Goal: Task Accomplishment & Management: Use online tool/utility

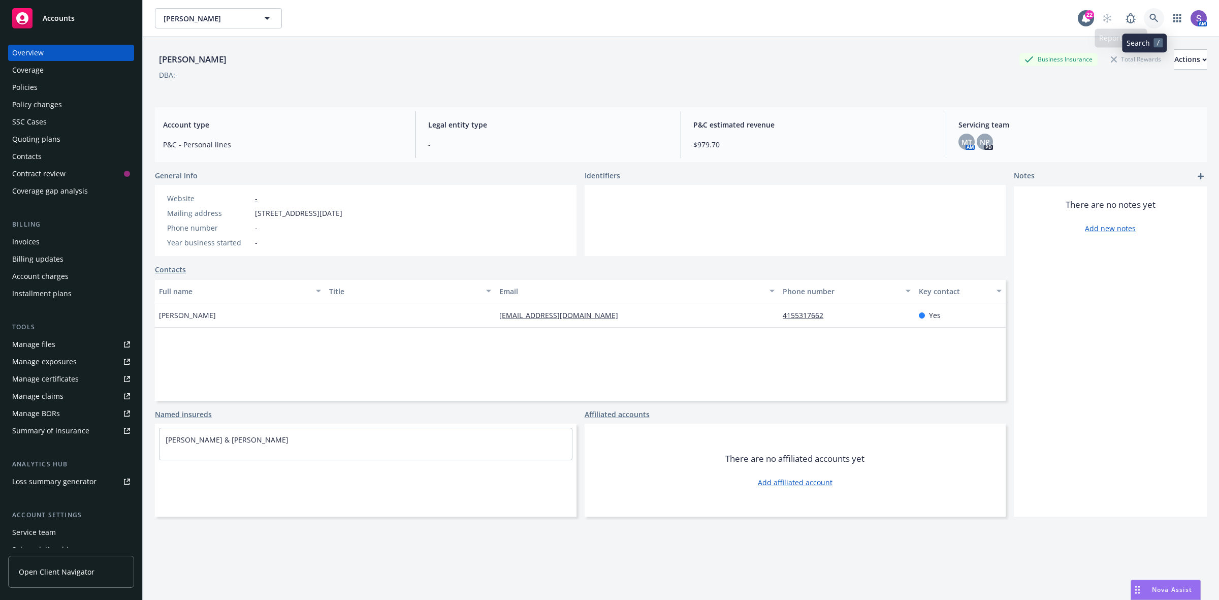
click at [1149, 19] on icon at bounding box center [1153, 18] width 9 height 9
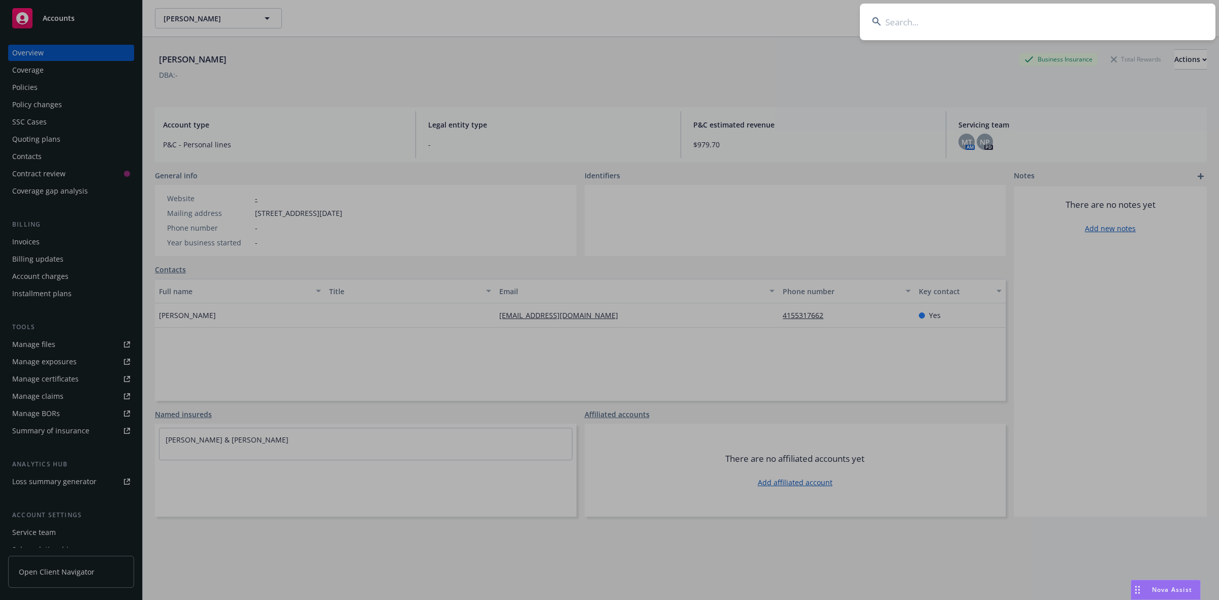
click at [940, 14] on input at bounding box center [1037, 22] width 355 height 37
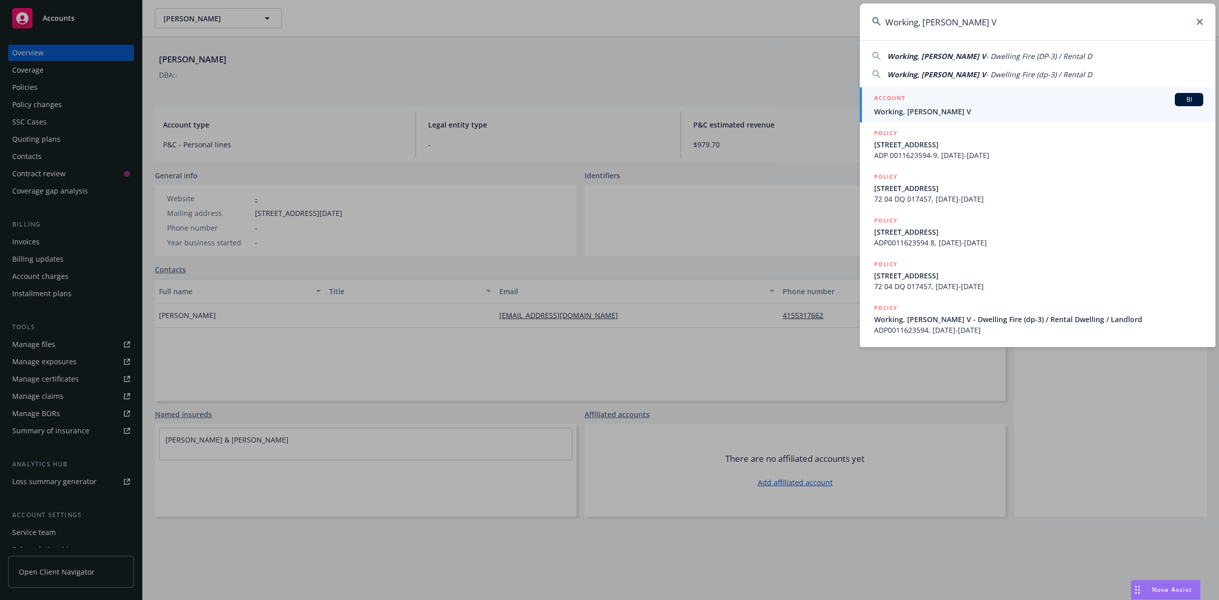
type input "Working, [PERSON_NAME] V"
click at [914, 94] on div "ACCOUNT BI" at bounding box center [1038, 99] width 329 height 13
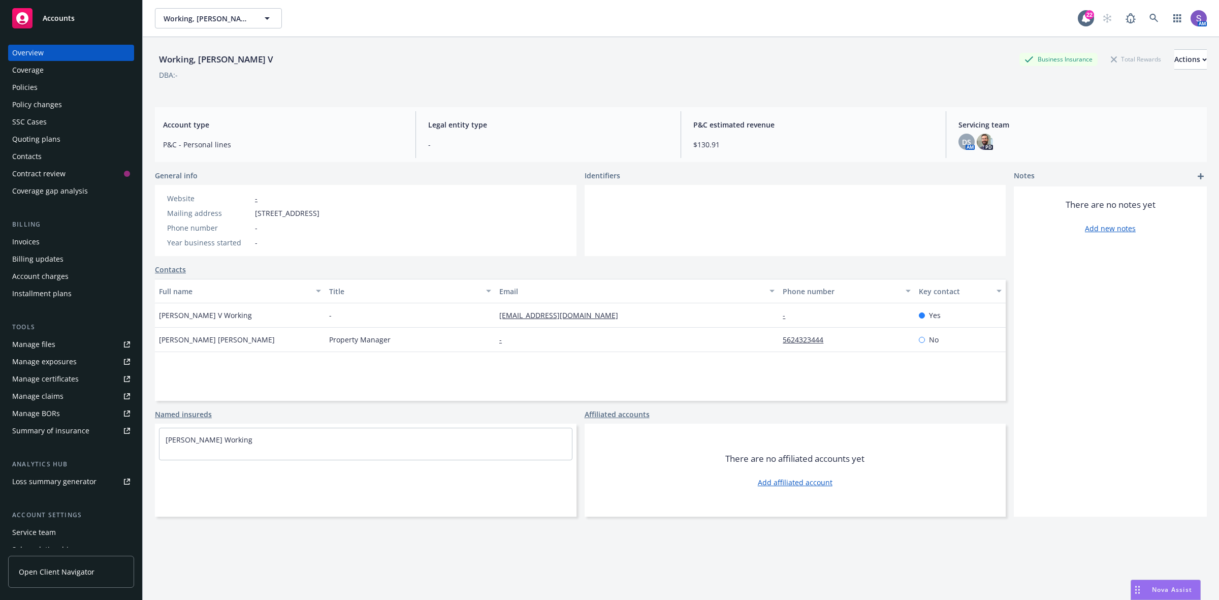
click at [28, 87] on div "Policies" at bounding box center [24, 87] width 25 height 16
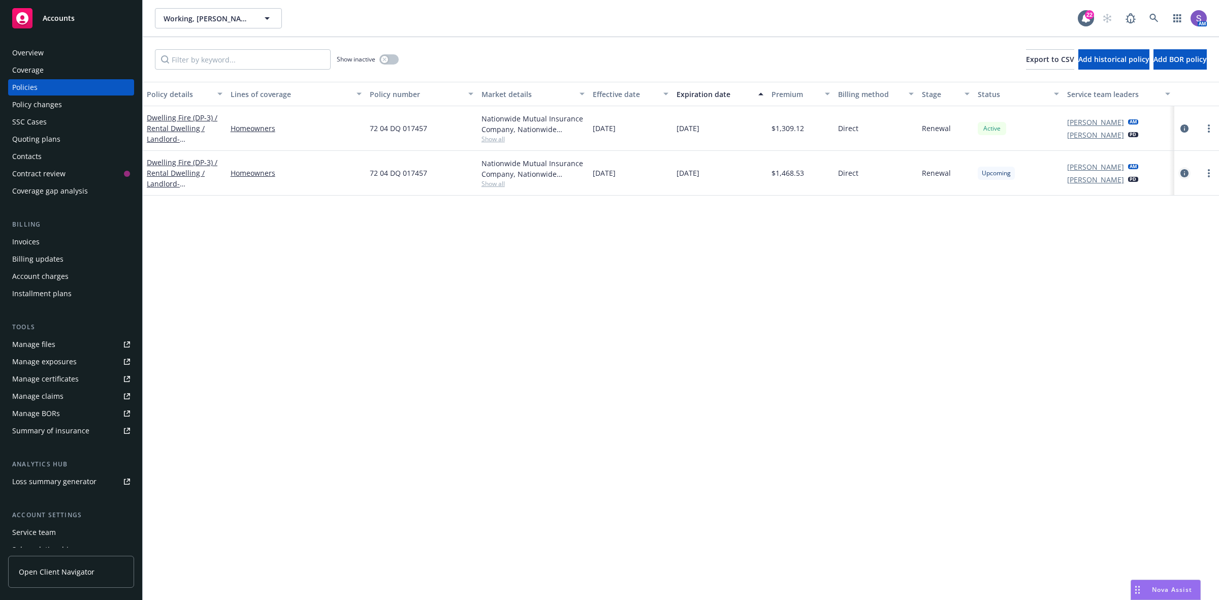
click at [1181, 172] on icon "circleInformation" at bounding box center [1184, 173] width 8 height 8
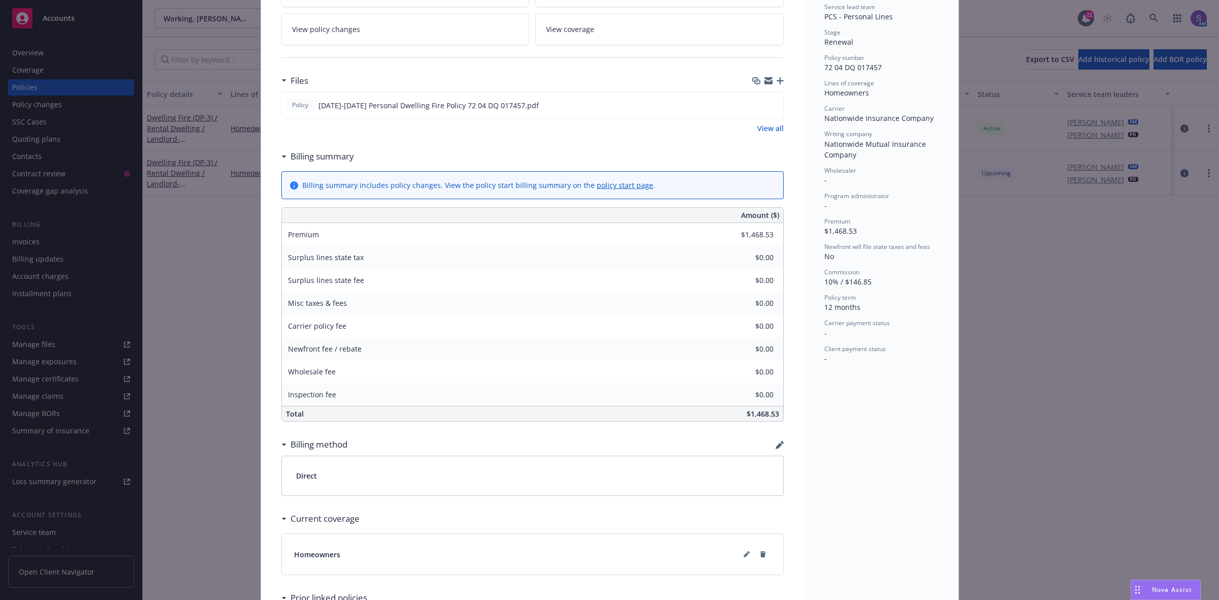
scroll to position [317, 0]
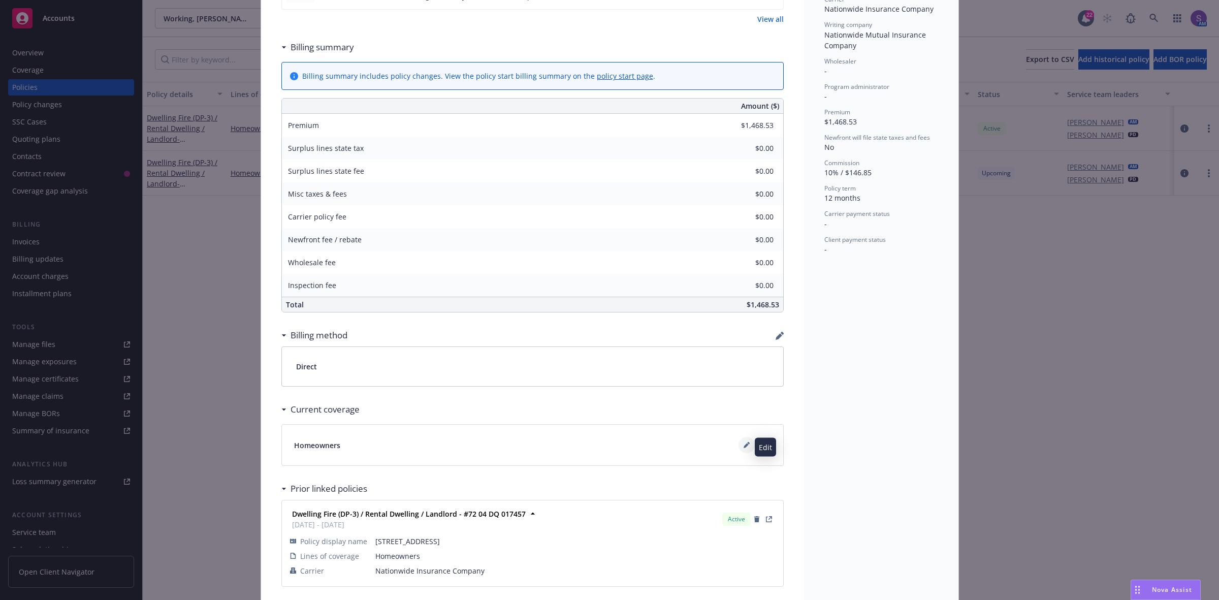
click at [743, 448] on icon at bounding box center [745, 445] width 5 height 5
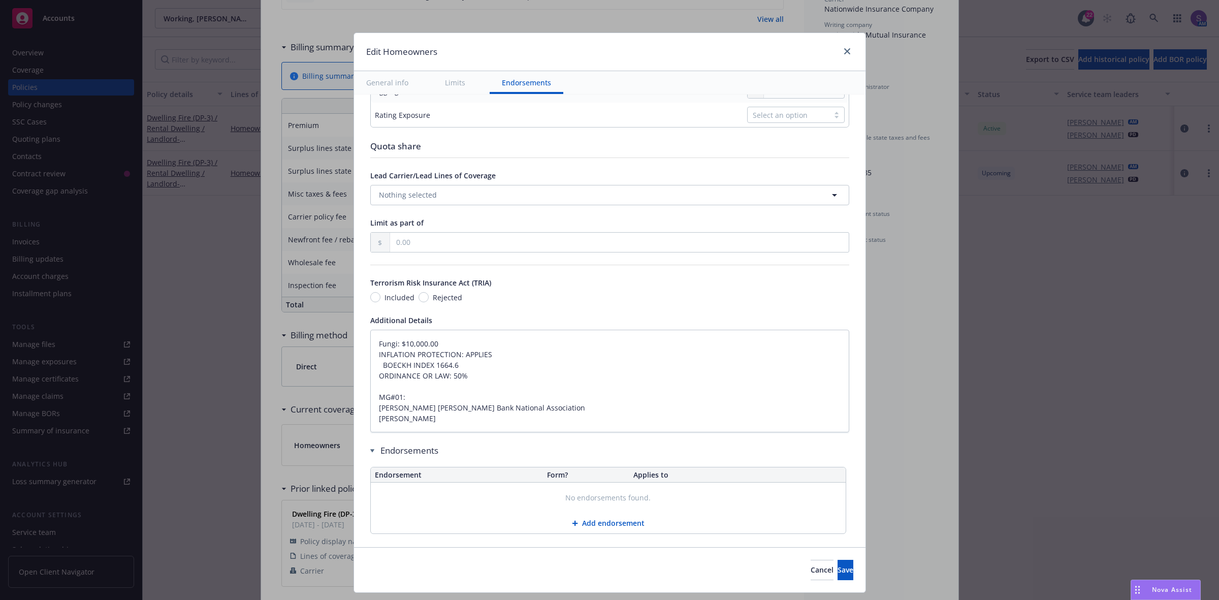
scroll to position [482, 0]
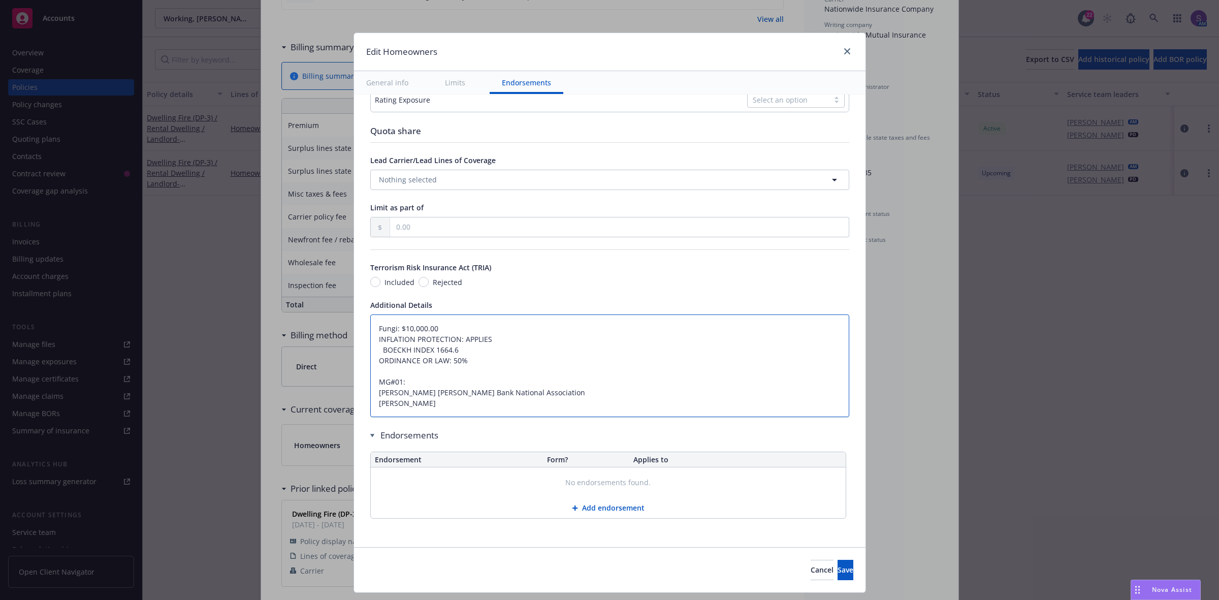
drag, startPoint x: 369, startPoint y: 325, endPoint x: 376, endPoint y: 324, distance: 6.7
click at [370, 325] on textarea "Fungi: $10,000.00 INFLATION PROTECTION: APPLIES BOECKH INDEX 1664.6 ORDINANCE O…" at bounding box center [609, 365] width 479 height 103
type textarea "x"
type textarea "Fungi: $10,000.00 INFLATION PROTECTION: APPLIES BOECKH INDEX 1664.6 ORDINANCE O…"
type textarea "x"
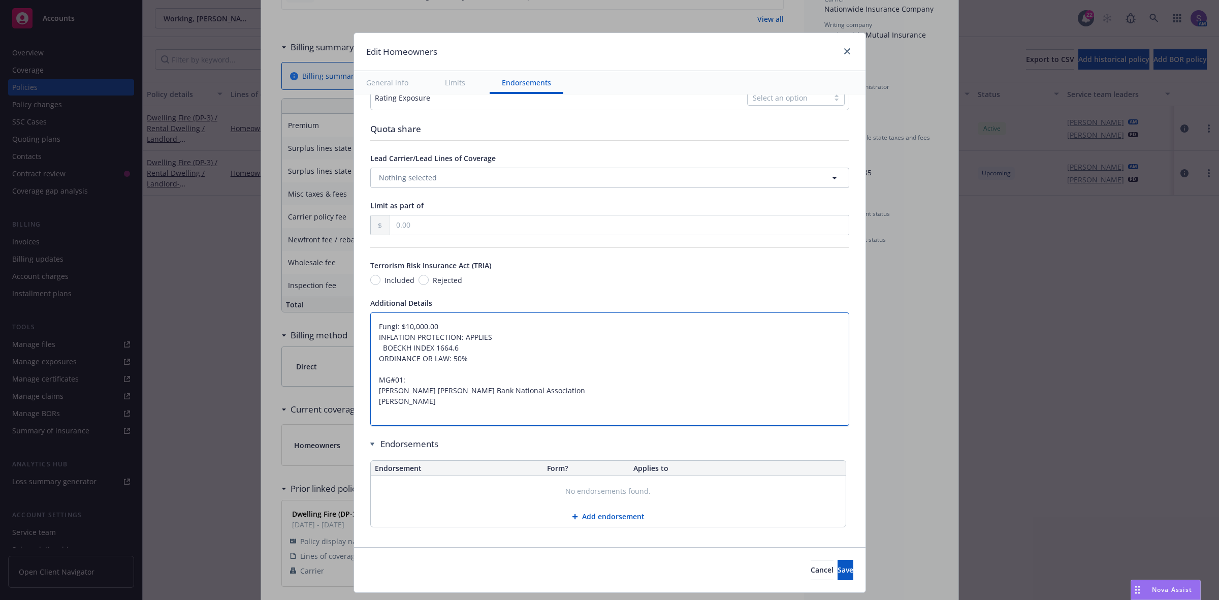
type textarea "Fungi: $10,000.00 INFLATION PROTECTION: APPLIES BOECKH INDEX 1664.6 ORDINANCE O…"
click at [376, 323] on textarea "Fungi: $10,000.00 INFLATION PROTECTION: APPLIES BOECKH INDEX 1664.6 ORDINANCE O…" at bounding box center [609, 374] width 479 height 124
paste textarea "Dwelling Limit $568,600 Other Structures Limit $56,860 Personal Property Limit …"
type textarea "x"
type textarea "Dwelling Limit $568,600 Other Structures Limit $56,860 Personal Property Limit …"
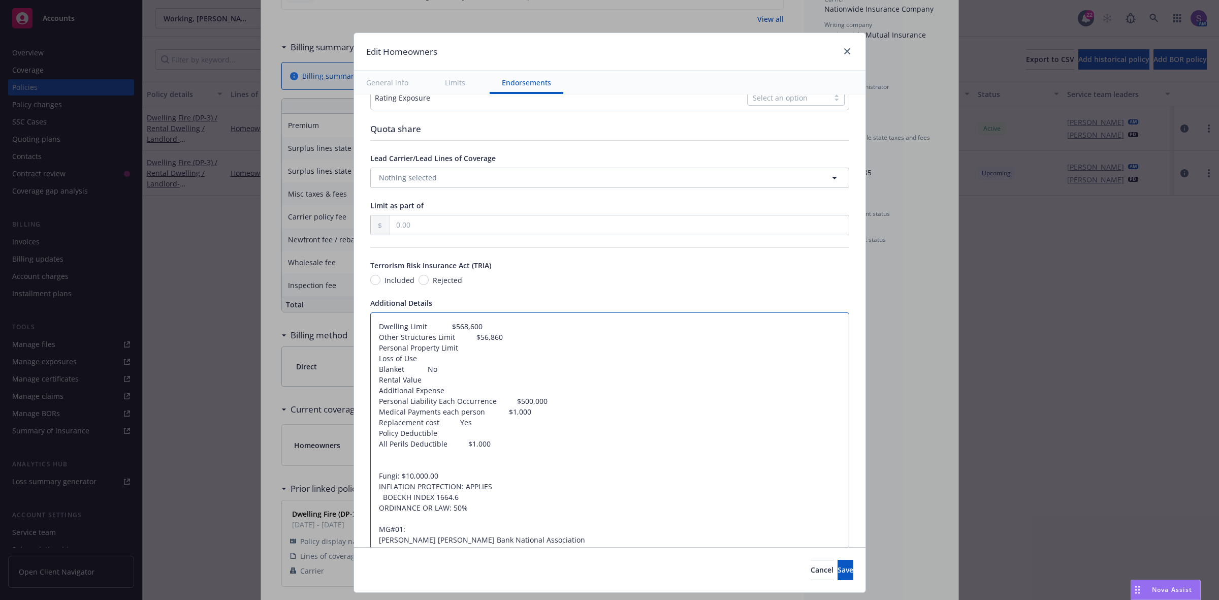
type textarea "x"
drag, startPoint x: 415, startPoint y: 326, endPoint x: 432, endPoint y: 328, distance: 16.8
click at [432, 328] on textarea "Dwelling Limit $568,600 Other Structures Limit $56,860 Personal Property Limit …" at bounding box center [609, 438] width 479 height 252
drag, startPoint x: 415, startPoint y: 328, endPoint x: 438, endPoint y: 329, distance: 22.4
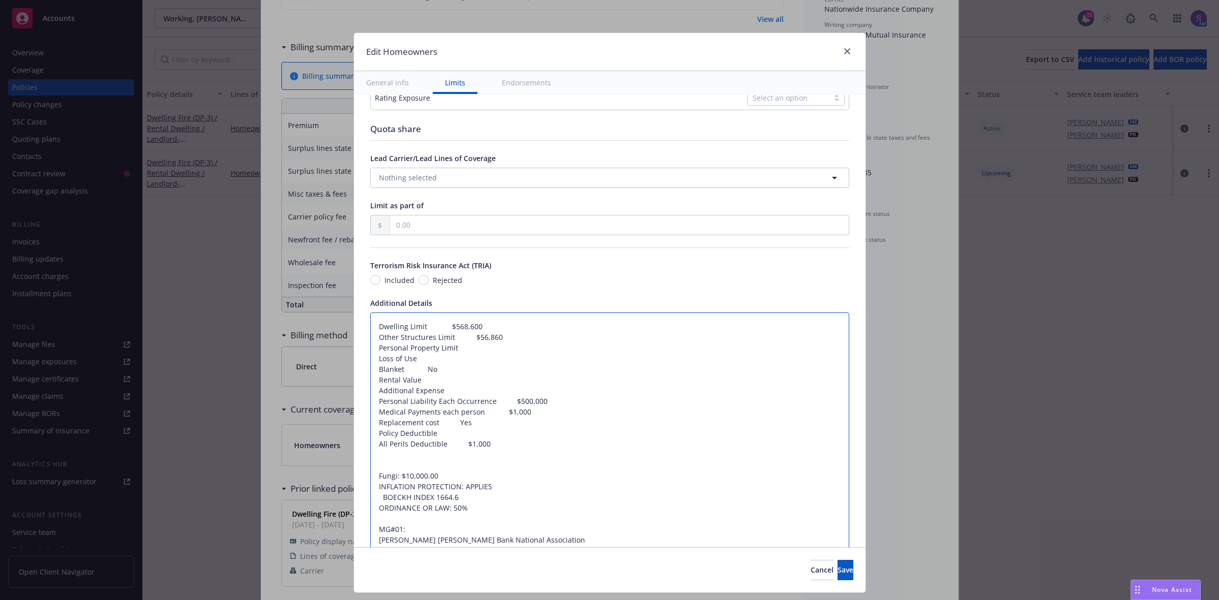
click at [438, 329] on textarea "Dwelling Limit $568,600 Other Structures Limit $56,860 Personal Property Limit …" at bounding box center [609, 438] width 479 height 252
drag, startPoint x: 438, startPoint y: 329, endPoint x: 420, endPoint y: 329, distance: 17.8
click at [437, 329] on textarea "Dwelling Limit $568,600 Other Structures Limit $56,860 Personal Property Limit …" at bounding box center [609, 438] width 479 height 252
click at [415, 329] on textarea "Dwelling Limit $568,600 Other Structures Limit $56,860 Personal Property Limit …" at bounding box center [609, 438] width 479 height 252
drag, startPoint x: 417, startPoint y: 326, endPoint x: 438, endPoint y: 326, distance: 20.8
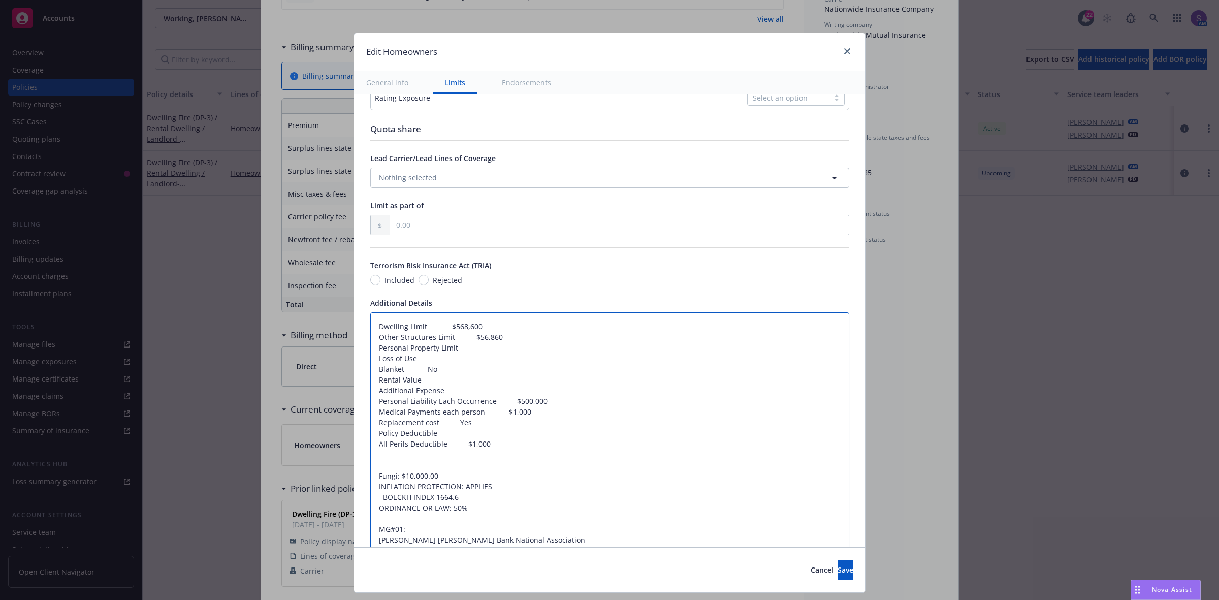
click at [438, 326] on textarea "Dwelling Limit $568,600 Other Structures Limit $56,860 Personal Property Limit …" at bounding box center [609, 438] width 479 height 252
type textarea "Dwelling Limit:$568,600 Other Structures Limit $56,860 Personal Property Limit …"
type textarea "x"
type textarea "Dwelling Limit: $568,600 Other Structures Limit $56,860 Personal Property Limit…"
drag, startPoint x: 445, startPoint y: 341, endPoint x: 466, endPoint y: 339, distance: 20.9
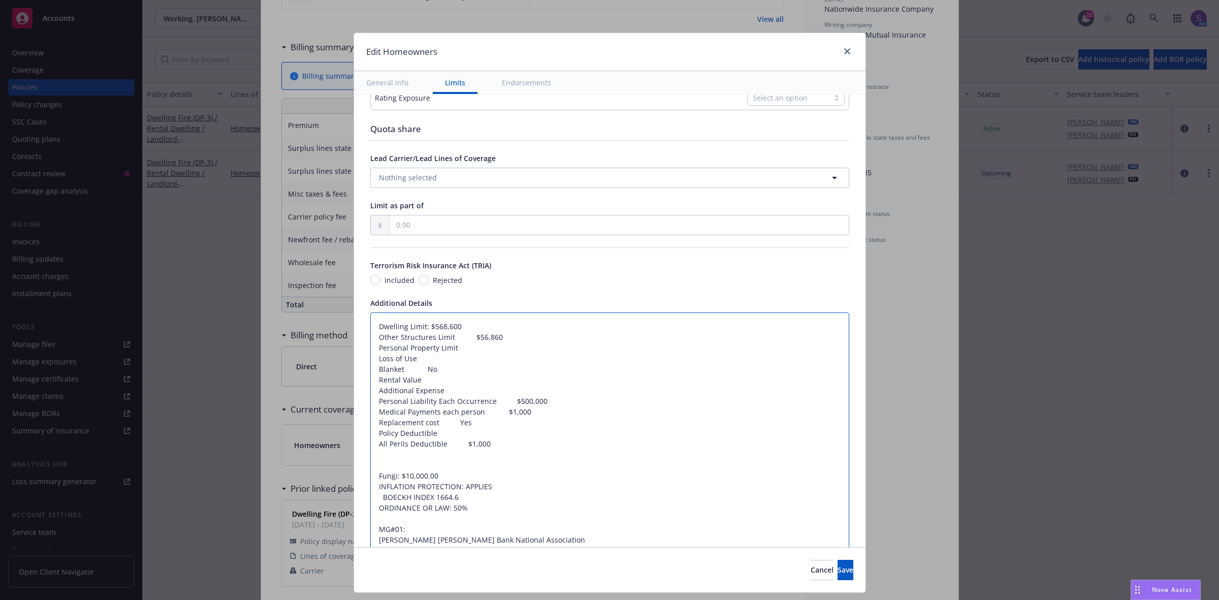
click at [466, 339] on textarea "Dwelling Limit: $568,600 Other Structures Limit $56,860 Personal Property Limit…" at bounding box center [609, 438] width 479 height 252
type textarea "x"
type textarea "Dwelling Limit: $568,600 Other Structures Limit:$56,860 Personal Property Limit…"
type textarea "x"
type textarea "Dwelling Limit: $568,600 Other Structures Limit: $56,860 Personal Property Limi…"
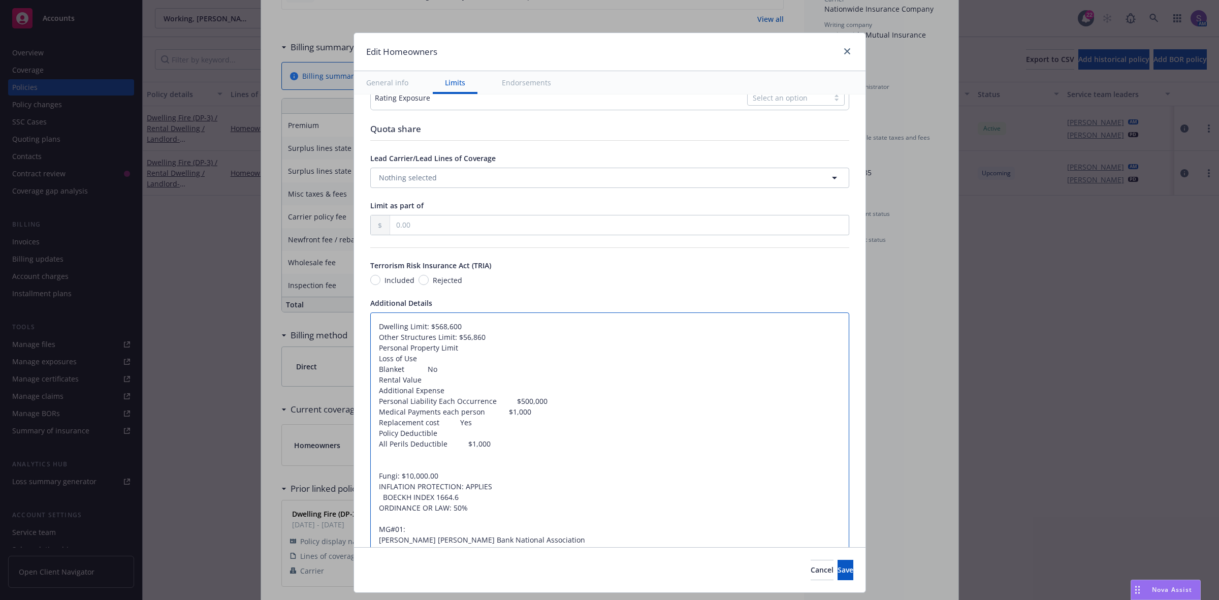
drag, startPoint x: 452, startPoint y: 392, endPoint x: 361, endPoint y: 353, distance: 99.2
click at [361, 353] on div "Display name Coverage trigger Claims-Made Occurrence Claims-Made and Reported R…" at bounding box center [609, 153] width 511 height 1082
type textarea "x"
type textarea "Dwelling Limit: $568,600 Other Structures Limit: $56,860 Personal Liability Eac…"
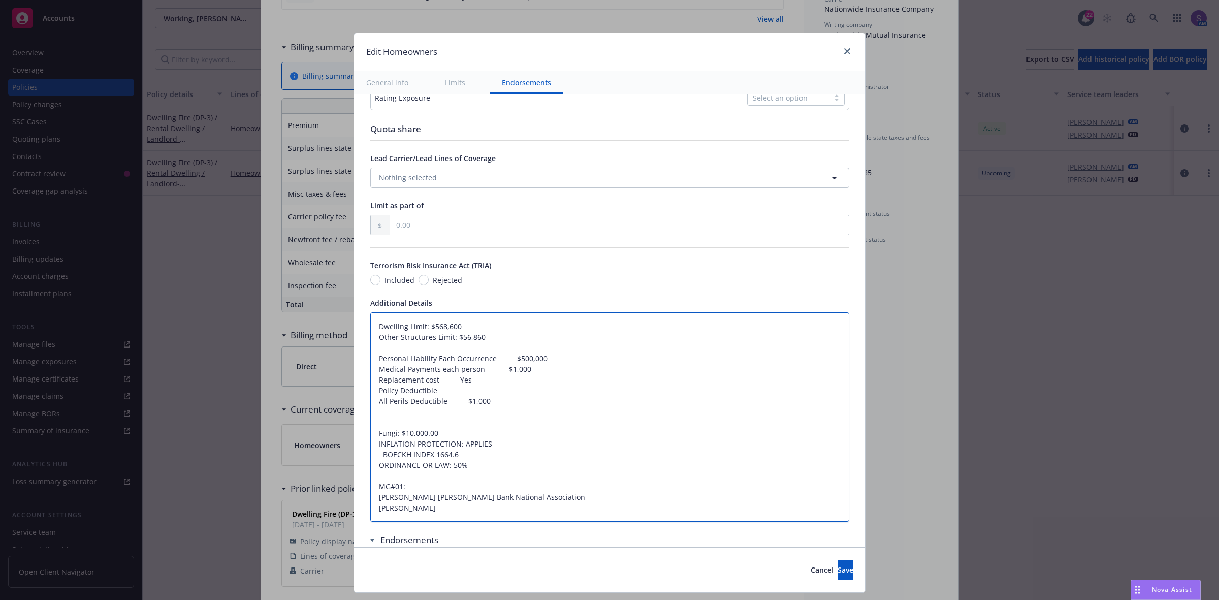
type textarea "x"
type textarea "Dwelling Limit: $568,600 Other Structures Limit: $56,860 Personal Liability Eac…"
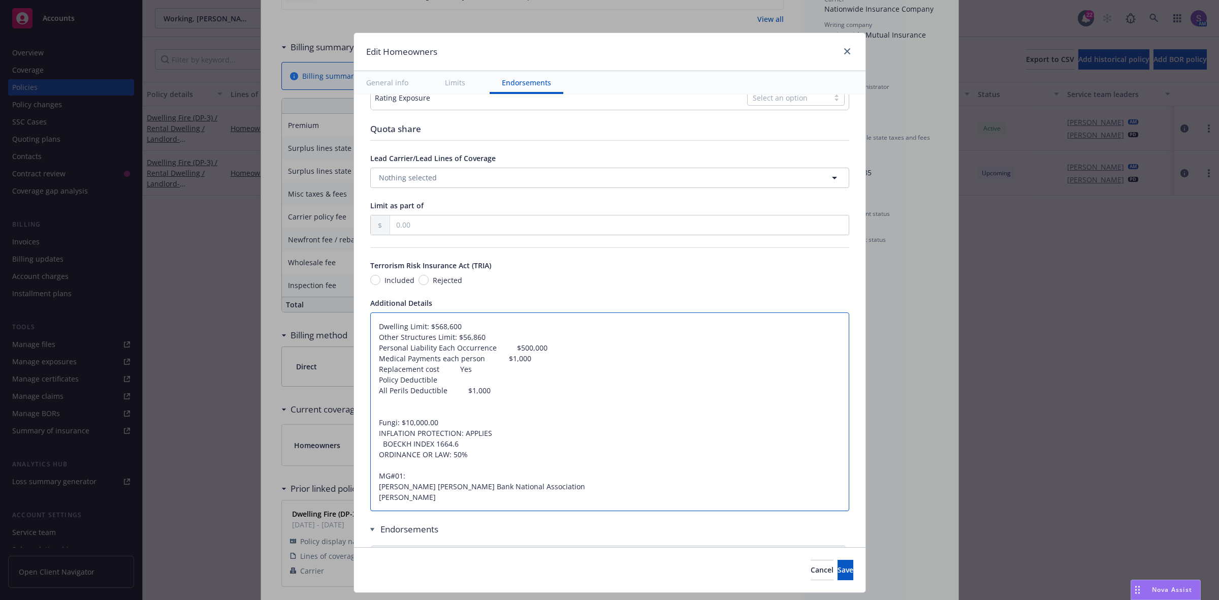
click at [484, 347] on textarea "Dwelling Limit: $568,600 Other Structures Limit: $56,860 Personal Liability Eac…" at bounding box center [609, 411] width 479 height 199
drag, startPoint x: 504, startPoint y: 349, endPoint x: 483, endPoint y: 346, distance: 21.1
click at [483, 346] on textarea "Dwelling Limit: $568,600 Other Structures Limit: $56,860 Personal Liability Eac…" at bounding box center [609, 411] width 479 height 199
type textarea "x"
type textarea "Dwelling Limit: $568,600 Other Structures Limit: $56,860 Personal Liability Eac…"
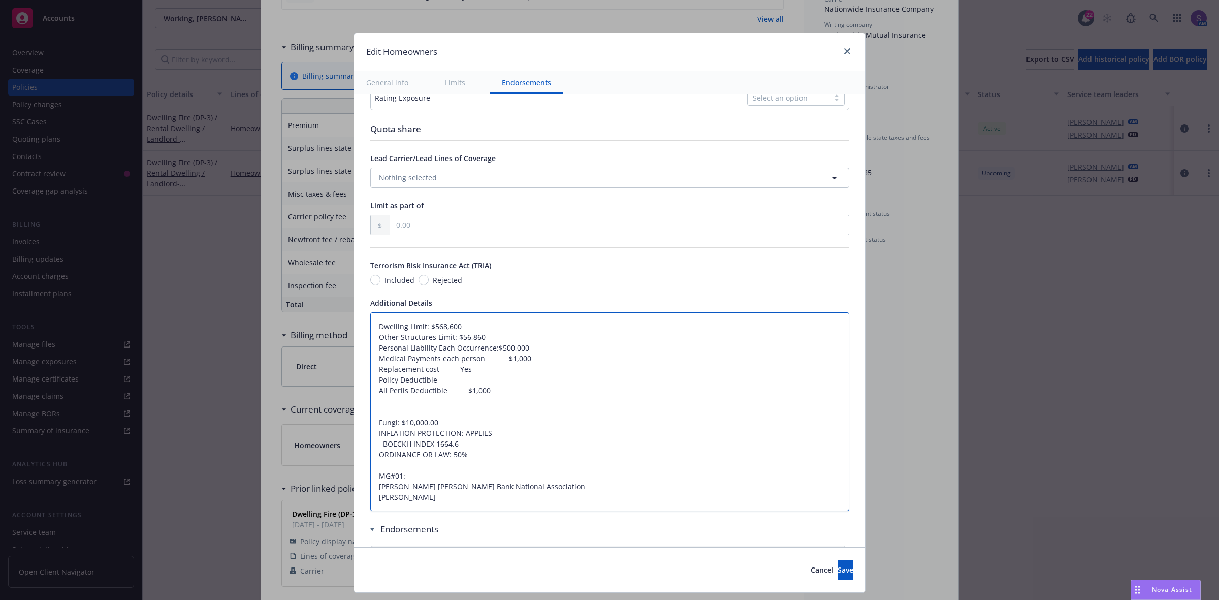
type textarea "x"
type textarea "Dwelling Limit: $568,600 Other Structures Limit: $56,860 Personal Liability Eac…"
drag, startPoint x: 473, startPoint y: 361, endPoint x: 496, endPoint y: 362, distance: 22.4
click at [496, 362] on textarea "Dwelling Limit: $568,600 Other Structures Limit: $56,860 Personal Liability Eac…" at bounding box center [609, 411] width 479 height 199
type textarea "x"
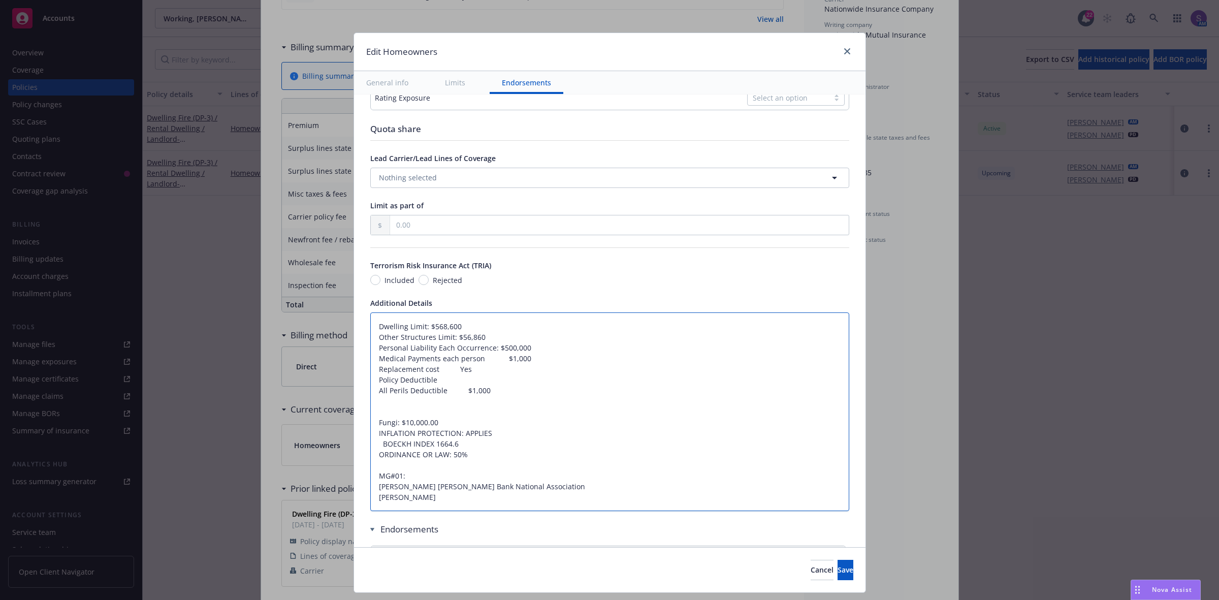
type textarea "Dwelling Limit: $568,600 Other Structures Limit: $56,860 Personal Liability Eac…"
type textarea "x"
type textarea "Dwelling Limit: $568,600 Other Structures Limit: $56,860 Personal Liability Eac…"
drag, startPoint x: 442, startPoint y: 379, endPoint x: 355, endPoint y: 370, distance: 86.9
click at [355, 370] on div "Display name Coverage trigger Claims-Made Occurrence Claims-Made and Reported R…" at bounding box center [609, 126] width 511 height 1029
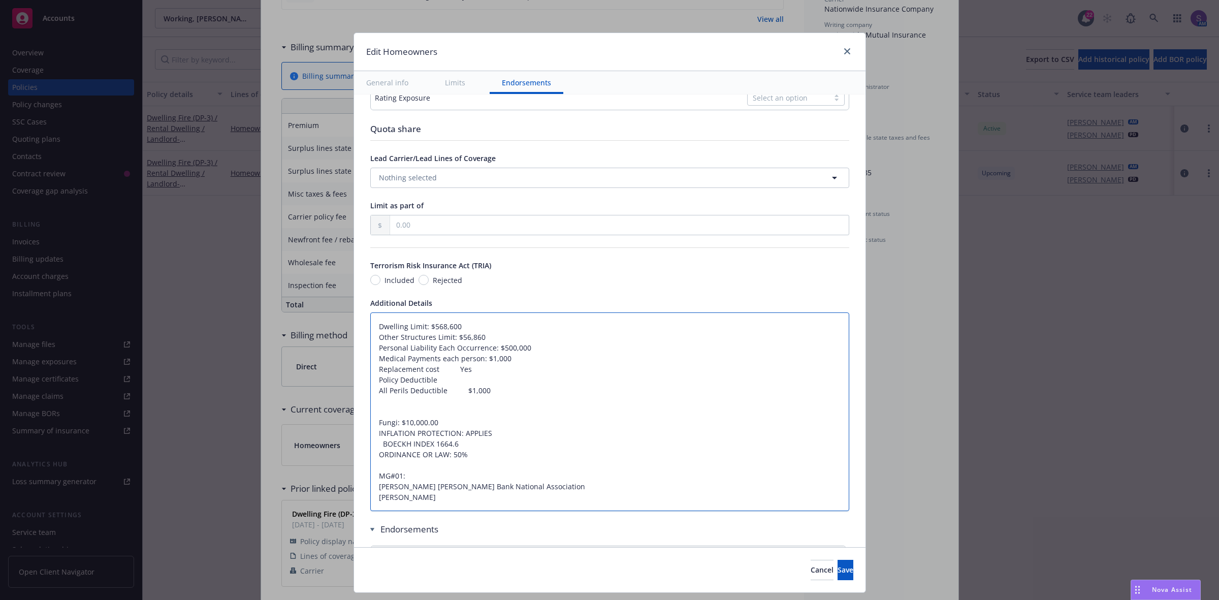
type textarea "x"
type textarea "Dwelling Limit: $568,600 Other Structures Limit: $56,860 Personal Liability Eac…"
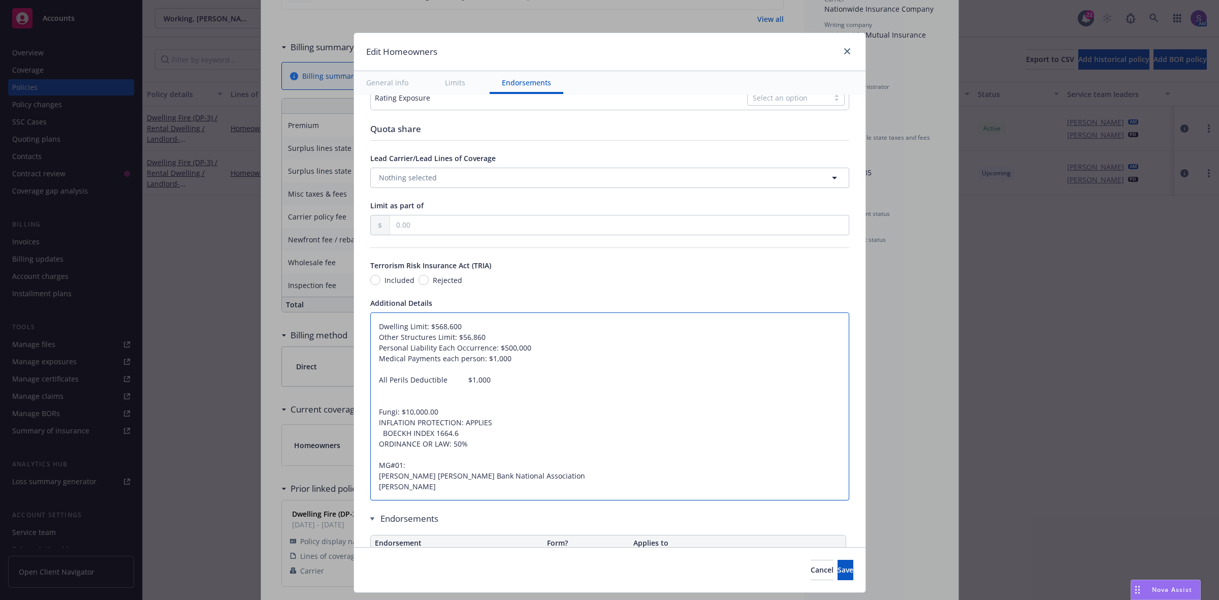
type textarea "x"
type textarea "Dwelling Limit: $568,600 Other Structures Limit: $56,860 Personal Liability Eac…"
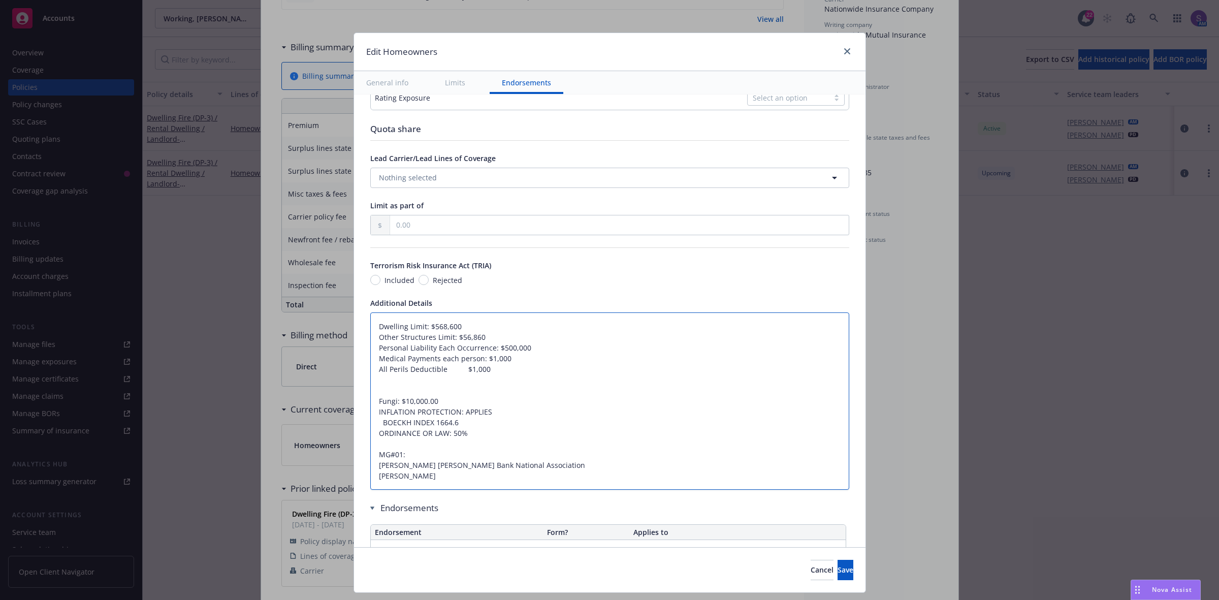
drag, startPoint x: 438, startPoint y: 370, endPoint x: 459, endPoint y: 370, distance: 20.8
click at [459, 370] on textarea "Dwelling Limit: $568,600 Other Structures Limit: $56,860 Personal Liability Eac…" at bounding box center [609, 401] width 479 height 178
type textarea "x"
type textarea "Dwelling Limit: $568,600 Other Structures Limit: $56,860 Personal Liability Eac…"
type textarea "x"
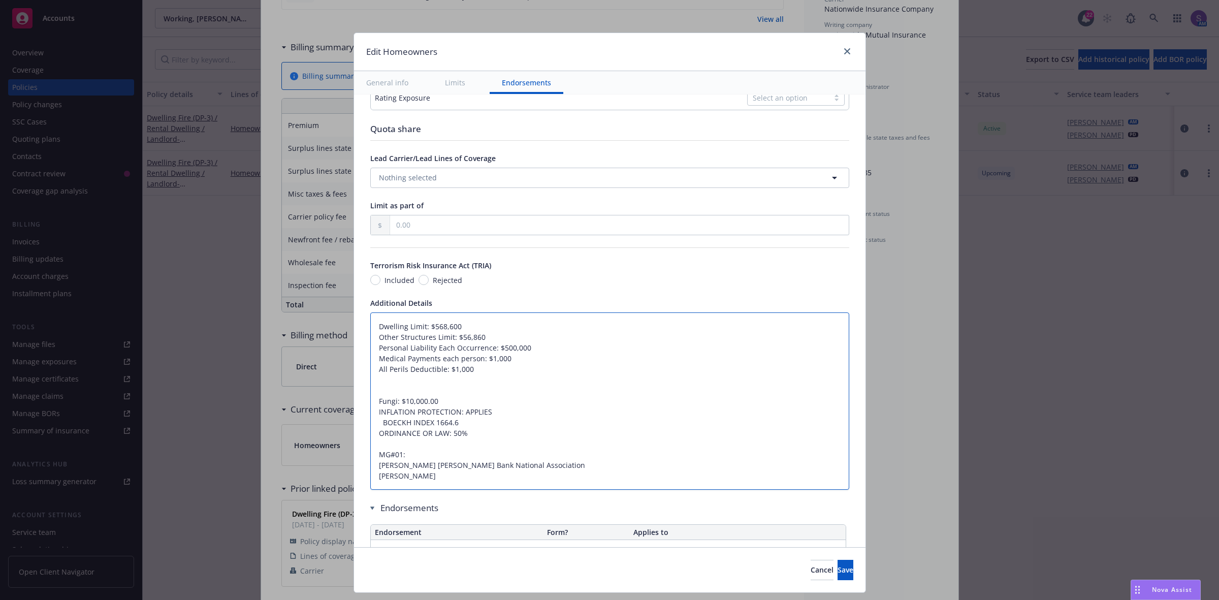
type textarea "Dwelling Limit: $568,600 Other Structures Limit: $56,860 Personal Liability Eac…"
click at [479, 375] on textarea "Dwelling Limit: $568,600 Other Structures Limit: $56,860 Personal Liability Eac…" at bounding box center [609, 401] width 479 height 178
type textarea "x"
type textarea "Dwelling Limit: $568,600 Other Structures Limit: $56,860 Personal Liability Eac…"
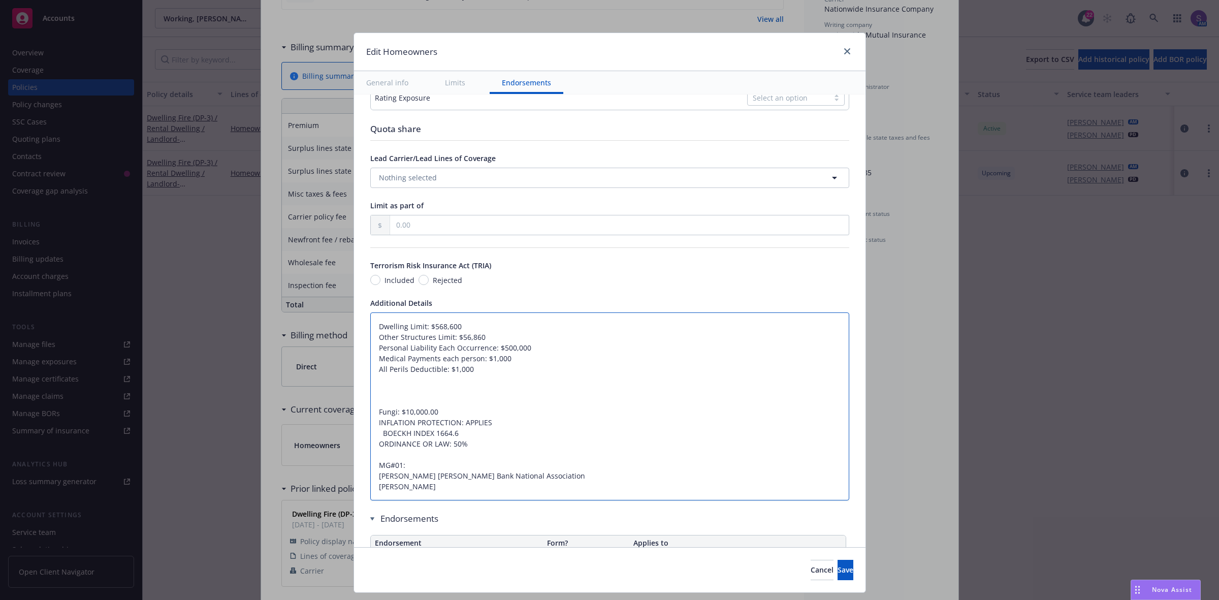
type textarea "x"
type textarea "Dwelling Limit: $568,600 Other Structures Limit: $56,860 Personal Liability Eac…"
paste textarea "Employees APPLIES $1,000 $10,000 APPLIES DWELLING REPLACEMENT COST -125% FIRE D…"
type textarea "x"
type textarea "Dwelling Limit: $568,600 Other Structures Limit: $56,860 Personal Liability Eac…"
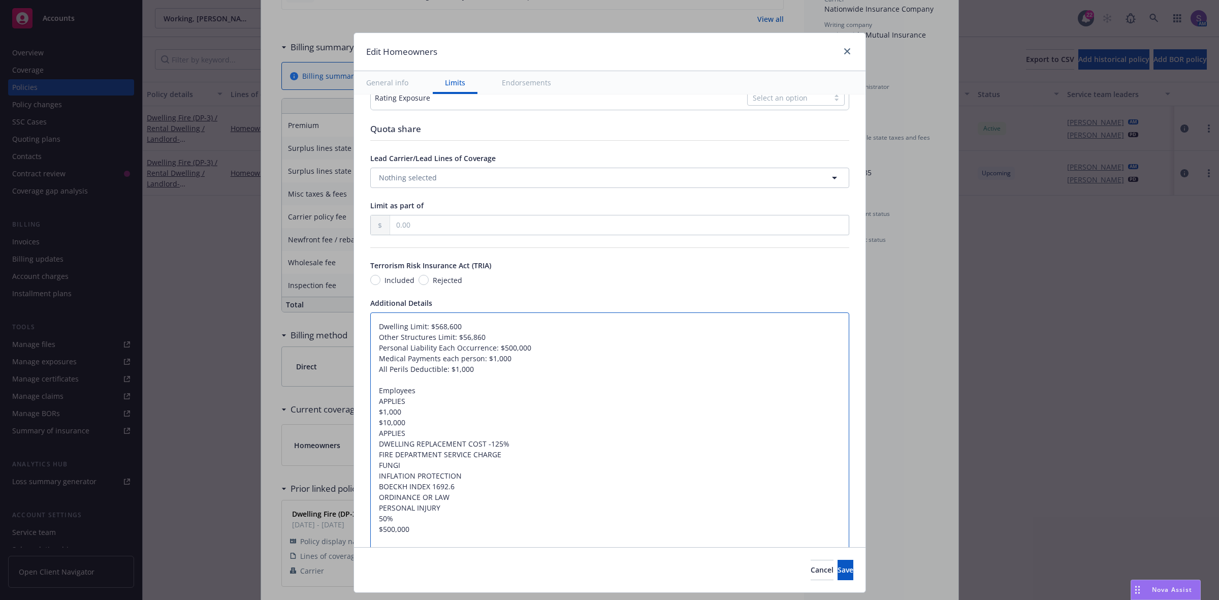
drag, startPoint x: 369, startPoint y: 414, endPoint x: 408, endPoint y: 415, distance: 38.6
click at [408, 415] on textarea "Dwelling Limit: $568,600 Other Structures Limit: $56,860 Personal Liability Eac…" at bounding box center [609, 481] width 479 height 338
type textarea "x"
type textarea "Dwelling Limit: $568,600 Other Structures Limit: $56,860 Personal Liability Eac…"
click at [509, 457] on textarea "Dwelling Limit: $568,600 Other Structures Limit: $56,860 Personal Liability Eac…" at bounding box center [609, 481] width 479 height 338
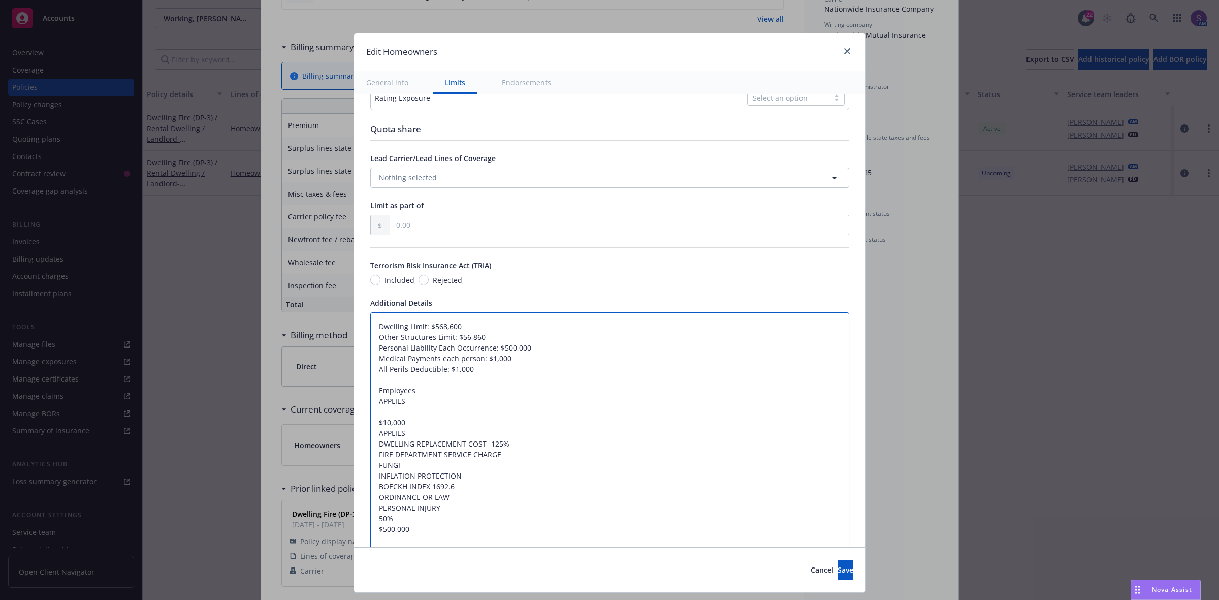
type textarea "x"
type textarea "Dwelling Limit: $568,600 Other Structures Limit: $56,860 Personal Liability Eac…"
type textarea "x"
type textarea "Dwelling Limit: $568,600 Other Structures Limit: $56,860 Personal Liability Eac…"
paste textarea "$1,000"
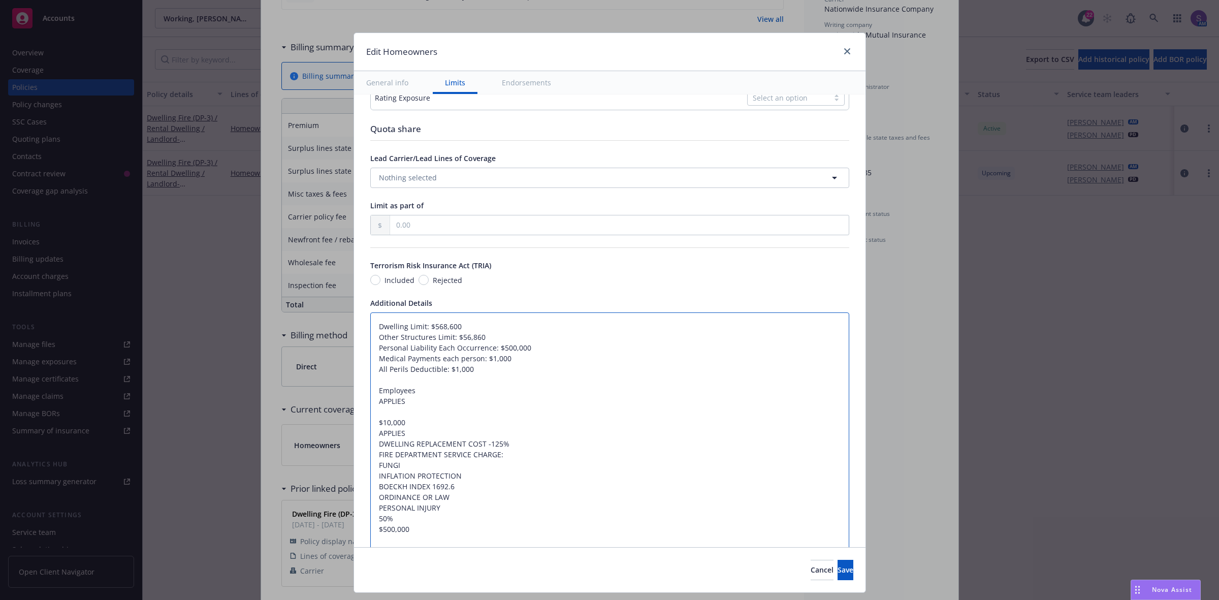
type textarea "x"
type textarea "Dwelling Limit: $568,600 Other Structures Limit: $56,860 Personal Liability Eac…"
drag, startPoint x: 366, startPoint y: 423, endPoint x: 425, endPoint y: 423, distance: 59.4
click at [425, 423] on textarea "Dwelling Limit: $568,600 Other Structures Limit: $56,860 Personal Liability Eac…" at bounding box center [609, 481] width 479 height 338
type textarea "x"
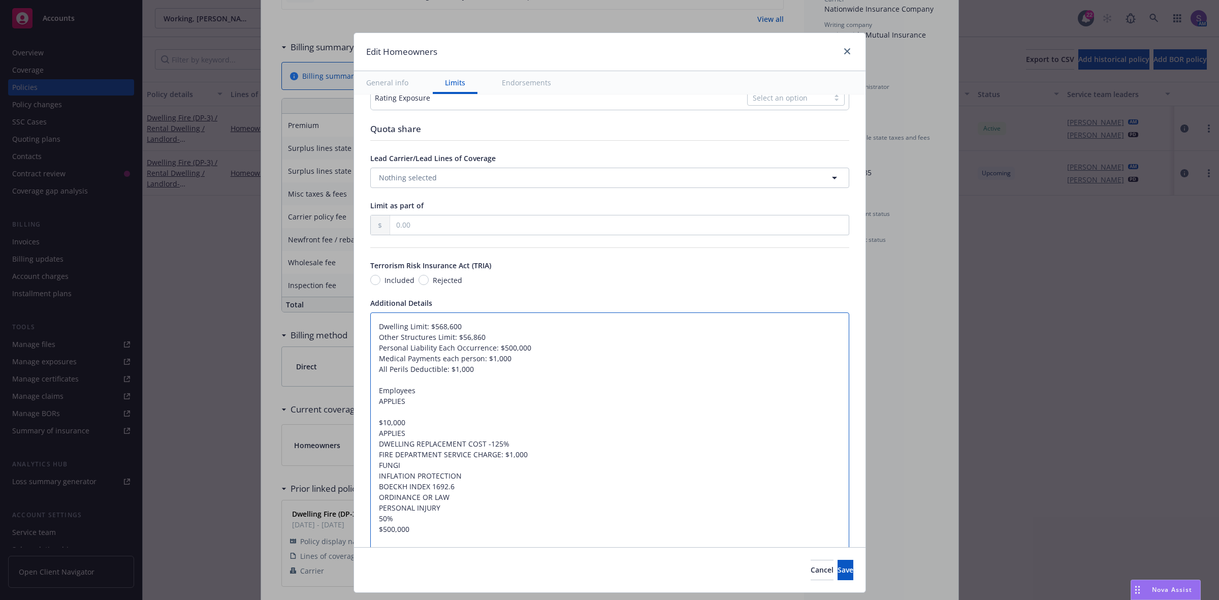
type textarea "Dwelling Limit: $568,600 Other Structures Limit: $56,860 Personal Liability Eac…"
click at [404, 468] on textarea "Dwelling Limit: $568,600 Other Structures Limit: $56,860 Personal Liability Eac…" at bounding box center [609, 481] width 479 height 338
type textarea "x"
type textarea "Dwelling Limit: $568,600 Other Structures Limit: $56,860 Personal Liability Eac…"
type textarea "x"
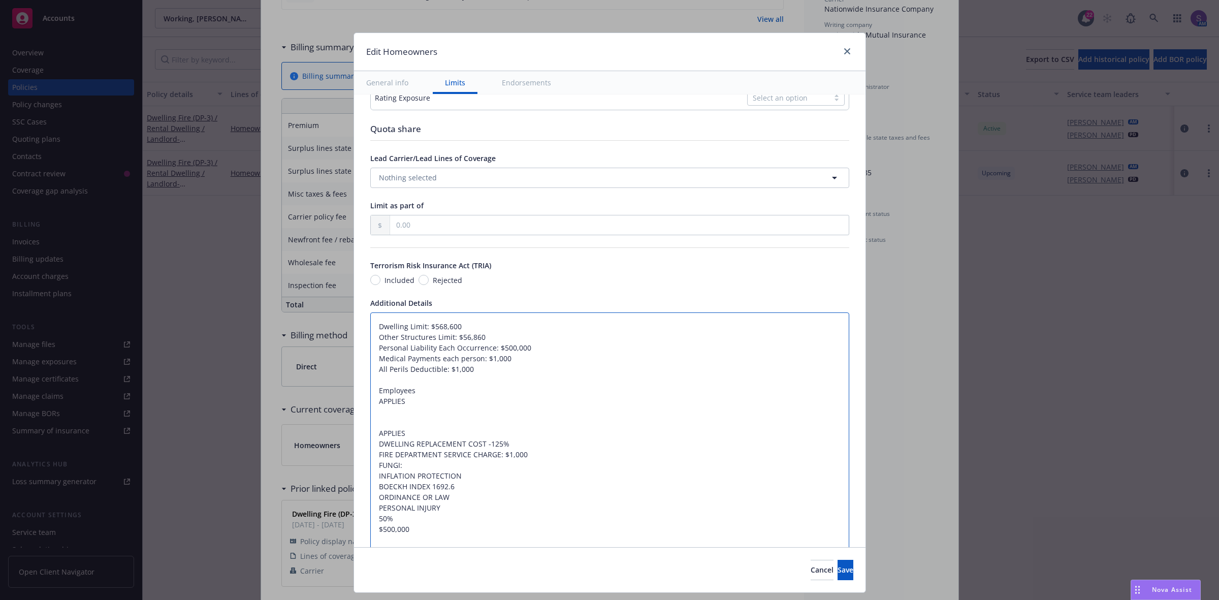
type textarea "Dwelling Limit: $568,600 Other Structures Limit: $56,860 Personal Liability Eac…"
paste textarea "$10,000"
type textarea "x"
type textarea "Dwelling Limit: $568,600 Other Structures Limit: $56,860 Personal Liability Eac…"
drag, startPoint x: 412, startPoint y: 436, endPoint x: 359, endPoint y: 386, distance: 71.8
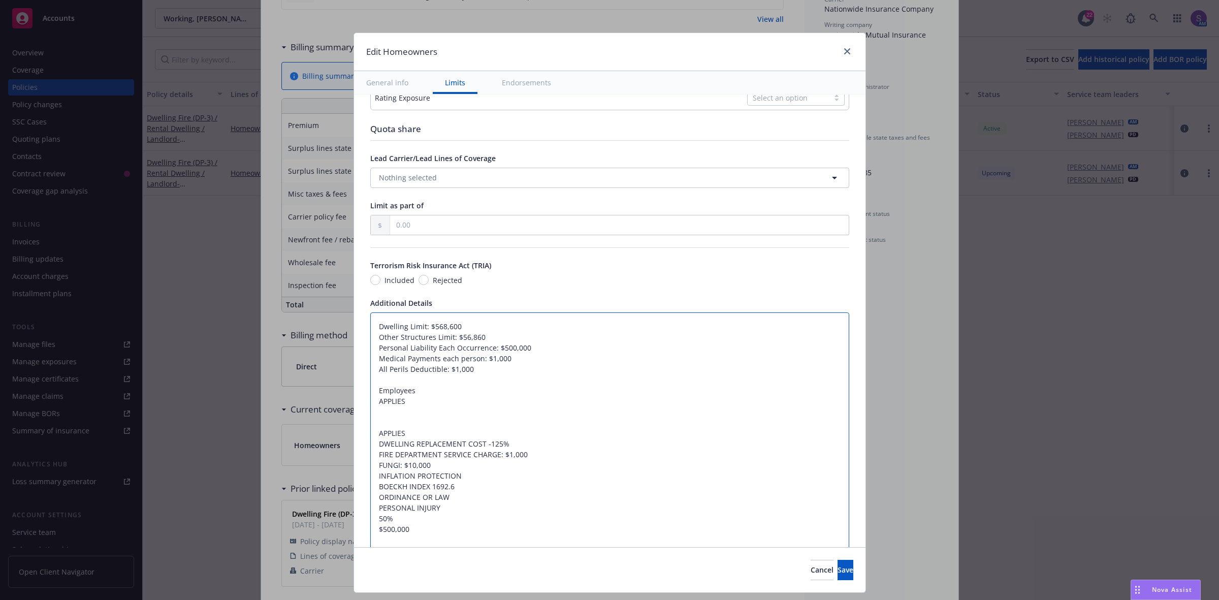
click at [359, 386] on div "Display name Coverage trigger Claims-Made Occurrence Claims-Made and Reported R…" at bounding box center [609, 195] width 511 height 1167
type textarea "x"
type textarea "Dwelling Limit: $568,600 Other Structures Limit: $56,860 Personal Liability Eac…"
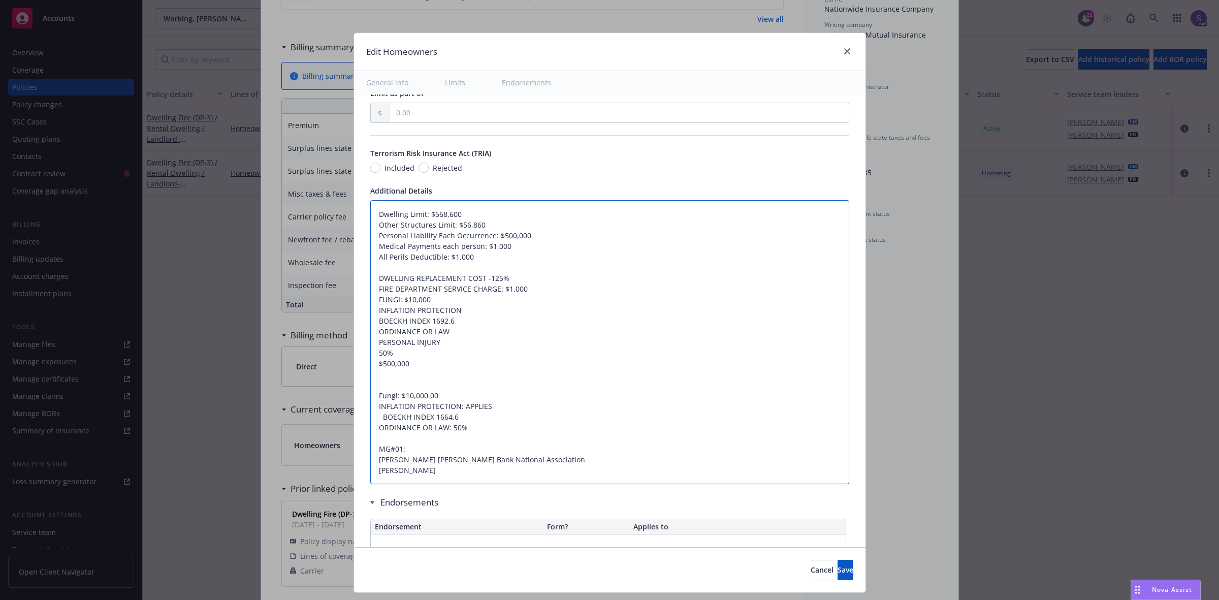
scroll to position [609, 0]
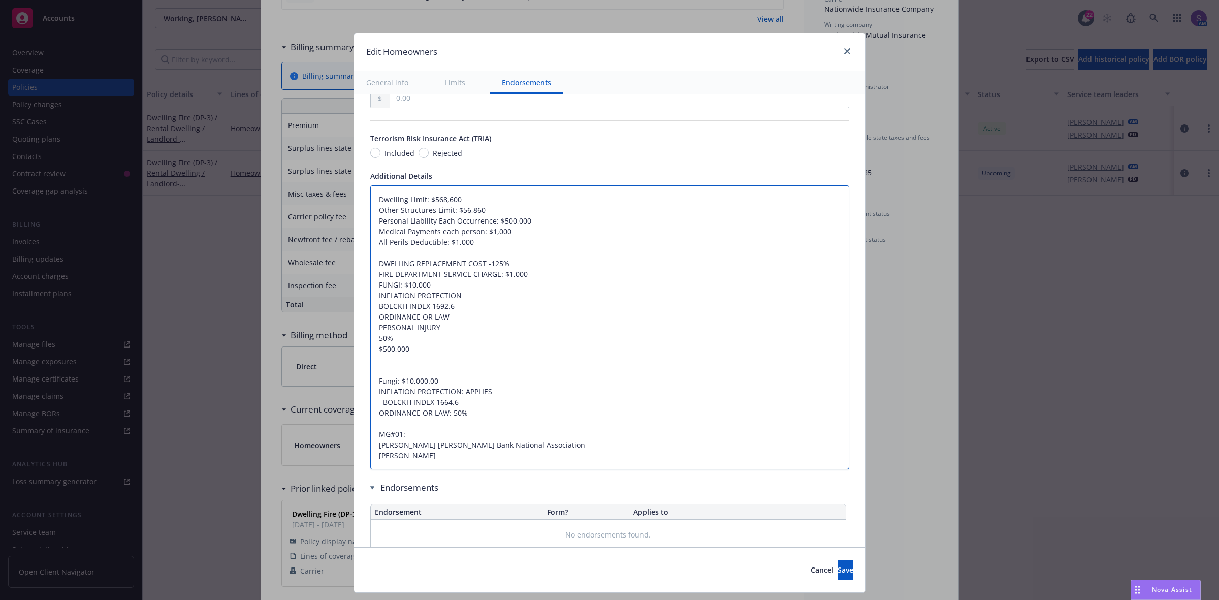
drag, startPoint x: 391, startPoint y: 339, endPoint x: 369, endPoint y: 338, distance: 22.9
click at [370, 338] on textarea "Dwelling Limit: $568,600 Other Structures Limit: $56,860 Personal Liability Eac…" at bounding box center [609, 327] width 479 height 284
type textarea "x"
type textarea "Dwelling Limit: $568,600 Other Structures Limit: $56,860 Personal Liability Eac…"
click at [453, 319] on textarea "Dwelling Limit: $568,600 Other Structures Limit: $56,860 Personal Liability Eac…" at bounding box center [609, 327] width 479 height 284
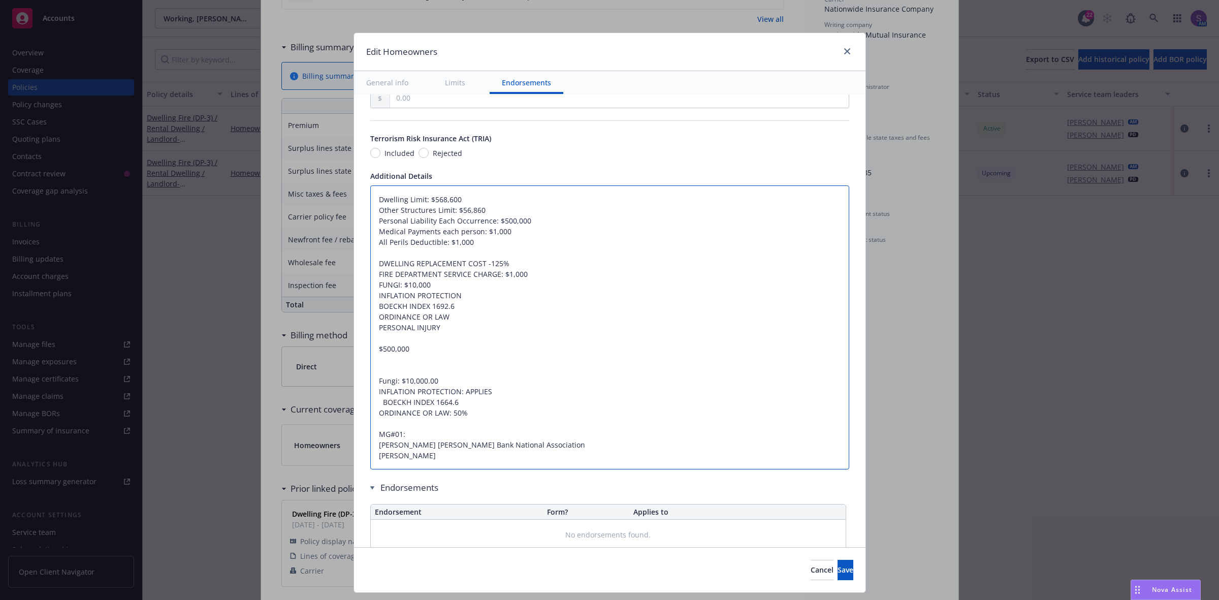
type textarea "x"
type textarea "Dwelling Limit: $568,600 Other Structures Limit: $56,860 Personal Liability Eac…"
paste textarea "50%"
type textarea "x"
type textarea "Dwelling Limit: $568,600 Other Structures Limit: $56,860 Personal Liability Eac…"
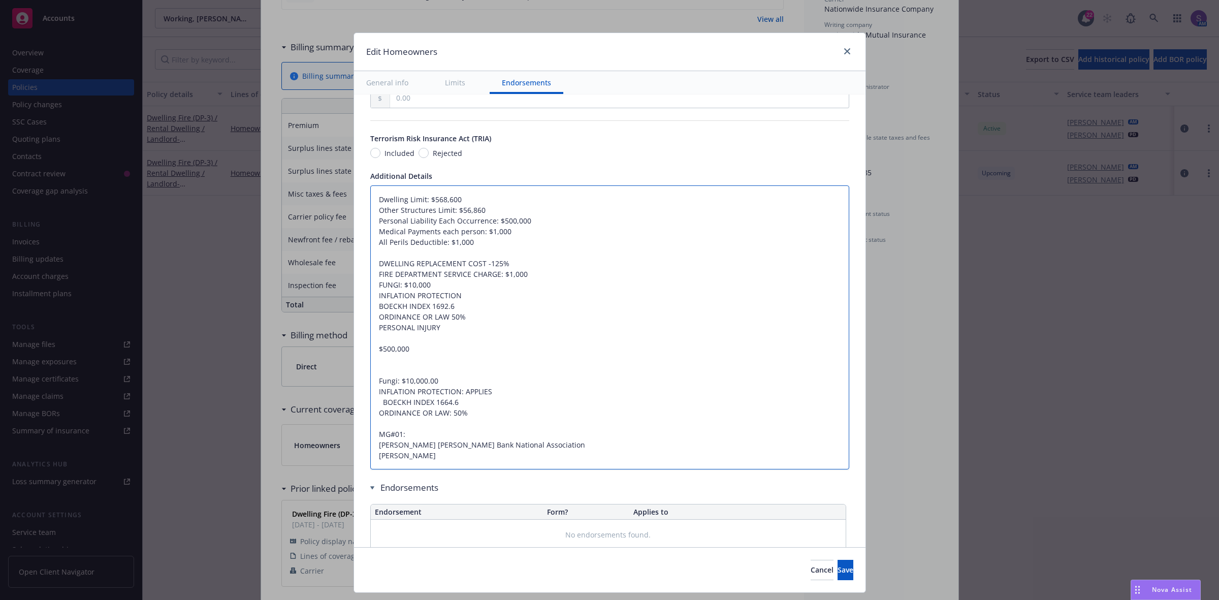
drag, startPoint x: 412, startPoint y: 349, endPoint x: 353, endPoint y: 348, distance: 58.9
click at [354, 348] on div "Display name Coverage trigger Claims-Made Occurrence Claims-Made and Reported R…" at bounding box center [609, 42] width 511 height 1114
type textarea "x"
type textarea "Dwelling Limit: $568,600 Other Structures Limit: $56,860 Personal Liability Eac…"
click at [438, 330] on textarea "Dwelling Limit: $568,600 Other Structures Limit: $56,860 Personal Liability Eac…" at bounding box center [609, 327] width 479 height 284
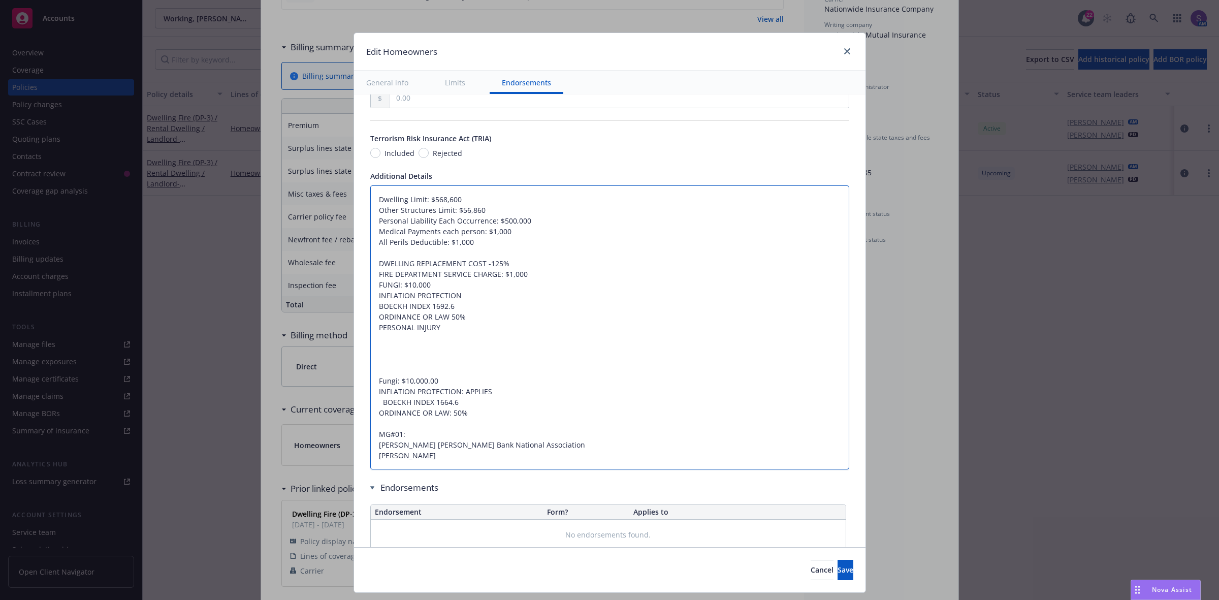
type textarea "x"
type textarea "Dwelling Limit: $568,600 Other Structures Limit: $56,860 Personal Liability Eac…"
type textarea "x"
type textarea "Dwelling Limit: $568,600 Other Structures Limit: $56,860 Personal Liability Eac…"
type textarea "x"
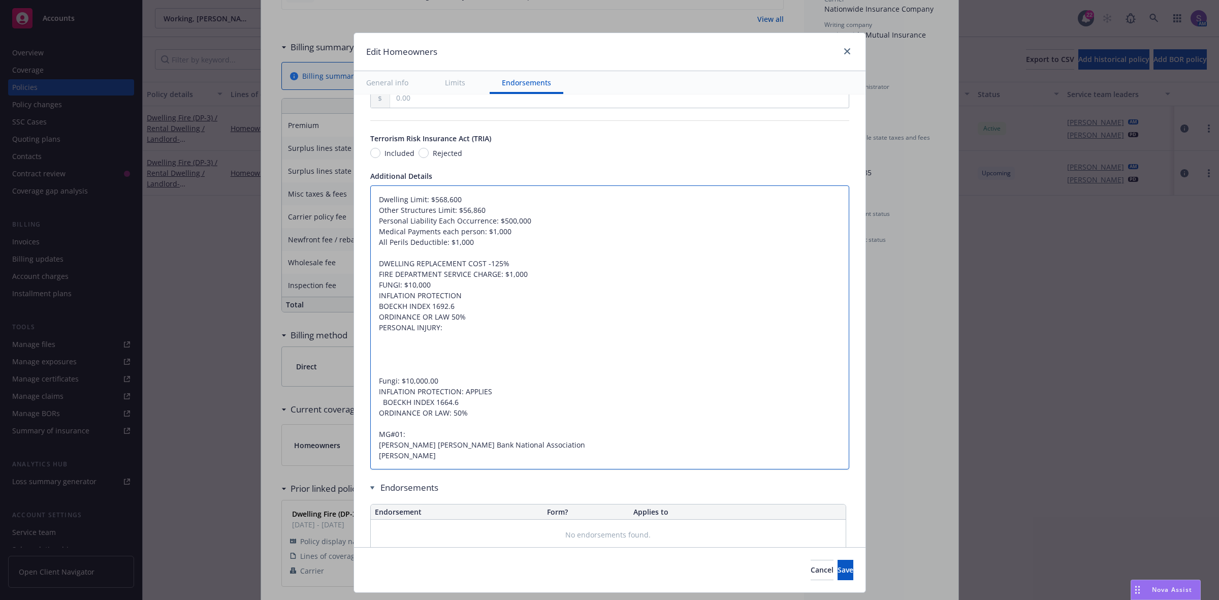
type textarea "Dwelling Limit: $568,600 Other Structures Limit: $56,860 Personal Liability Eac…"
paste textarea "$500,000"
type textarea "x"
drag, startPoint x: 371, startPoint y: 295, endPoint x: 457, endPoint y: 306, distance: 87.0
click at [457, 306] on textarea "Dwelling Limit: $568,600 Other Structures Limit: $56,860 Personal Liability Eac…" at bounding box center [609, 327] width 479 height 284
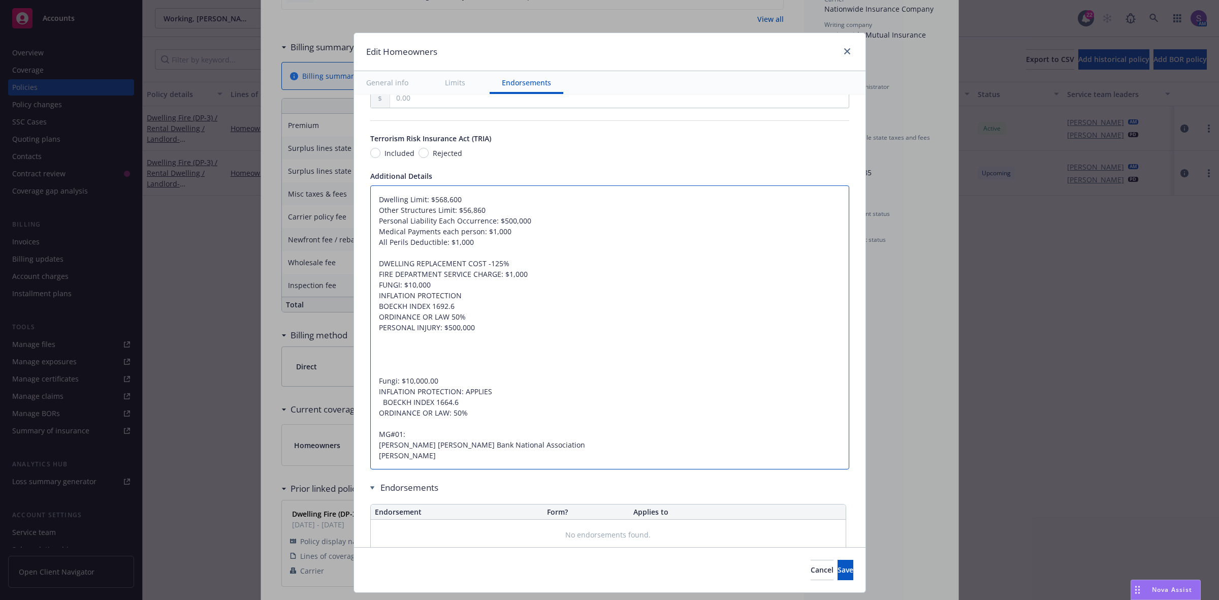
type textarea "Dwelling Limit: $568,600 Other Structures Limit: $56,860 Personal Liability Eac…"
drag, startPoint x: 475, startPoint y: 422, endPoint x: 367, endPoint y: 341, distance: 135.6
click at [370, 341] on textarea "Dwelling Limit: $568,600 Other Structures Limit: $56,860 Personal Liability Eac…" at bounding box center [609, 327] width 479 height 284
type textarea "x"
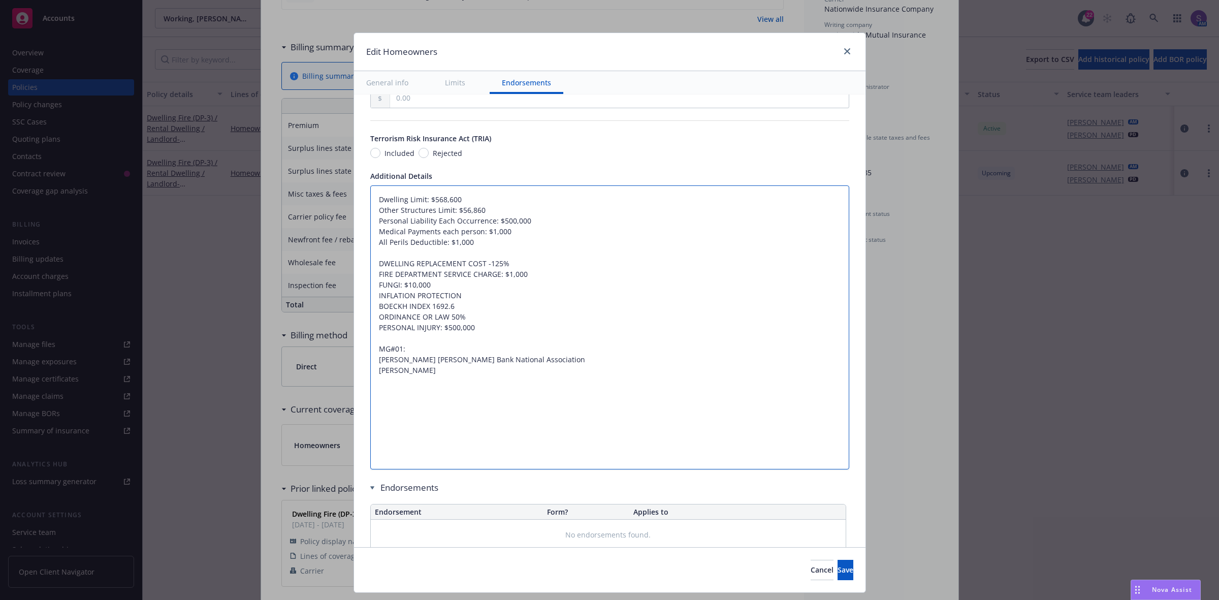
scroll to position [578, 0]
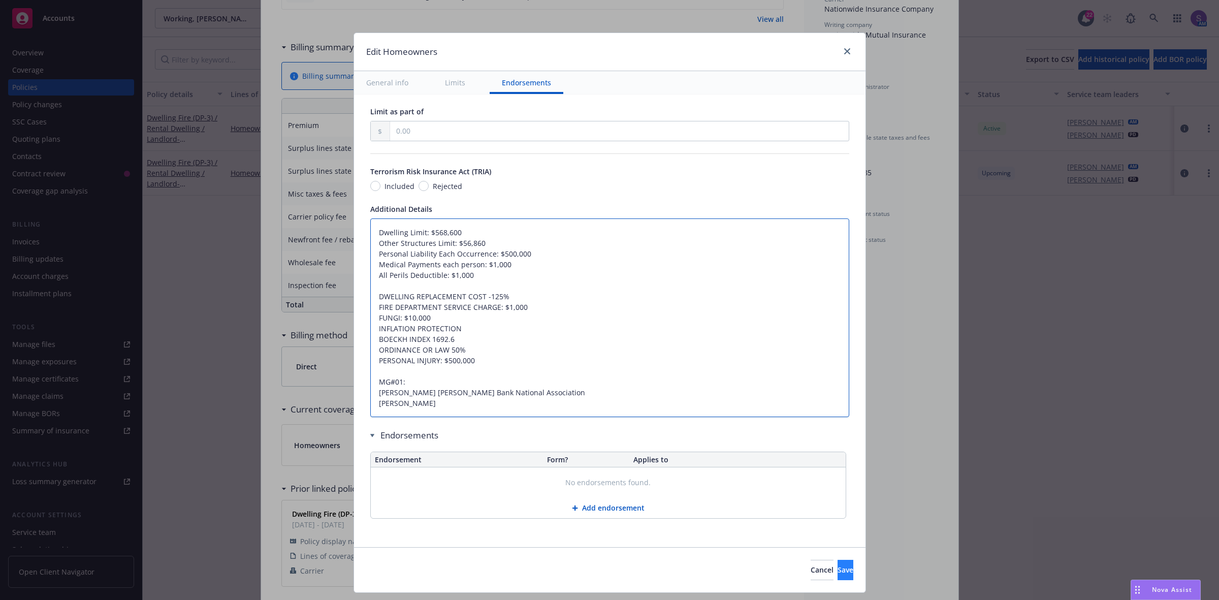
type textarea "Dwelling Limit: $568,600 Other Structures Limit: $56,860 Personal Liability Eac…"
click at [837, 570] on span "Save" at bounding box center [845, 570] width 16 height 10
type textarea "x"
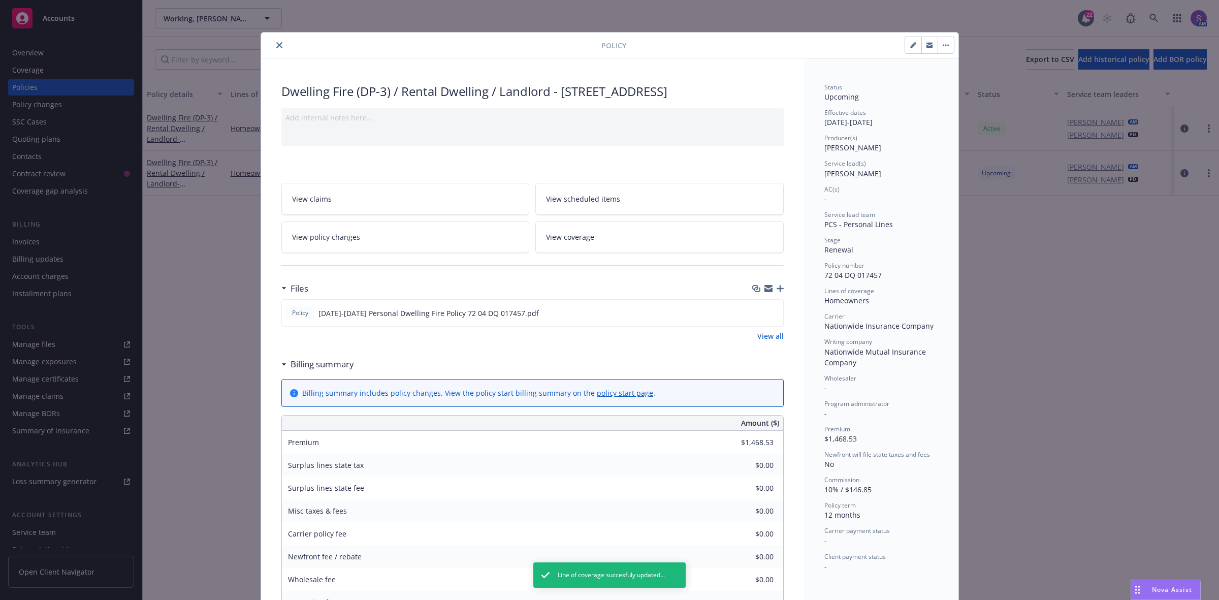
scroll to position [0, 0]
click at [276, 43] on icon "close" at bounding box center [279, 46] width 6 height 6
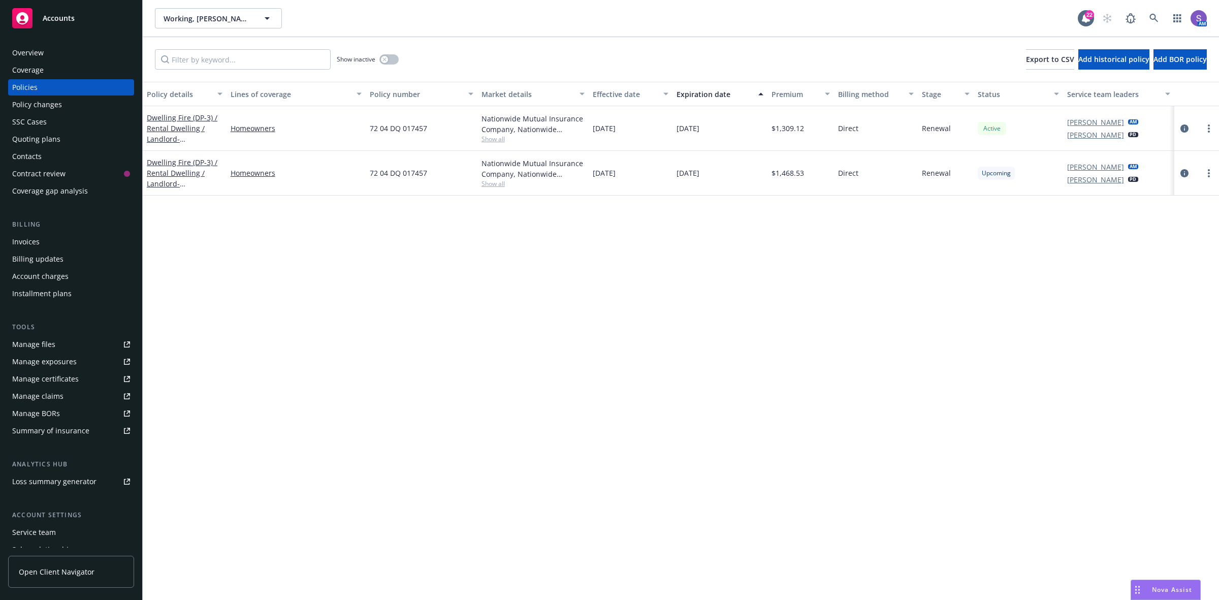
click at [27, 123] on div "SSC Cases" at bounding box center [29, 122] width 35 height 16
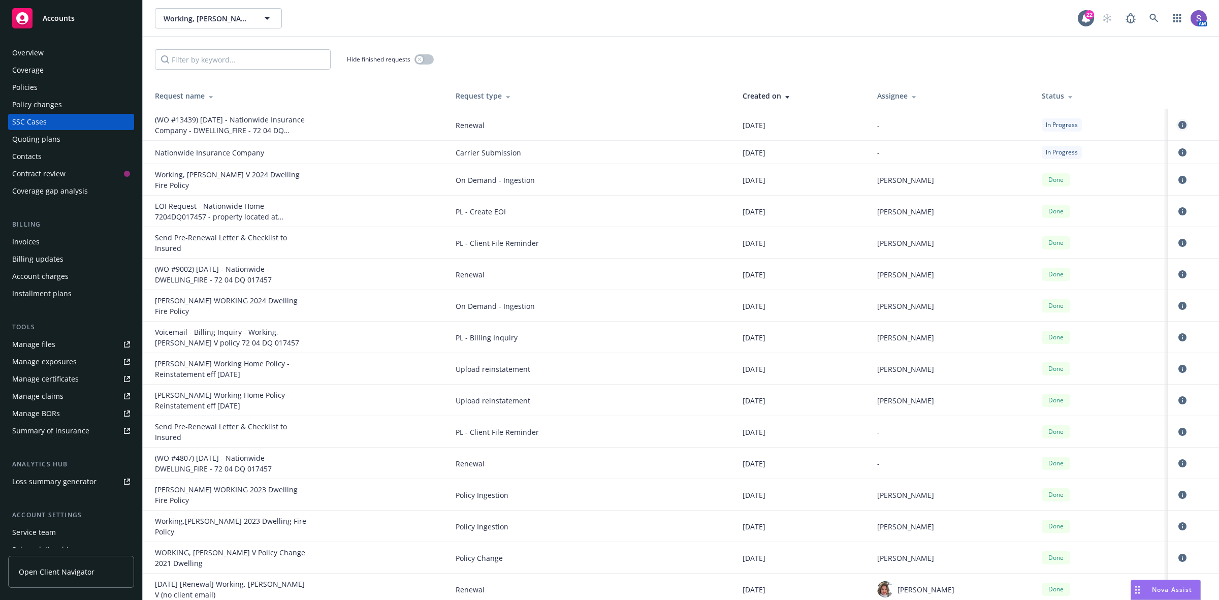
click at [1178, 123] on icon "circleInformation" at bounding box center [1182, 125] width 8 height 8
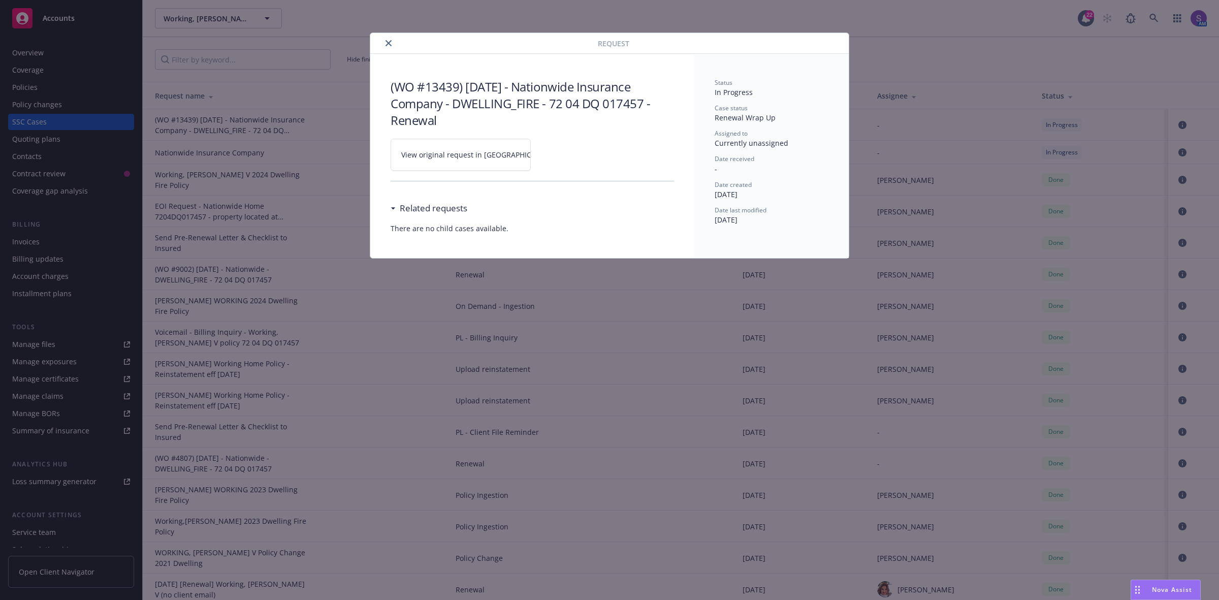
click at [465, 155] on span "View original request in [GEOGRAPHIC_DATA]" at bounding box center [478, 154] width 154 height 11
click at [387, 43] on icon "close" at bounding box center [388, 43] width 6 height 6
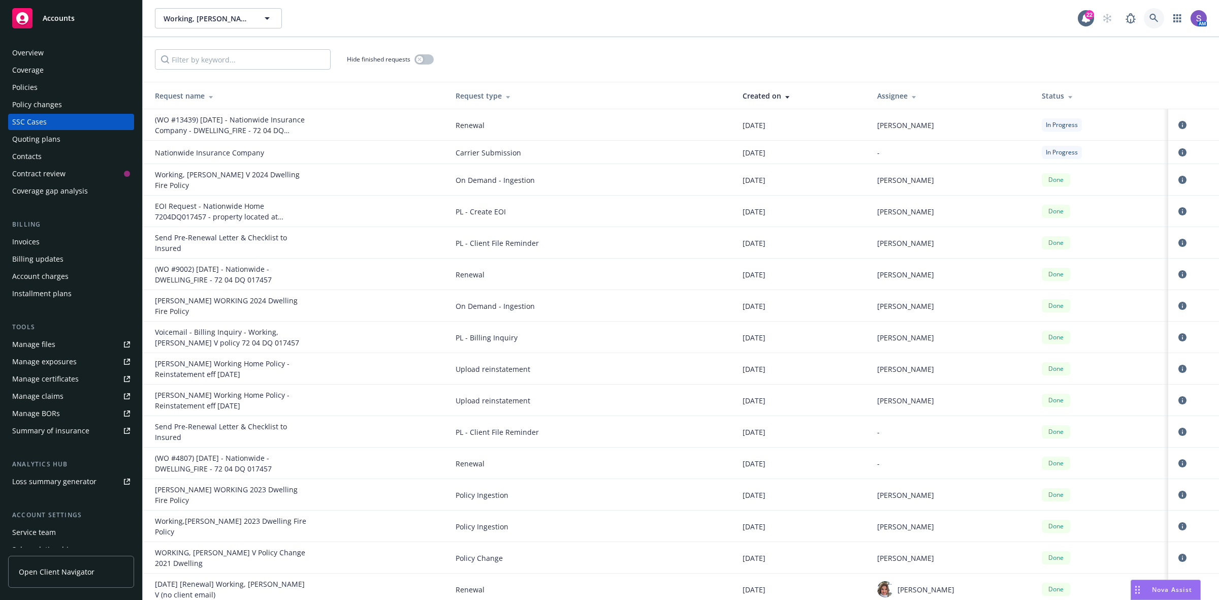
click at [1153, 18] on icon at bounding box center [1153, 18] width 9 height 9
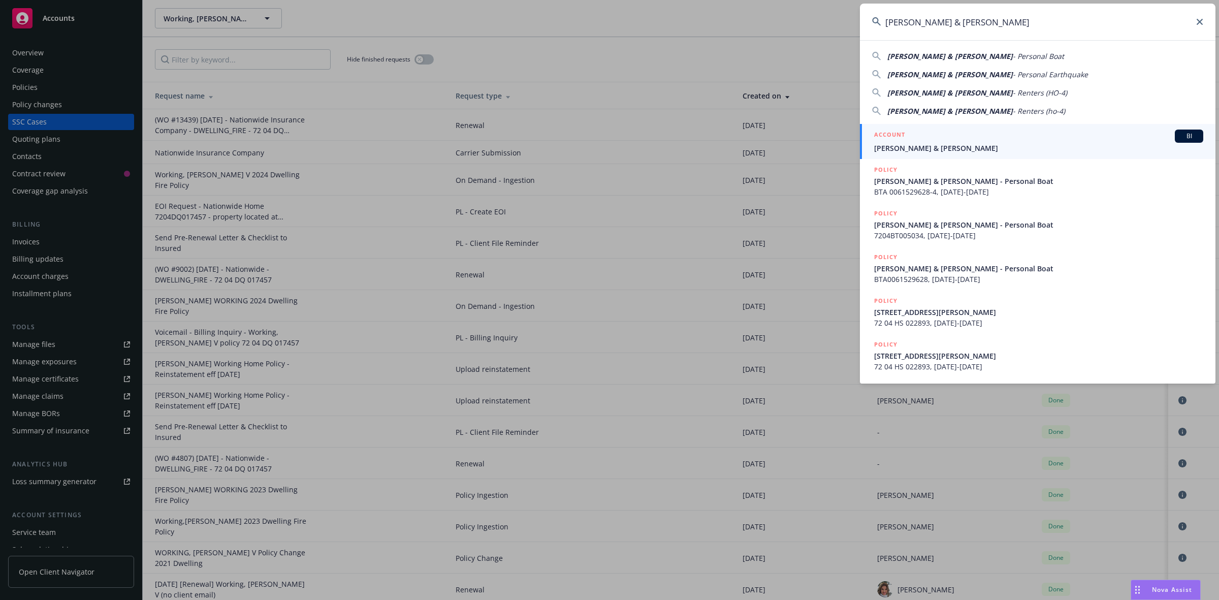
type input "[PERSON_NAME] & [PERSON_NAME]"
click at [925, 139] on div "ACCOUNT BI" at bounding box center [1038, 135] width 329 height 13
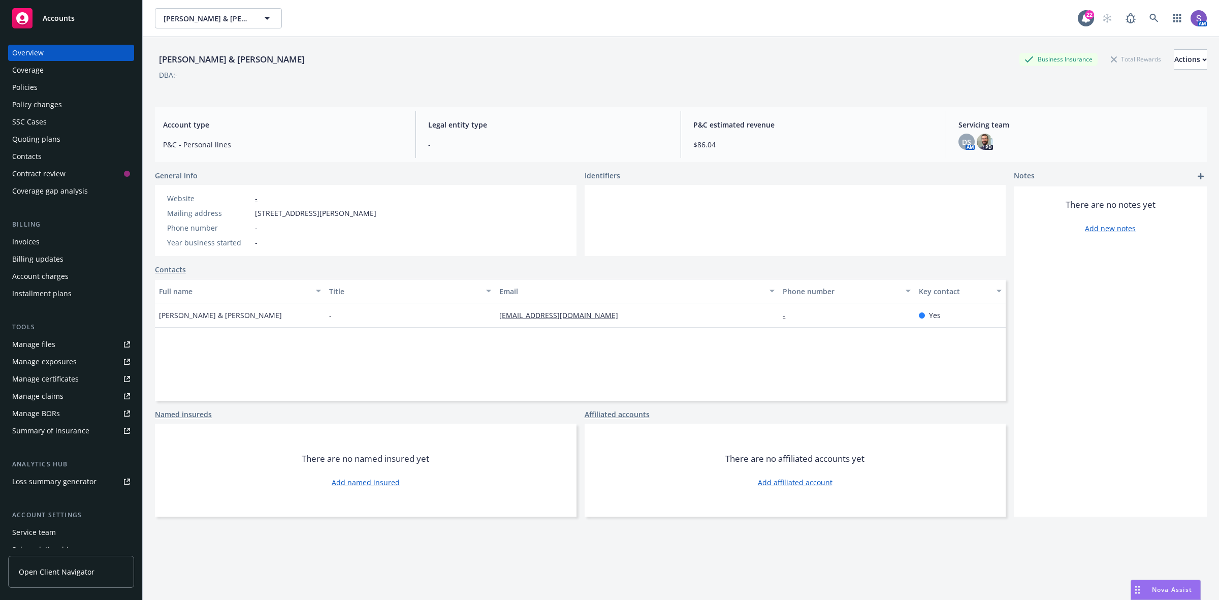
click at [21, 87] on div "Policies" at bounding box center [24, 87] width 25 height 16
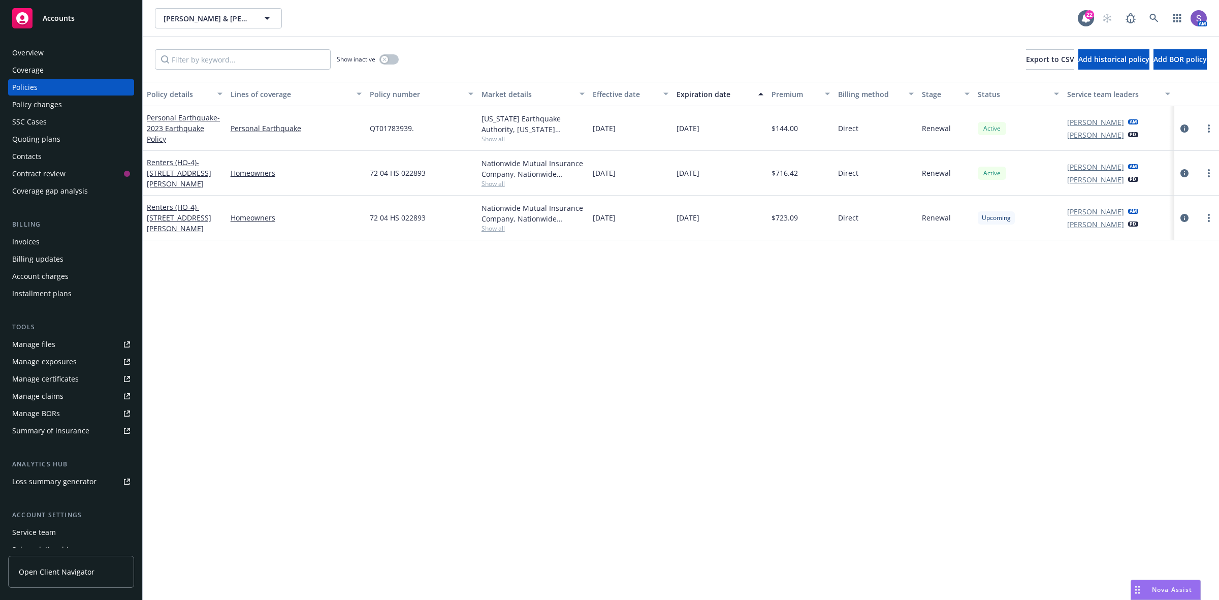
click at [333, 329] on div "Policy details Lines of coverage Policy number Market details Effective date Ex…" at bounding box center [681, 341] width 1076 height 518
click at [31, 52] on div "Overview" at bounding box center [27, 53] width 31 height 16
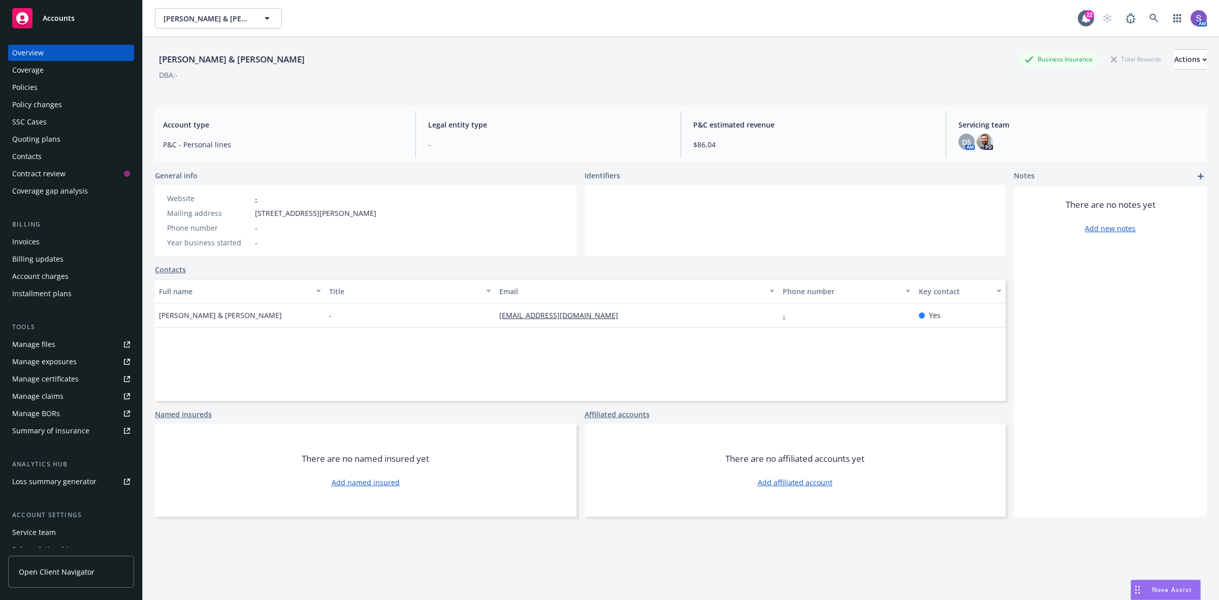
click at [36, 85] on div "Policies" at bounding box center [24, 87] width 25 height 16
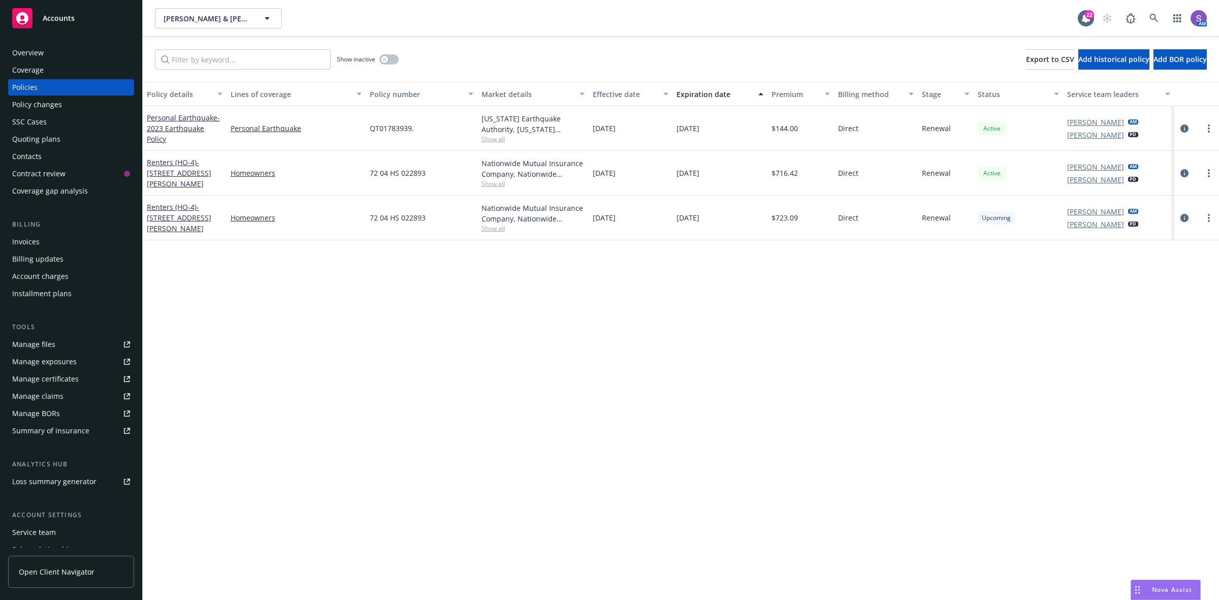
click at [1186, 218] on icon "circleInformation" at bounding box center [1184, 218] width 8 height 8
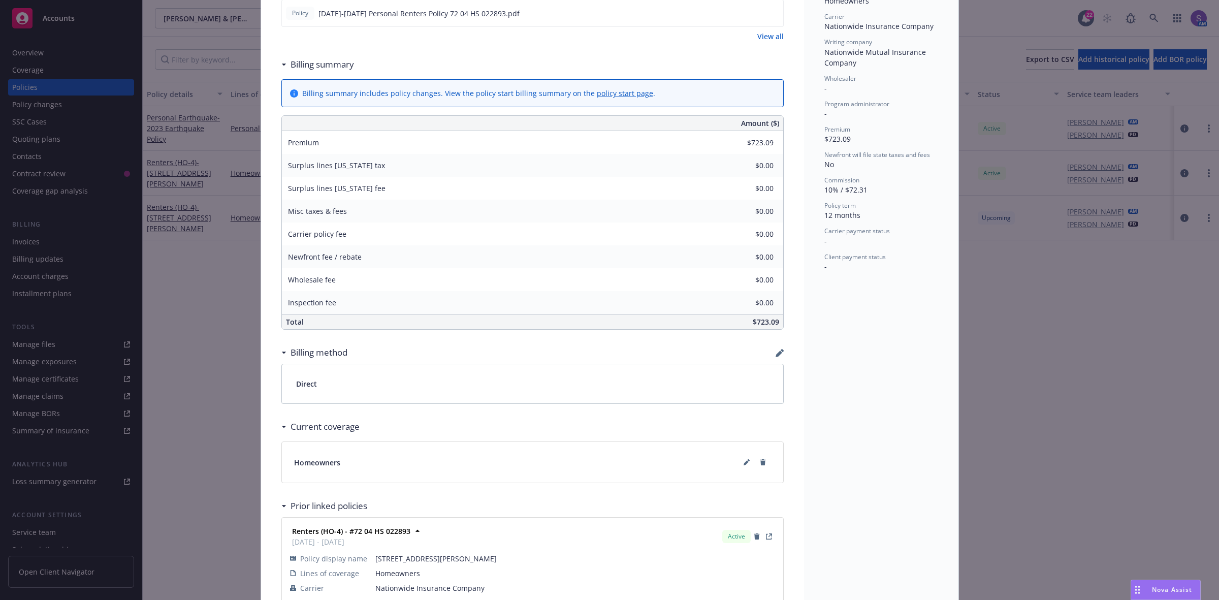
scroll to position [364, 0]
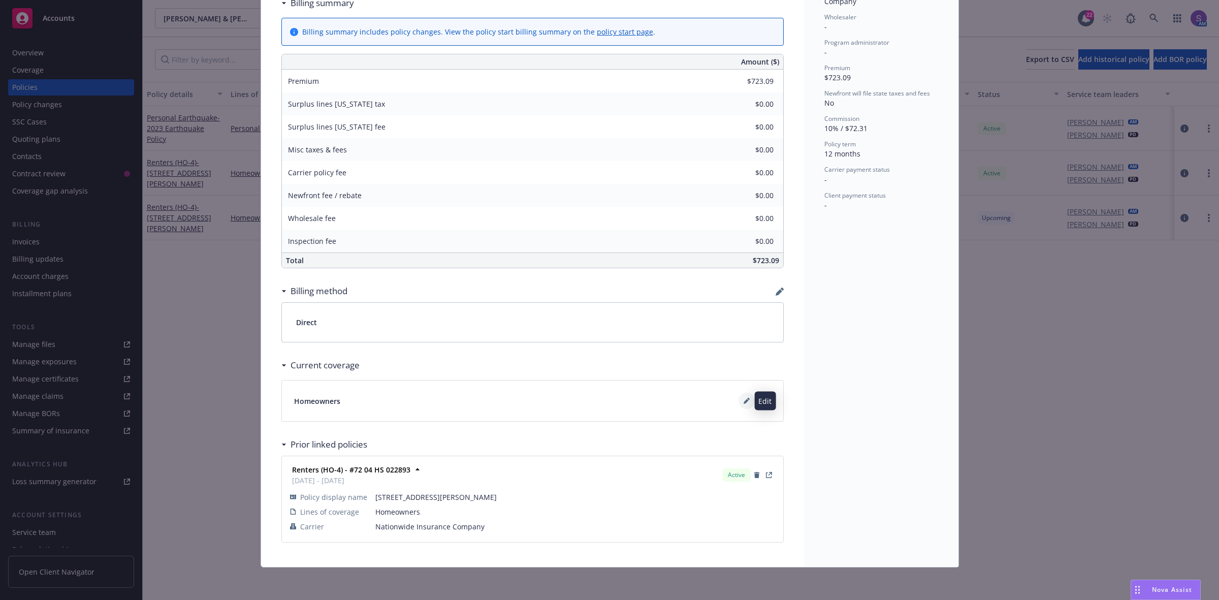
click at [738, 404] on button at bounding box center [746, 400] width 16 height 16
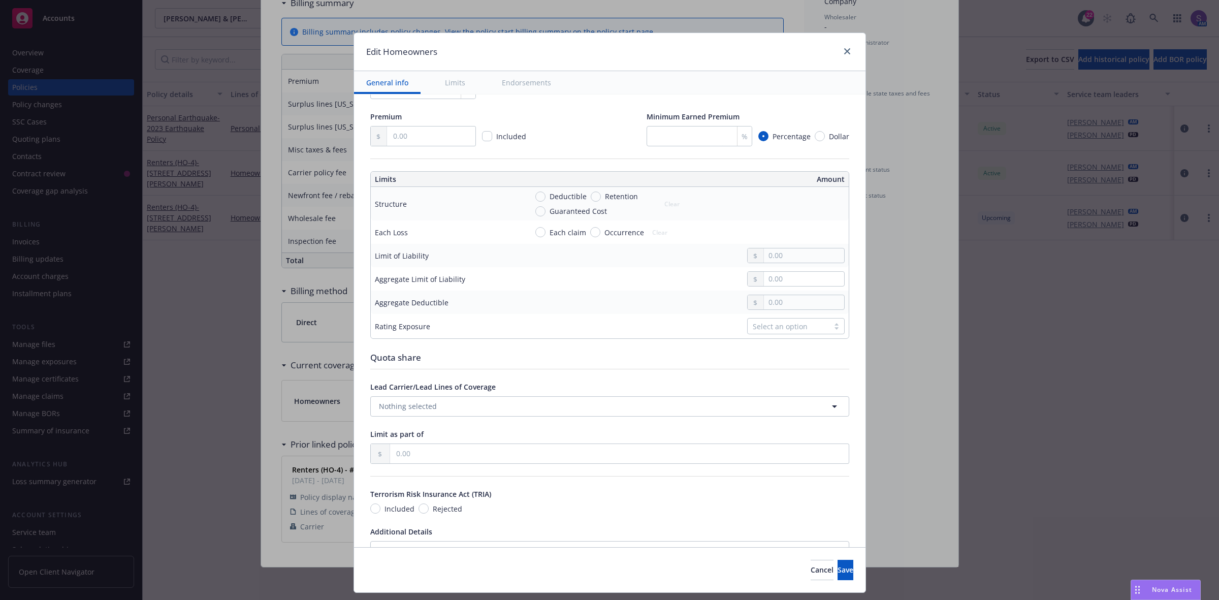
scroll to position [493, 0]
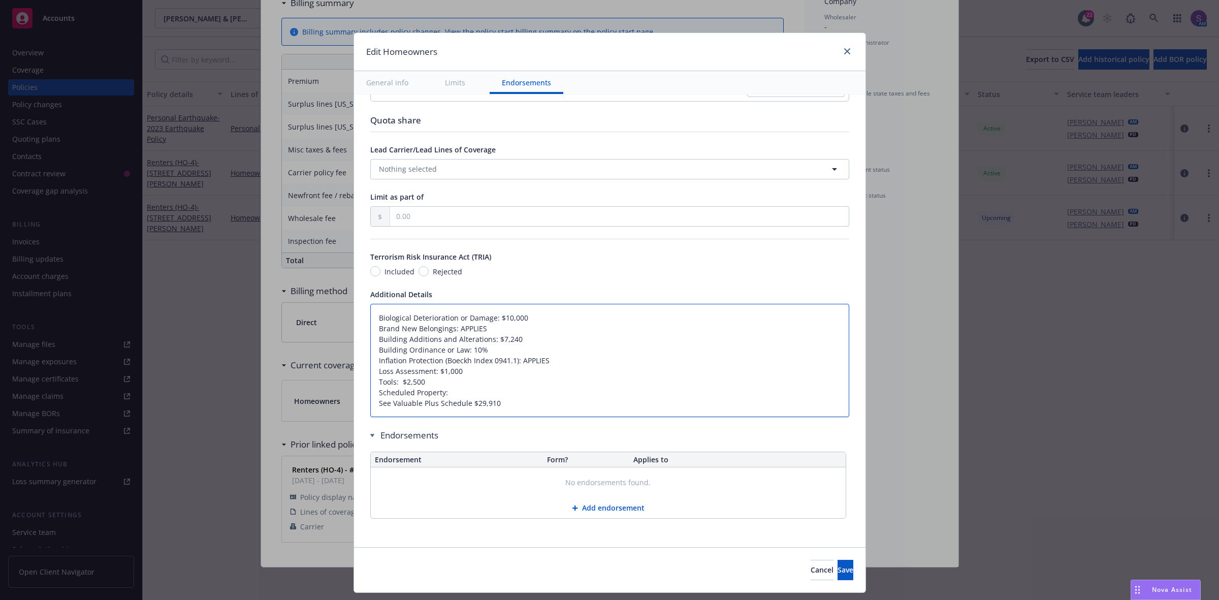
click at [370, 318] on textarea "Biological Deterioration or Damage: $10,000 Brand New Belongings: APPLIES Build…" at bounding box center [609, 361] width 479 height 114
type textarea "x"
type textarea "Biological Deterioration or Damage: $10,000 Brand New Belongings: APPLIES Build…"
type textarea "x"
type textarea "Biological Deterioration or Damage: $10,000 Brand New Belongings: APPLIES Build…"
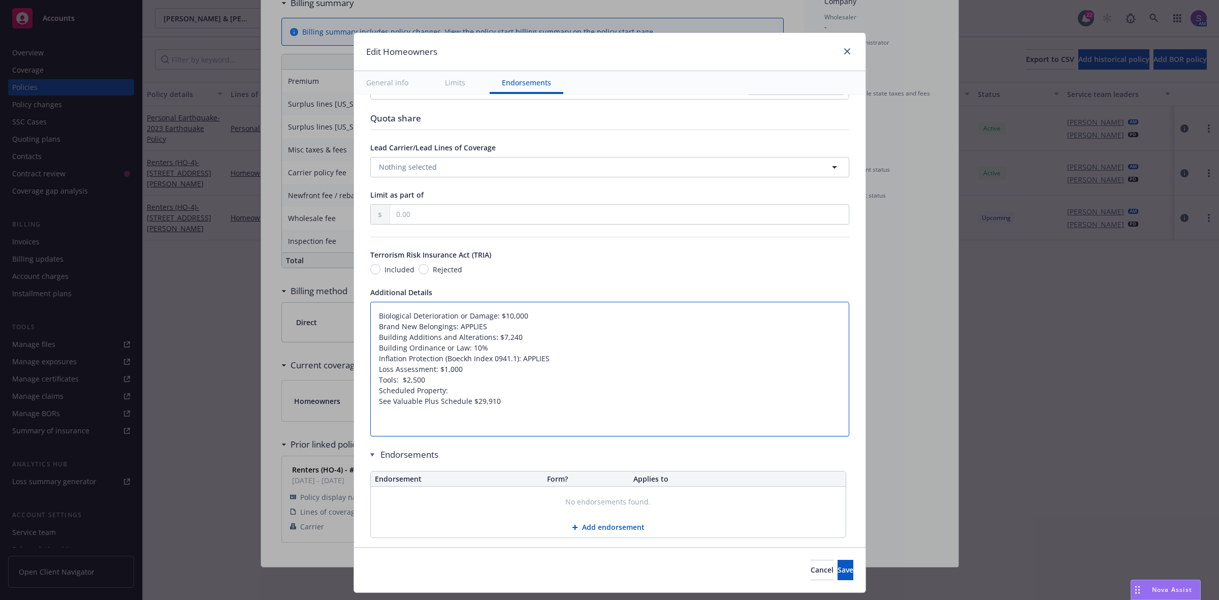
click at [373, 313] on textarea "Biological Deterioration or Damage: $10,000 Brand New Belongings: APPLIES Build…" at bounding box center [609, 369] width 479 height 135
paste textarea "Personal Property Limit $74,100 Loss of Use 24 Months ALS Blanket No Rental Val…"
type textarea "x"
type textarea "Personal Property Limit $74,100 Loss of Use 24 Months ALS Blanket No Rental Val…"
type textarea "x"
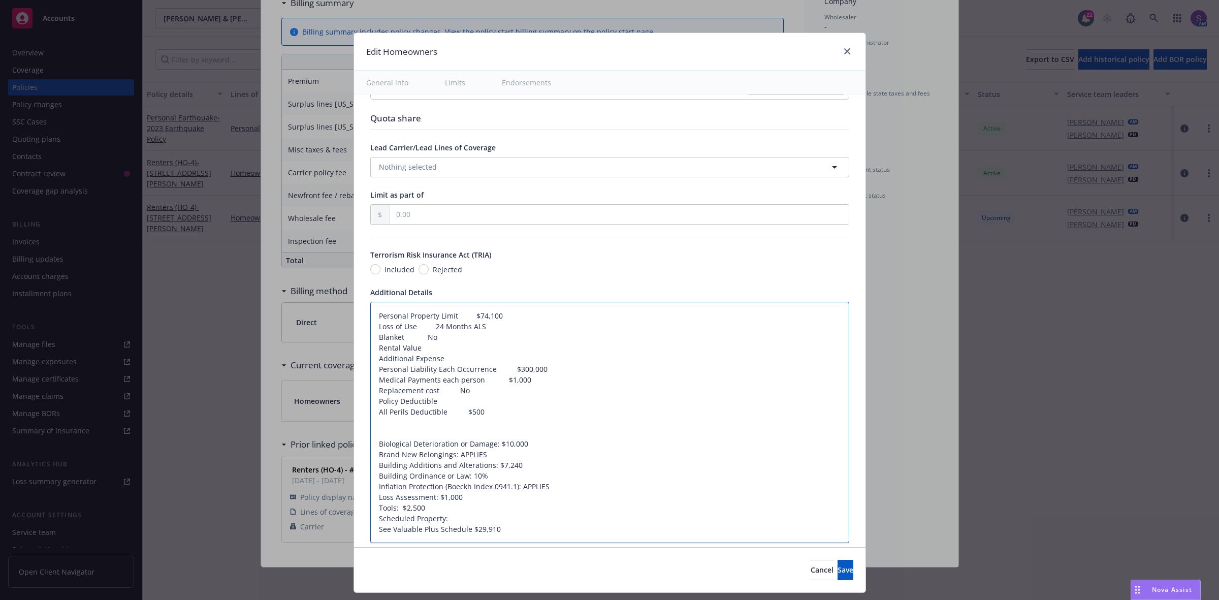
drag, startPoint x: 450, startPoint y: 313, endPoint x: 462, endPoint y: 316, distance: 12.0
click at [462, 316] on textarea "Personal Property Limit $74,100 Loss of Use 24 Months ALS Blanket No Rental Val…" at bounding box center [609, 423] width 479 height 242
click at [466, 320] on textarea "Personal Property Limit $74,100 Loss of Use 24 Months ALS Blanket No Rental Val…" at bounding box center [609, 423] width 479 height 242
drag, startPoint x: 466, startPoint y: 320, endPoint x: 448, endPoint y: 316, distance: 18.7
click at [447, 316] on textarea "Personal Property Limit $74,100 Loss of Use 24 Months ALS Blanket No Rental Val…" at bounding box center [609, 423] width 479 height 242
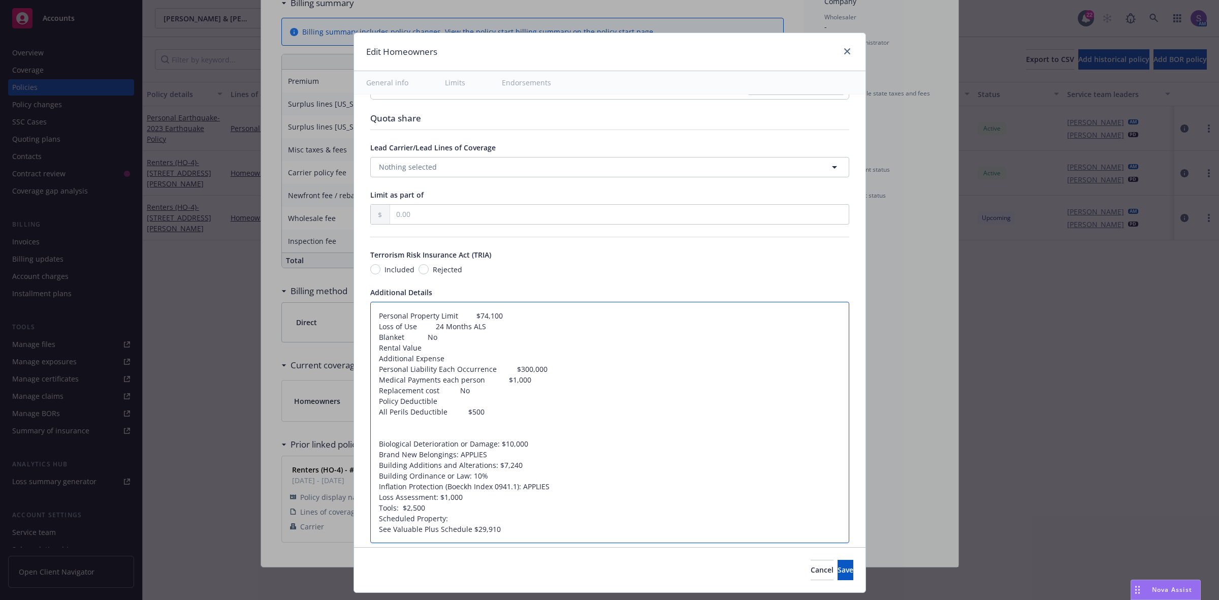
type textarea "Personal Property Limit:74,100 Loss of Use 24 Months ALS Blanket No Rental Valu…"
type textarea "x"
type textarea "Personal Property Limit: 74,100 Loss of Use 24 Months ALS Blanket No Rental Val…"
type textarea "x"
type textarea "Personal Property Limit: $74,100 Loss of Use 24 Months ALS Blanket No Rental Va…"
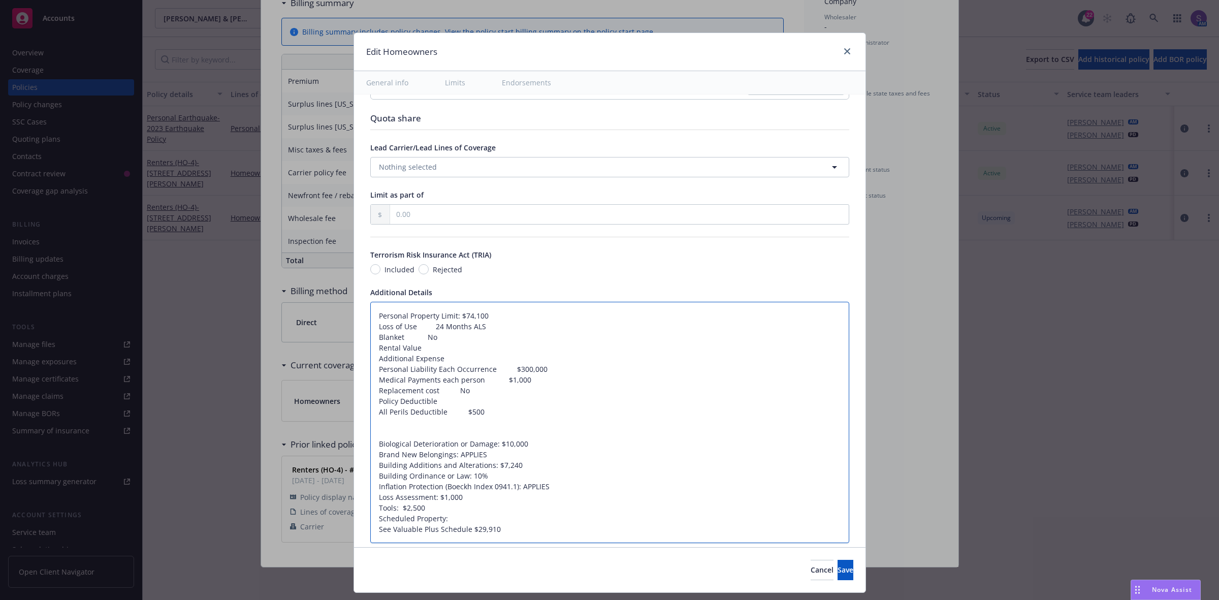
drag, startPoint x: 409, startPoint y: 330, endPoint x: 429, endPoint y: 329, distance: 19.8
click at [429, 329] on textarea "Personal Property Limit: $74,100 Loss of Use 24 Months ALS Blanket No Rental Va…" at bounding box center [609, 423] width 479 height 242
type textarea "x"
type textarea "Personal Property Limit: $74,100 Loss of Use:24 Months ALS Blanket No Rental Va…"
type textarea "x"
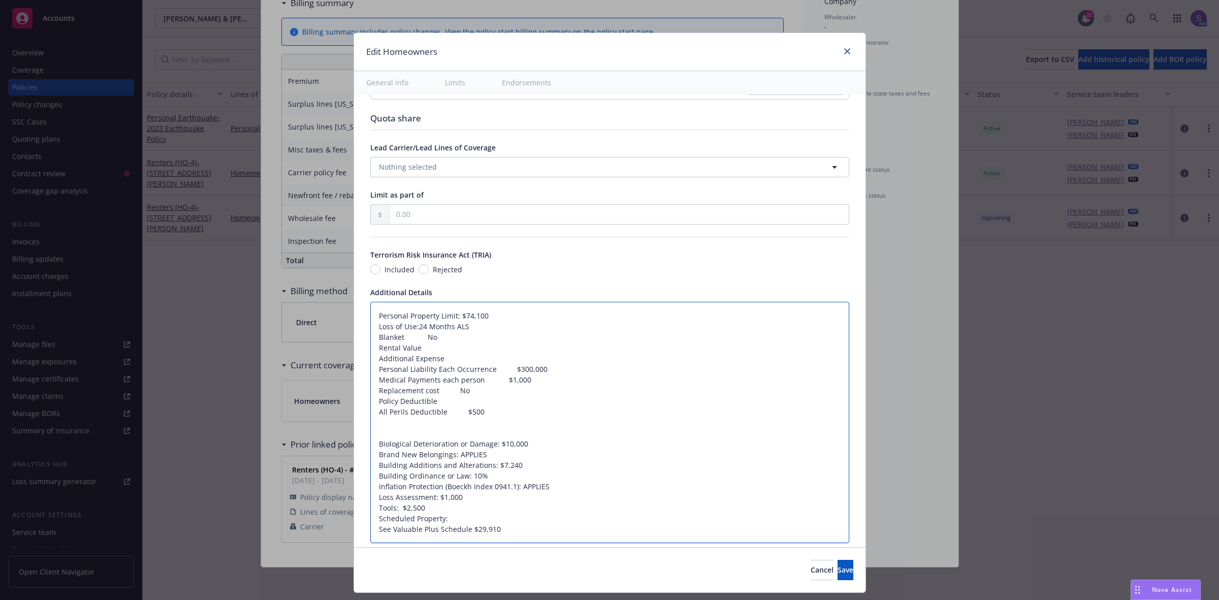
type textarea "Personal Property Limit: $74,100 Loss of Use: 24 Months ALS Blanket No Rental V…"
drag, startPoint x: 438, startPoint y: 358, endPoint x: 364, endPoint y: 339, distance: 76.1
click at [370, 339] on textarea "Personal Property Limit: $74,100 Loss of Use: 24 Months ALS Blanket No Rental V…" at bounding box center [609, 423] width 479 height 242
type textarea "x"
type textarea "Personal Property Limit: $74,100 Loss of Use: 24 Months ALS Personal Liability …"
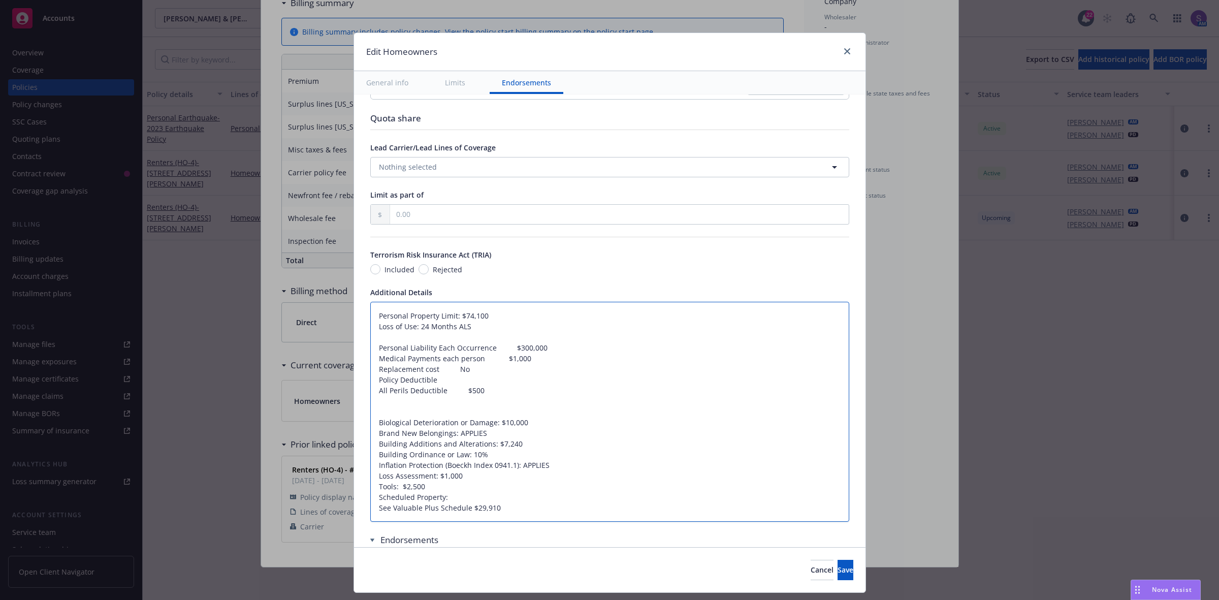
drag, startPoint x: 485, startPoint y: 348, endPoint x: 501, endPoint y: 348, distance: 15.7
click at [501, 348] on textarea "Personal Property Limit: $74,100 Loss of Use: 24 Months ALS Personal Liability …" at bounding box center [609, 412] width 479 height 220
type textarea "x"
type textarea "Personal Property Limit: $74,100 Loss of Use: 24 Months ALS Personal Liability …"
type textarea "x"
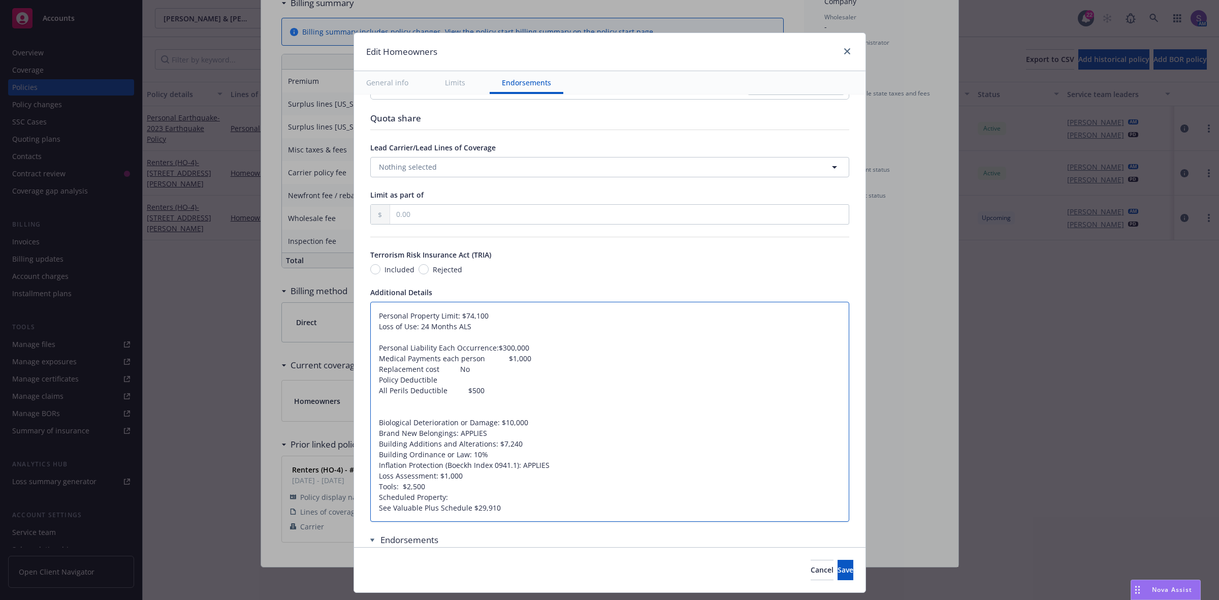
type textarea "Personal Property Limit: $74,100 Loss of Use: 24 Months ALS Personal Liability …"
drag, startPoint x: 473, startPoint y: 361, endPoint x: 497, endPoint y: 359, distance: 23.9
click at [497, 359] on textarea "Personal Property Limit: $74,100 Loss of Use: 24 Months ALS Personal Liability …" at bounding box center [609, 412] width 479 height 220
type textarea "x"
type textarea "Personal Property Limit: $74,100 Loss of Use: 24 Months ALS Personal Liability …"
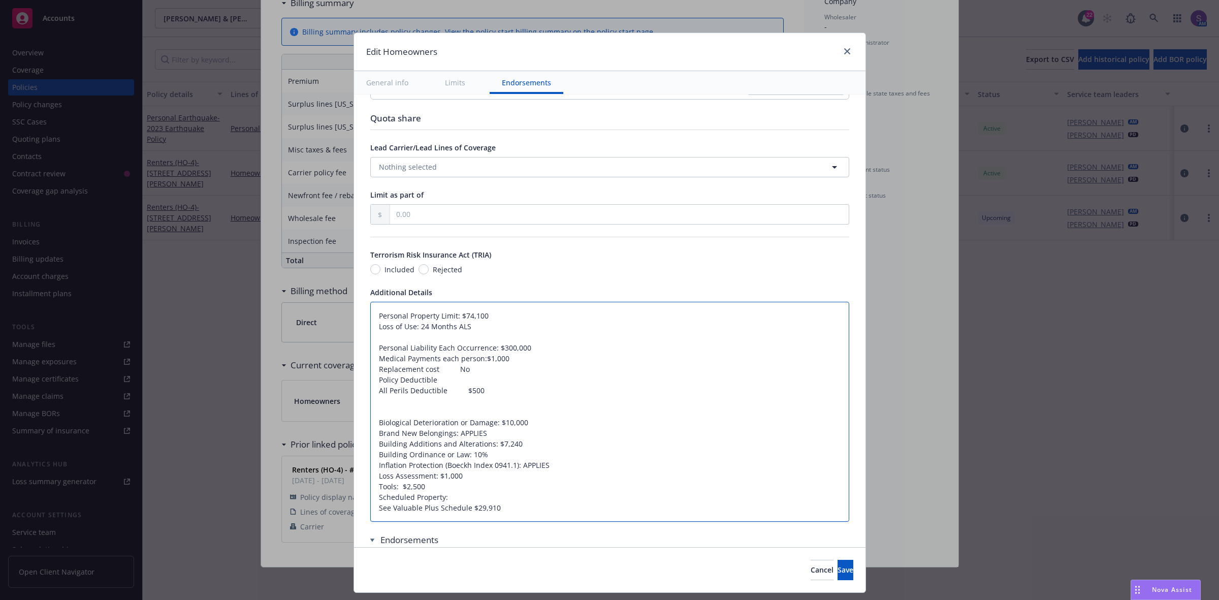
type textarea "x"
type textarea "Personal Property Limit: $74,100 Loss of Use: 24 Months ALS Personal Liability …"
drag, startPoint x: 436, startPoint y: 381, endPoint x: 363, endPoint y: 368, distance: 73.7
click at [370, 368] on textarea "Personal Property Limit: $74,100 Loss of Use: 24 Months ALS Personal Liability …" at bounding box center [609, 412] width 479 height 220
type textarea "x"
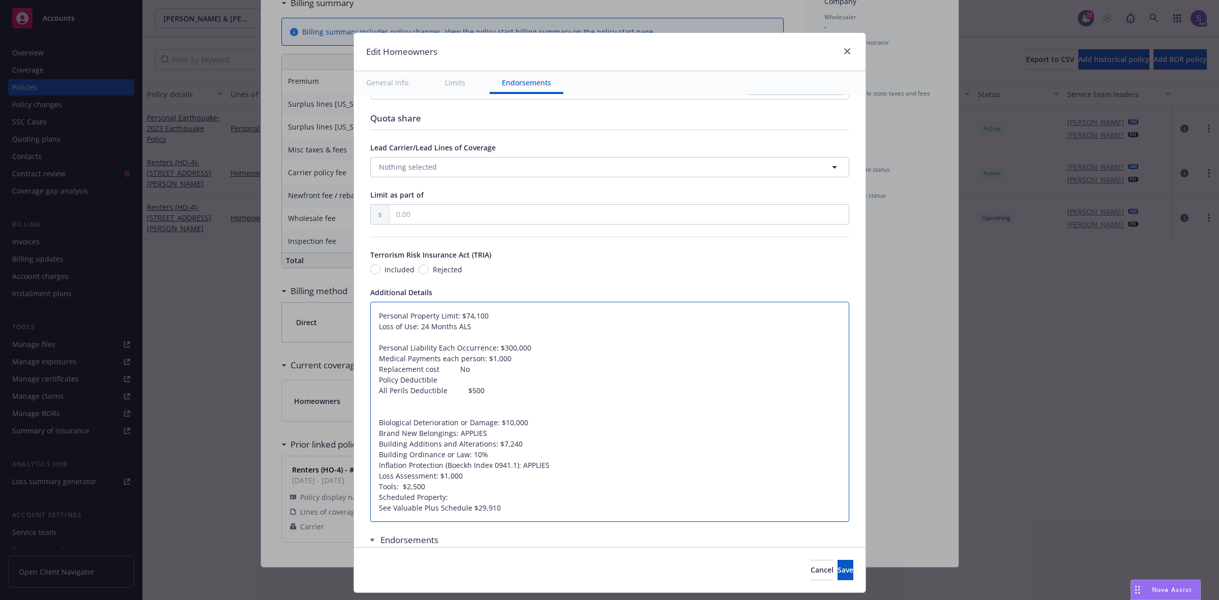
type textarea "Personal Property Limit: $74,100 Loss of Use: 24 Months ALS Personal Liability …"
type textarea "x"
type textarea "Personal Property Limit: $74,100 Loss of Use: 24 Months ALS Personal Liability …"
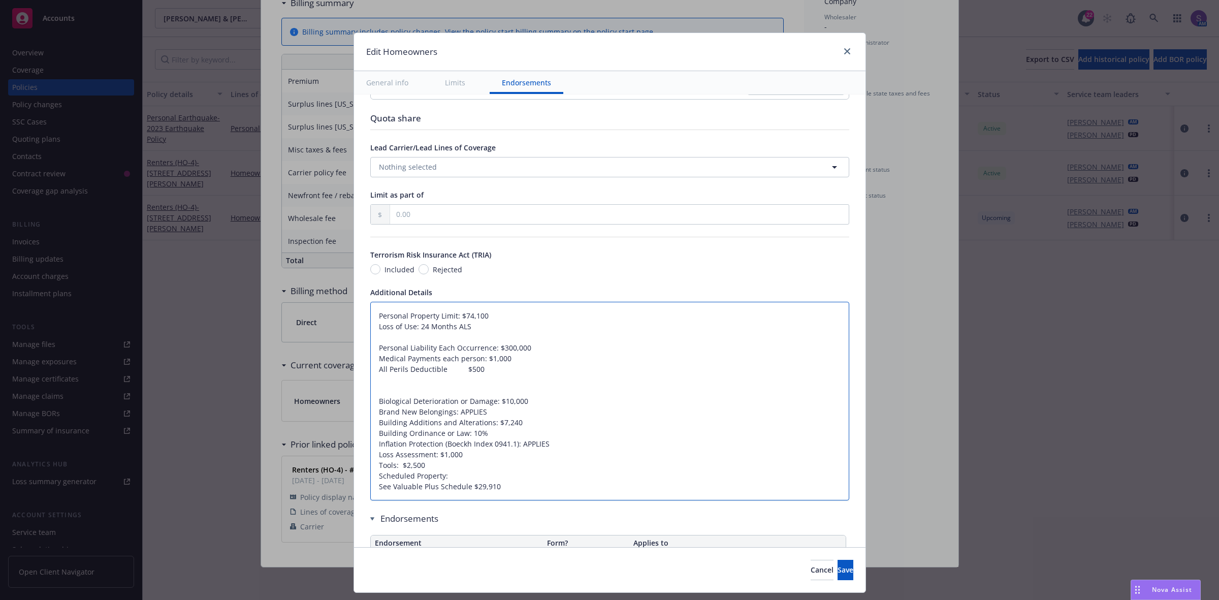
drag, startPoint x: 436, startPoint y: 374, endPoint x: 459, endPoint y: 371, distance: 23.1
click at [459, 371] on textarea "Personal Property Limit: $74,100 Loss of Use: 24 Months ALS Personal Liability …" at bounding box center [609, 401] width 479 height 199
type textarea "x"
type textarea "Personal Property Limit: $74,100 Loss of Use: 24 Months ALS Personal Liability …"
type textarea "x"
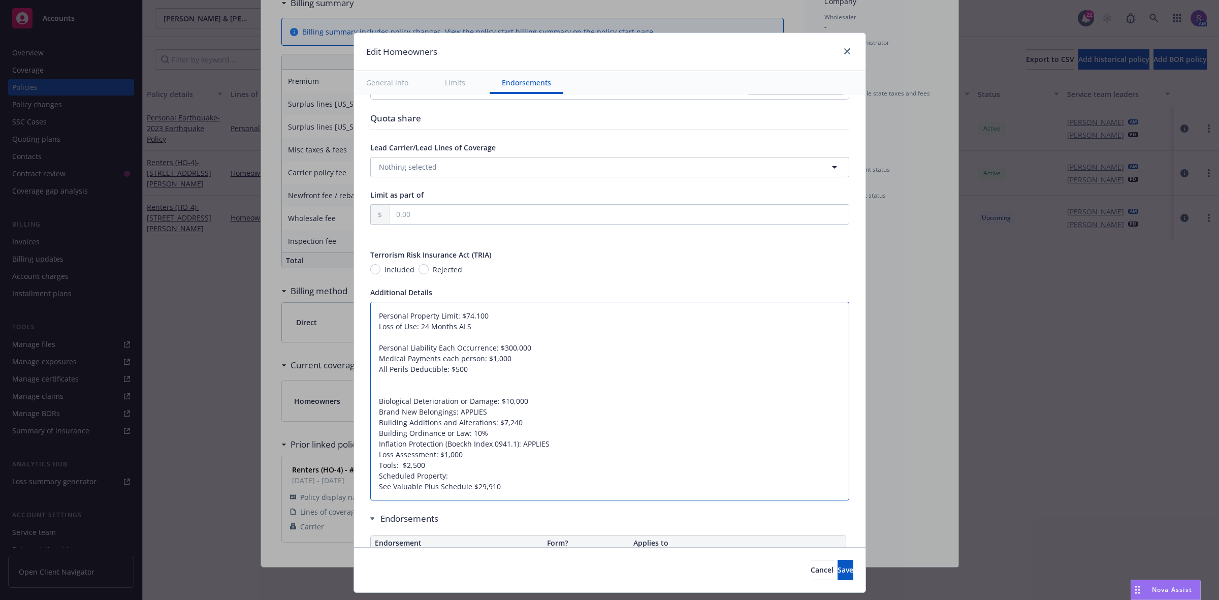
type textarea "Personal Property Limit: $74,100 Loss of Use: 24 Months ALS Personal Liability …"
click at [501, 427] on textarea "Personal Property Limit: $74,100 Loss of Use: 24 Months ALS Personal Liability …" at bounding box center [609, 401] width 479 height 199
type textarea "x"
type textarea "Personal Property Limit: $74,100 Loss of Use: 24 Months ALS Personal Liability …"
type textarea "x"
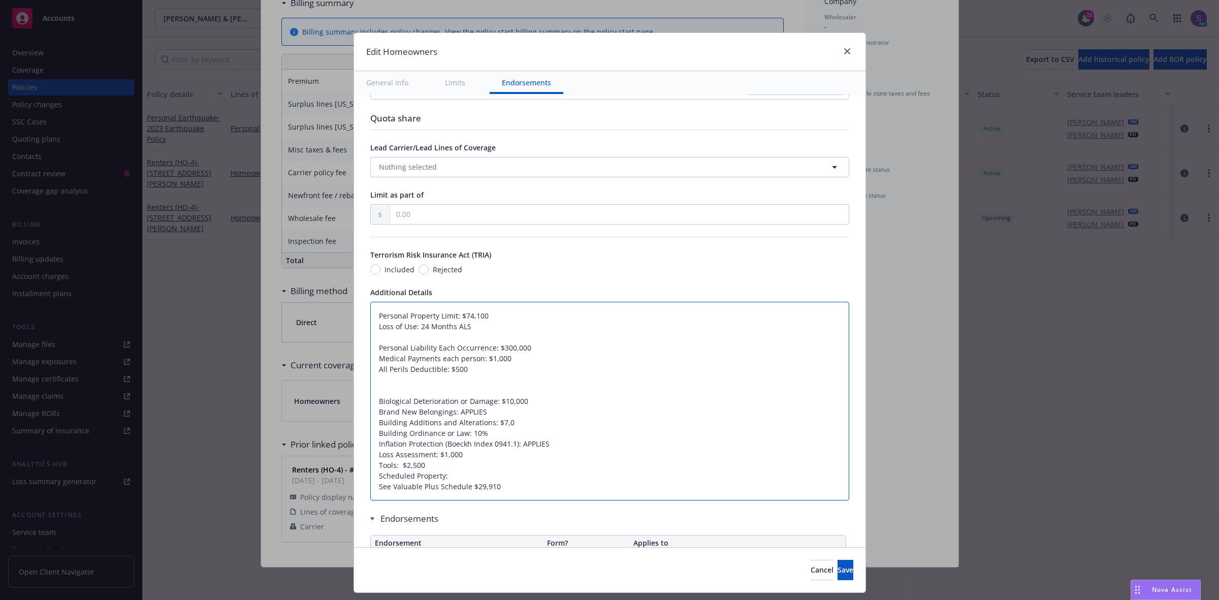
type textarea "Personal Property Limit: $74,100 Loss of Use: 24 Months ALS Personal Liability …"
type textarea "x"
type textarea "Personal Property Limit: $74,100 Loss of Use: 24 Months ALS Personal Liability …"
click at [837, 568] on span "Save" at bounding box center [845, 570] width 16 height 10
type textarea "x"
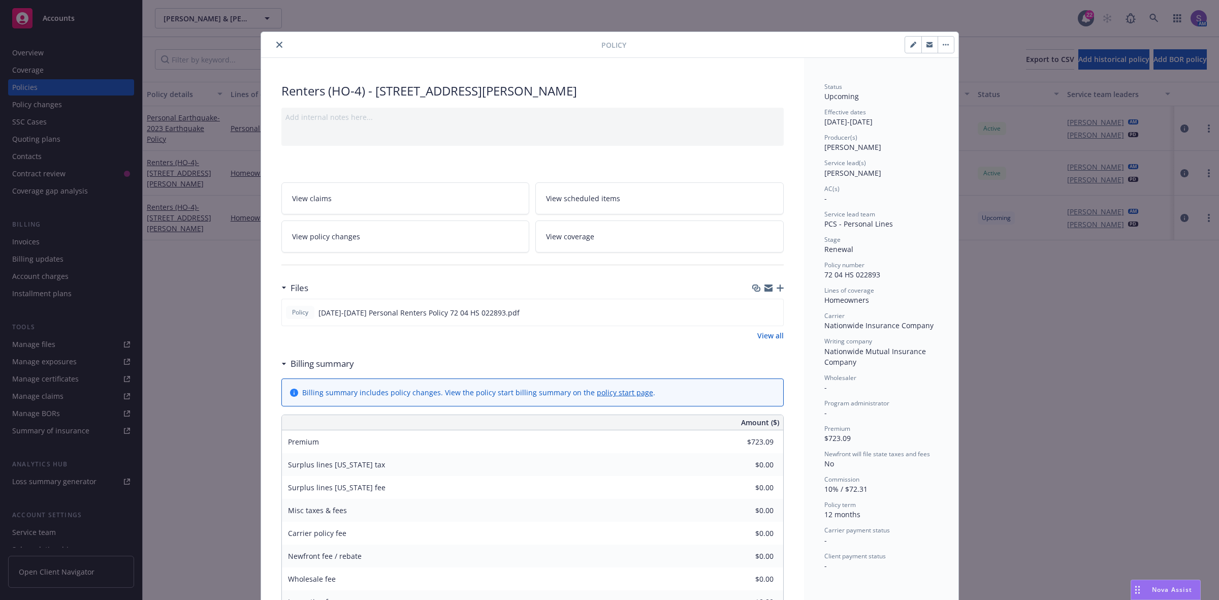
scroll to position [0, 0]
click at [276, 49] on icon "close" at bounding box center [279, 46] width 6 height 6
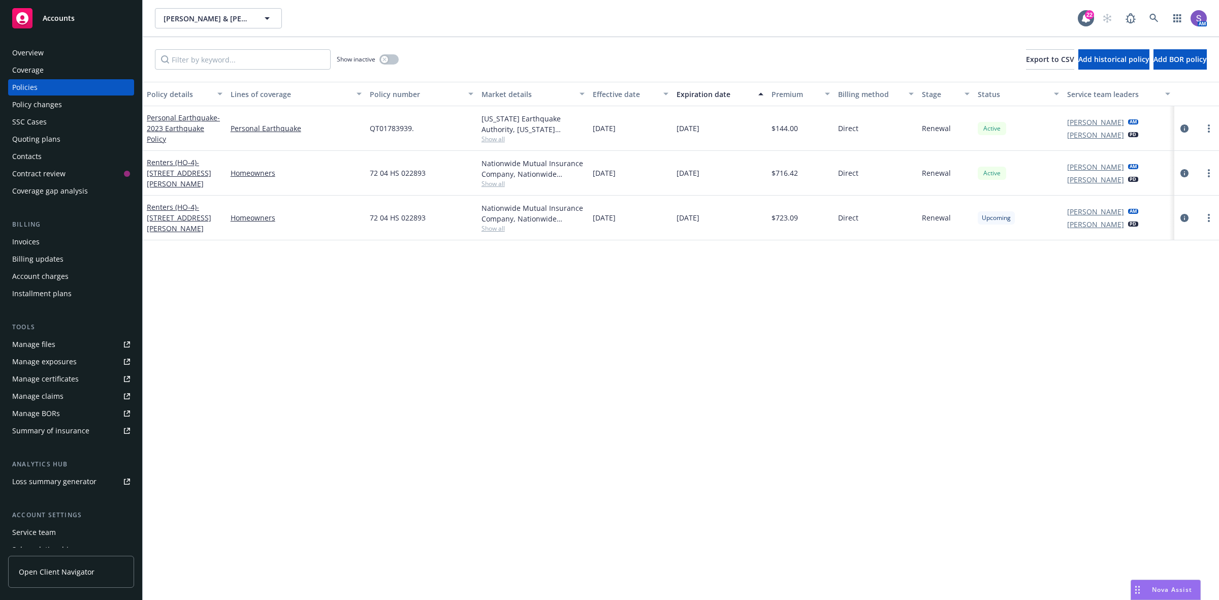
click at [30, 123] on div "SSC Cases" at bounding box center [29, 122] width 35 height 16
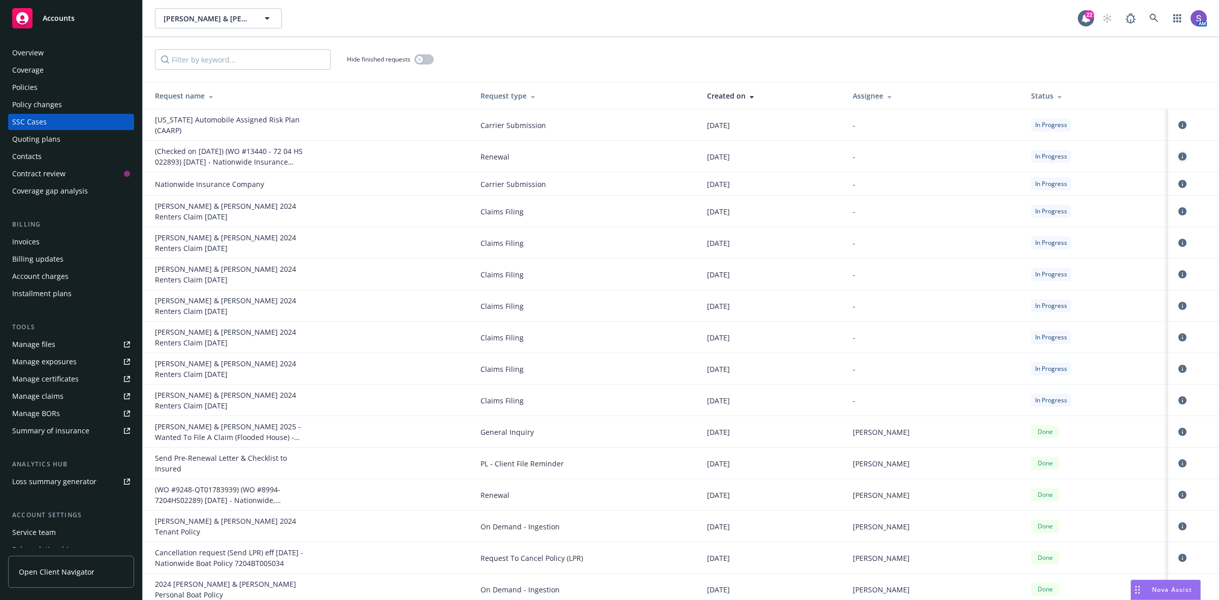
click at [1178, 155] on icon "circleInformation" at bounding box center [1182, 156] width 8 height 8
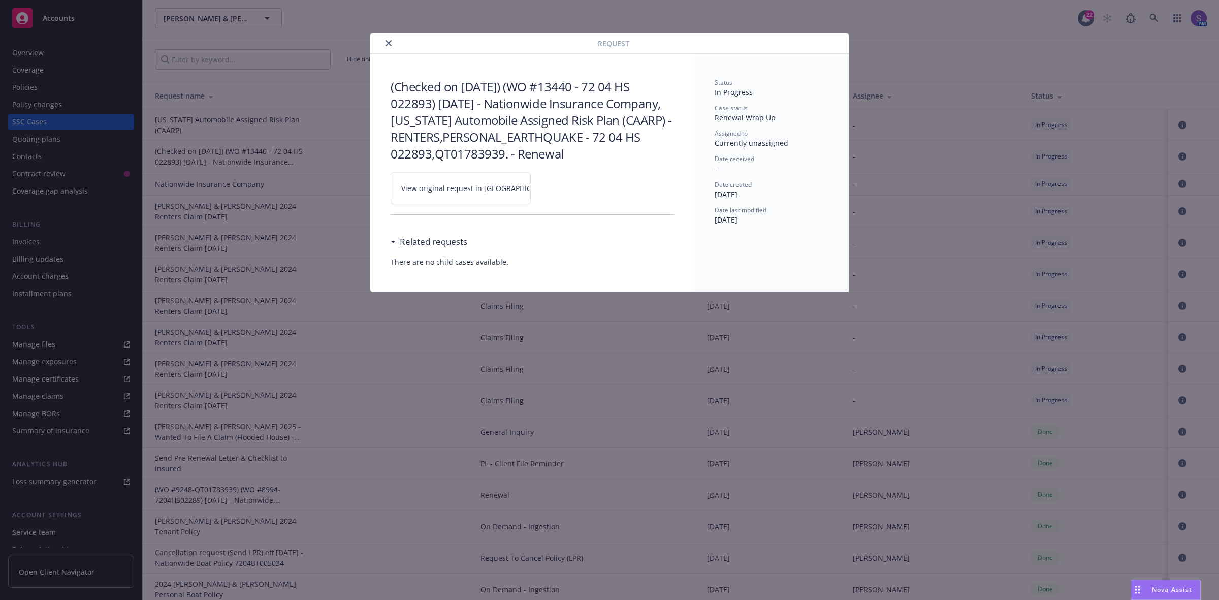
click at [454, 185] on span "View original request in [GEOGRAPHIC_DATA]" at bounding box center [478, 188] width 154 height 11
click at [386, 45] on icon "close" at bounding box center [388, 43] width 6 height 6
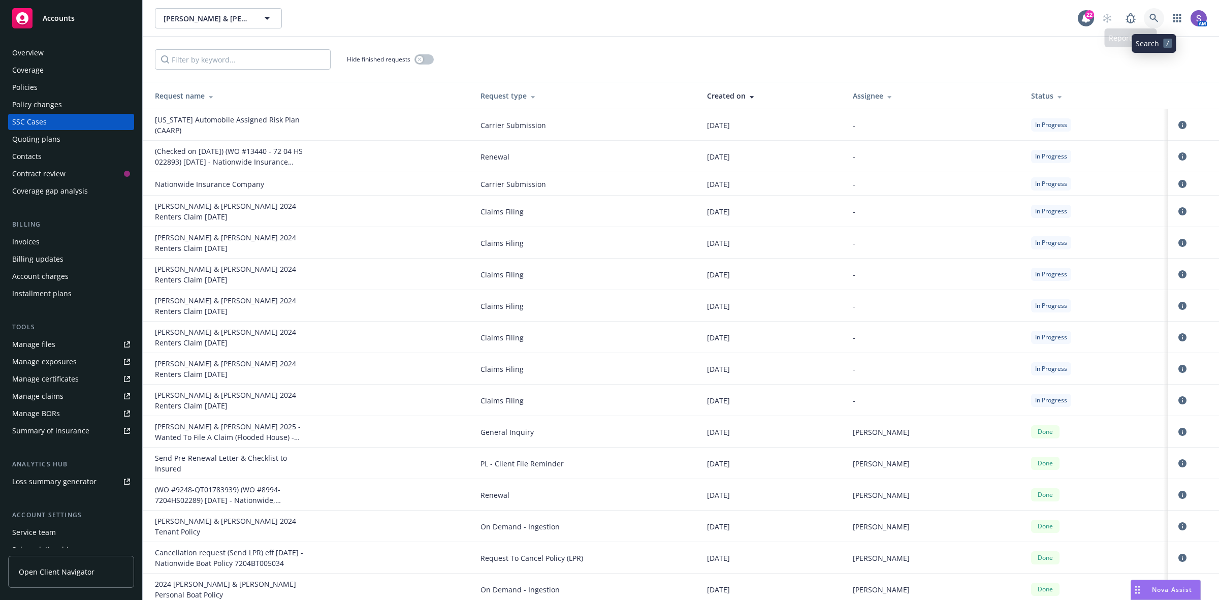
click at [1147, 19] on link at bounding box center [1153, 18] width 20 height 20
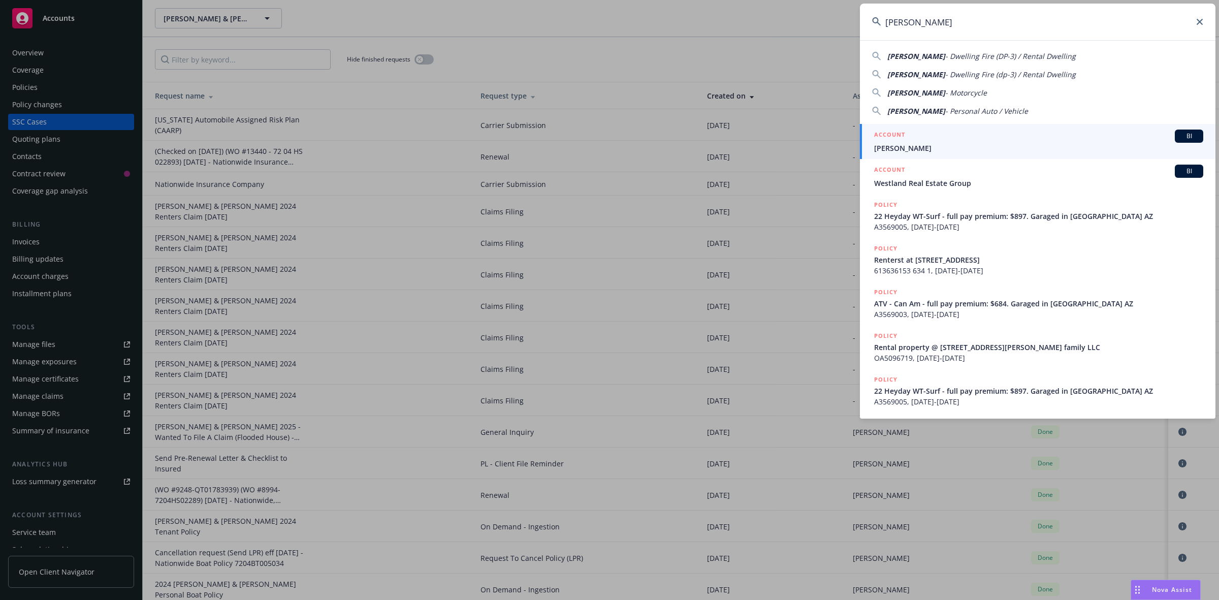
type input "[PERSON_NAME]"
drag, startPoint x: 908, startPoint y: 139, endPoint x: 810, endPoint y: 123, distance: 98.7
click at [908, 139] on div "ACCOUNT BI" at bounding box center [1038, 135] width 329 height 13
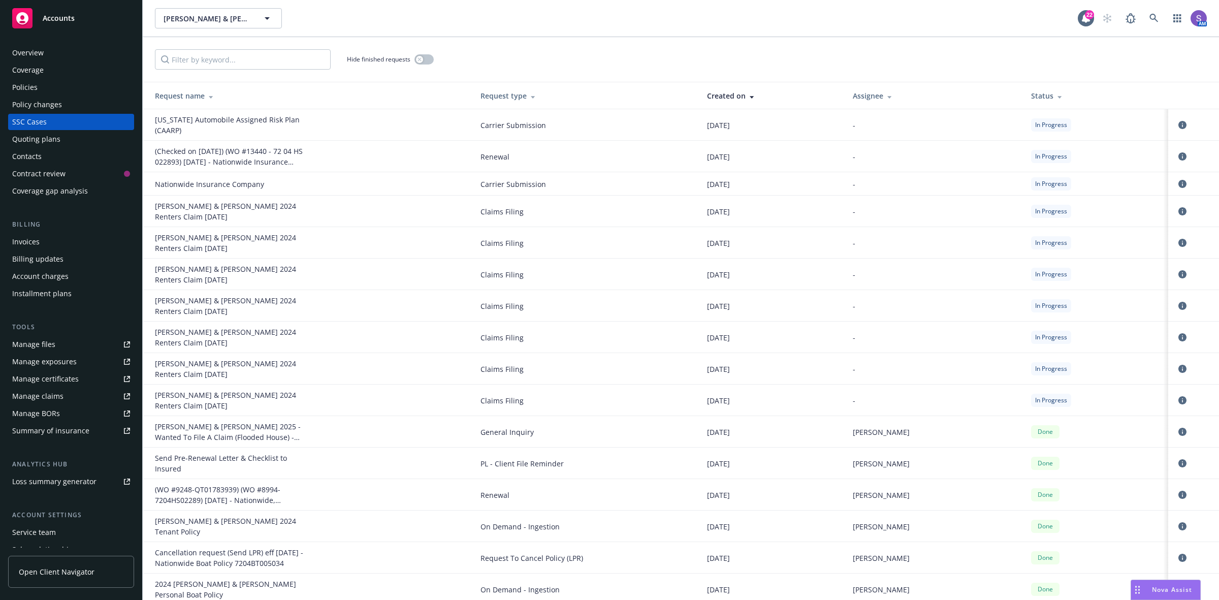
click at [33, 89] on div "Policies" at bounding box center [24, 87] width 25 height 16
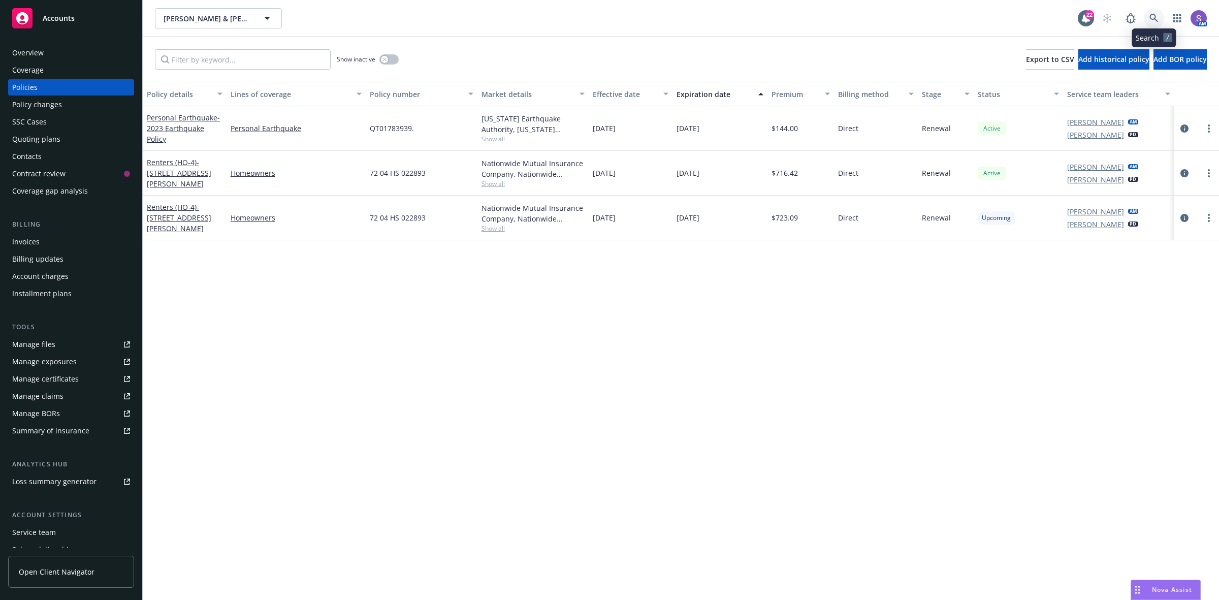
click at [1149, 14] on icon at bounding box center [1153, 18] width 9 height 9
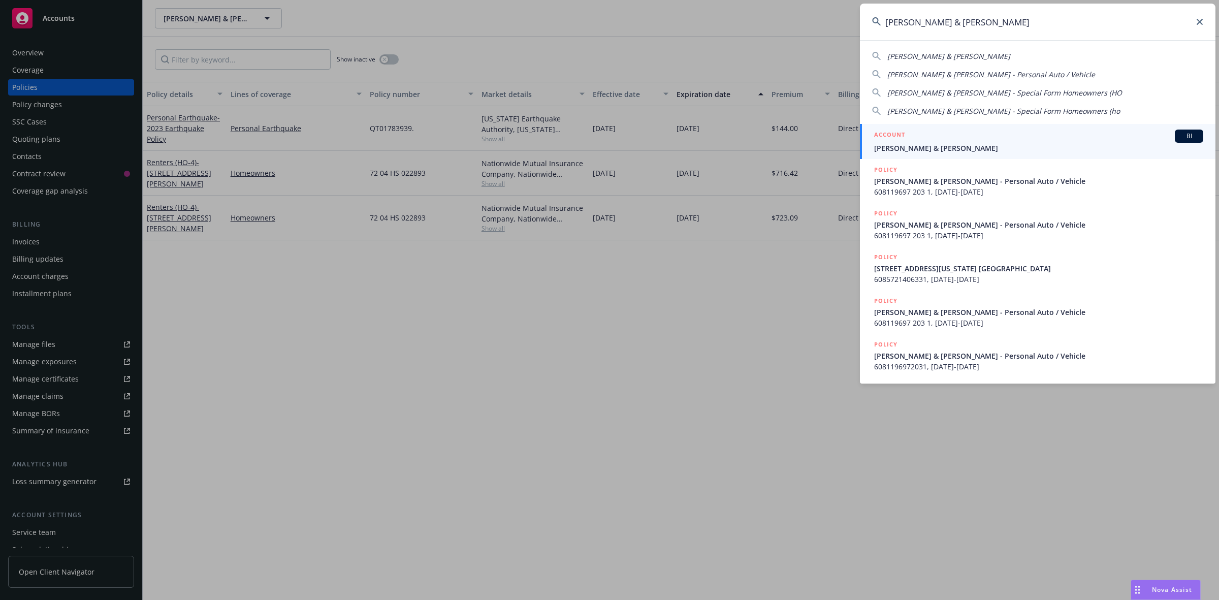
type input "[PERSON_NAME] & [PERSON_NAME]"
click at [935, 148] on span "[PERSON_NAME] & [PERSON_NAME]" at bounding box center [1038, 148] width 329 height 11
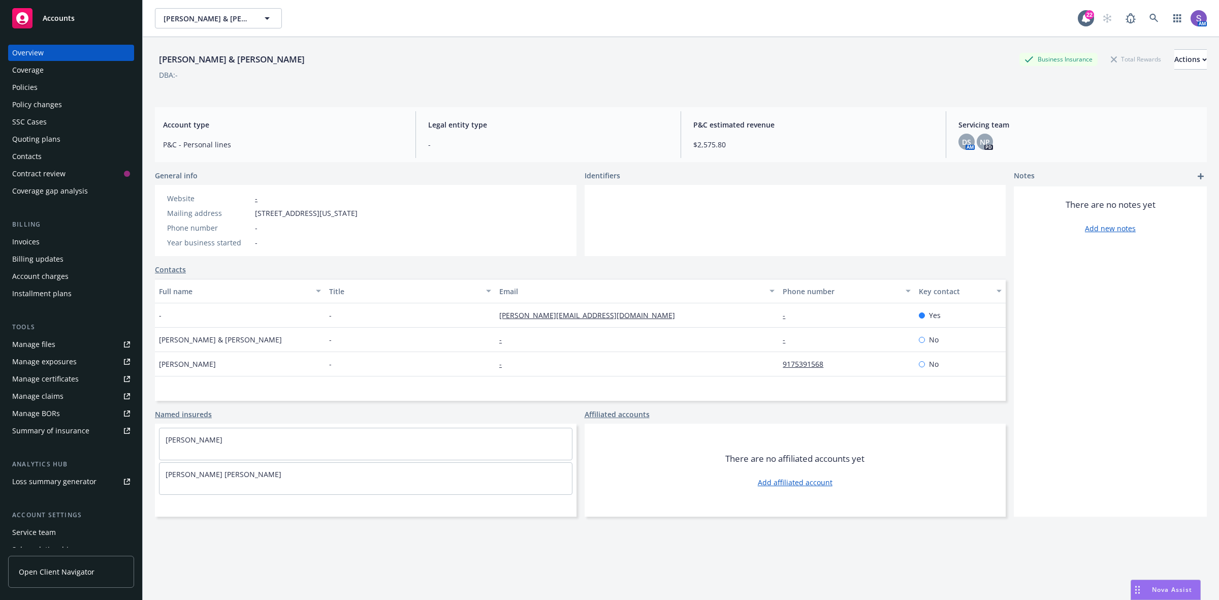
click at [34, 85] on div "Policies" at bounding box center [24, 87] width 25 height 16
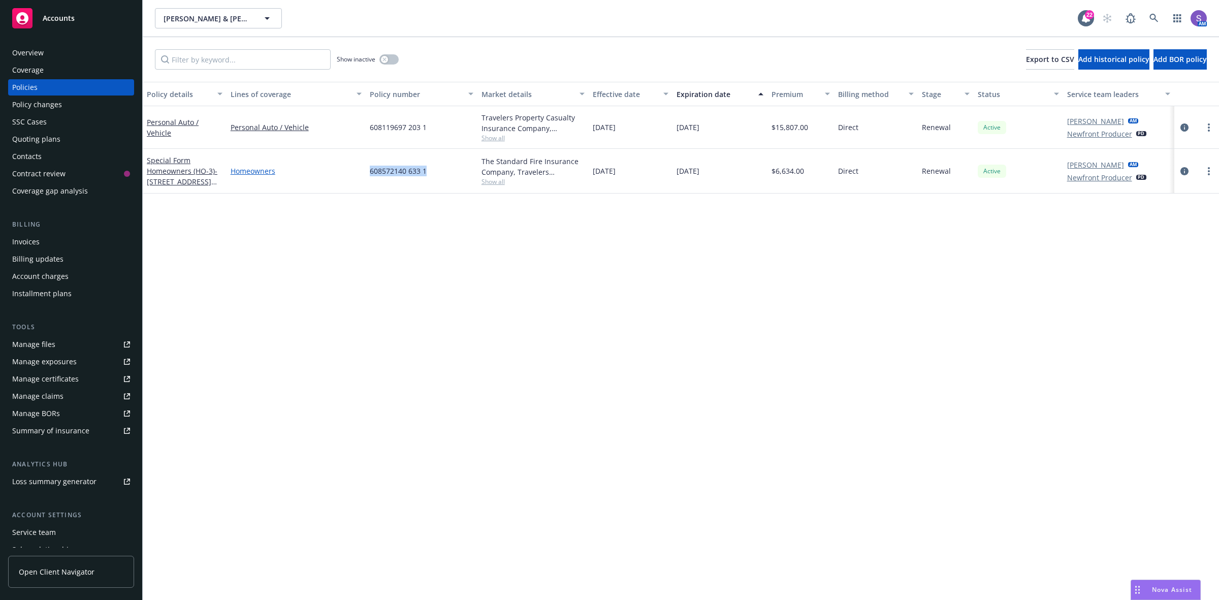
drag, startPoint x: 437, startPoint y: 175, endPoint x: 361, endPoint y: 172, distance: 75.7
click at [361, 172] on div "Special Form Homeowners (HO-3) - [STREET_ADDRESS][US_STATE] [GEOGRAPHIC_DATA] H…" at bounding box center [681, 171] width 1076 height 45
copy div "608572140 633 1"
drag, startPoint x: 433, startPoint y: 130, endPoint x: 365, endPoint y: 128, distance: 68.6
click at [365, 128] on div "Personal Auto / Vehicle Personal Auto / Vehicle 608119697 203 1 Travelers Prope…" at bounding box center [681, 127] width 1076 height 43
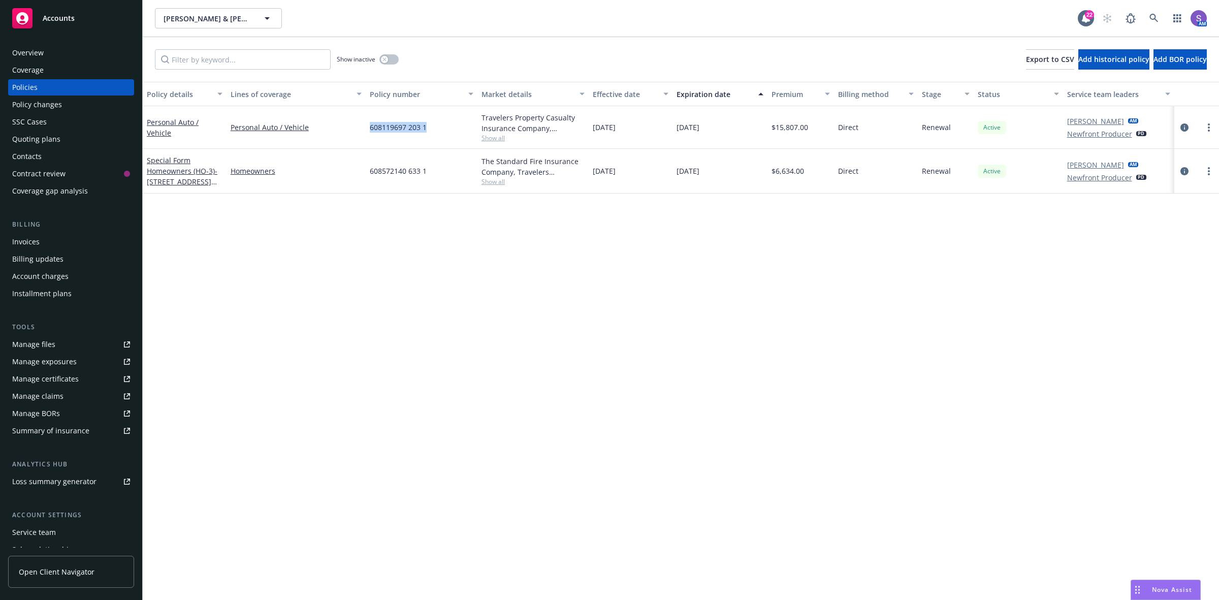
copy div "608119697 203 1"
drag, startPoint x: 445, startPoint y: 131, endPoint x: 359, endPoint y: 125, distance: 85.5
click at [359, 125] on div "Personal Auto / Vehicle Personal Auto / Vehicle 608119697 203 1 Travelers Prope…" at bounding box center [681, 127] width 1076 height 43
copy div "608119697 203 1"
click at [1182, 130] on icon "circleInformation" at bounding box center [1184, 127] width 8 height 8
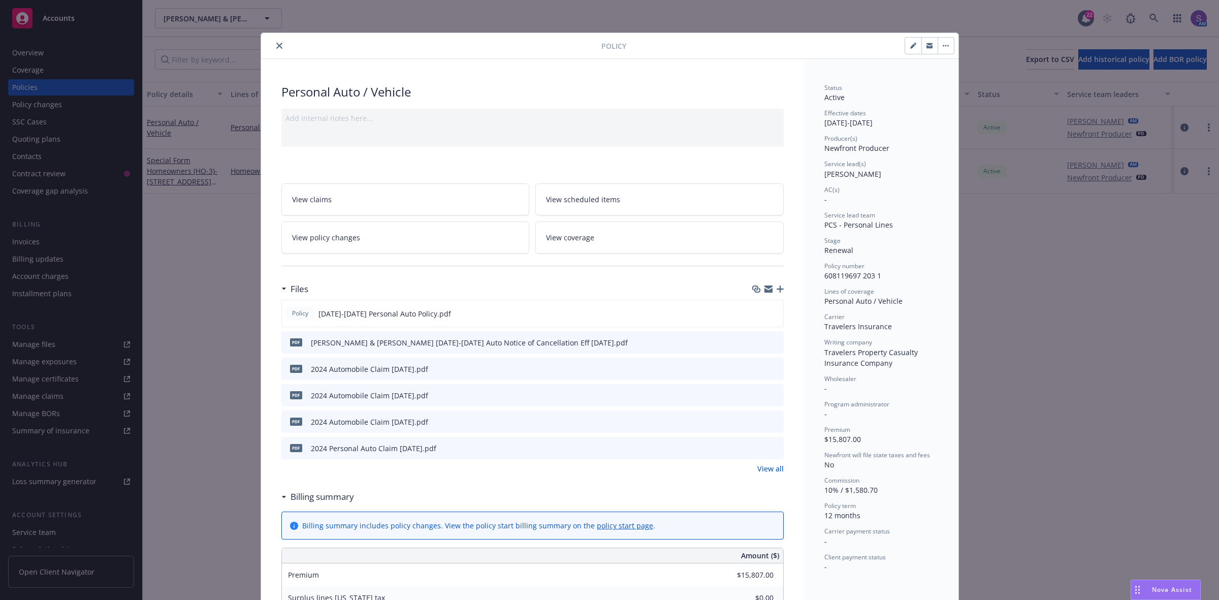
click at [777, 290] on icon "button" at bounding box center [779, 288] width 7 height 7
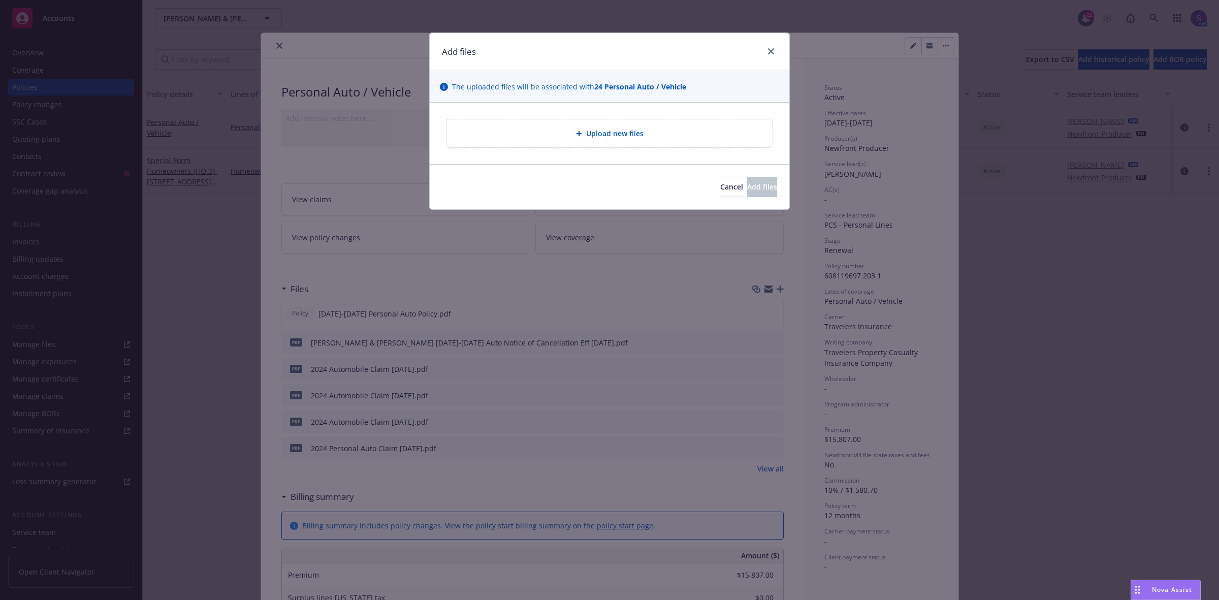
click at [574, 134] on div "Upload new files" at bounding box center [609, 133] width 310 height 12
type textarea "x"
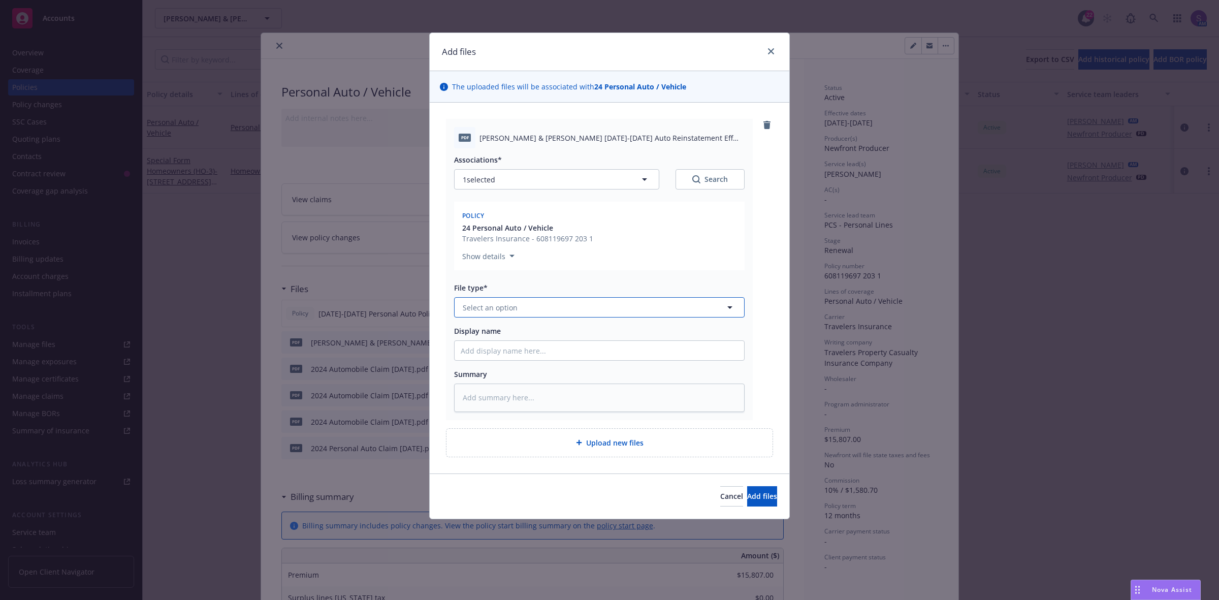
click at [481, 308] on span "Select an option" at bounding box center [490, 307] width 55 height 11
type input "rein"
click at [499, 361] on span "Request for Reinstatement" at bounding box center [512, 362] width 94 height 11
click at [539, 140] on span "[PERSON_NAME] & [PERSON_NAME] [DATE]-[DATE] Auto Reinstatement Eff [DATE].pdf" at bounding box center [611, 138] width 265 height 11
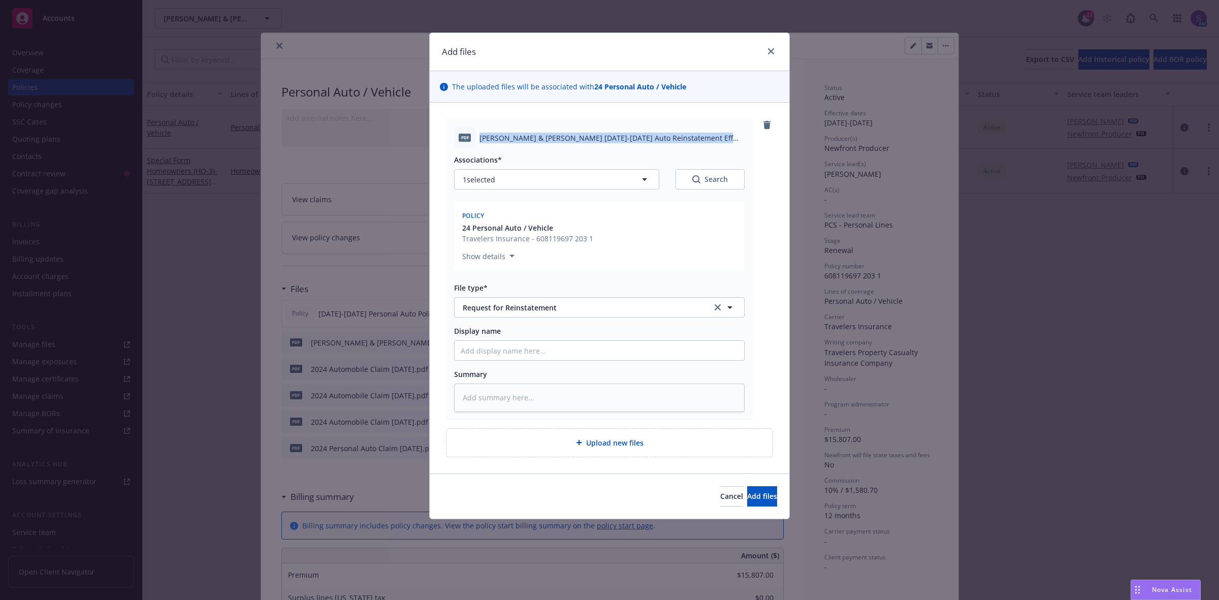
click at [539, 140] on span "[PERSON_NAME] & [PERSON_NAME] [DATE]-[DATE] Auto Reinstatement Eff [DATE].pdf" at bounding box center [611, 138] width 265 height 11
copy span "[PERSON_NAME] & [PERSON_NAME] [DATE]-[DATE] Auto Reinstatement Eff [DATE].pdf"
click at [484, 346] on input "Display name" at bounding box center [598, 350] width 289 height 19
paste input "[PERSON_NAME] & [PERSON_NAME] [DATE]-[DATE] Auto Reinstatement Eff [DATE].pdf"
type textarea "x"
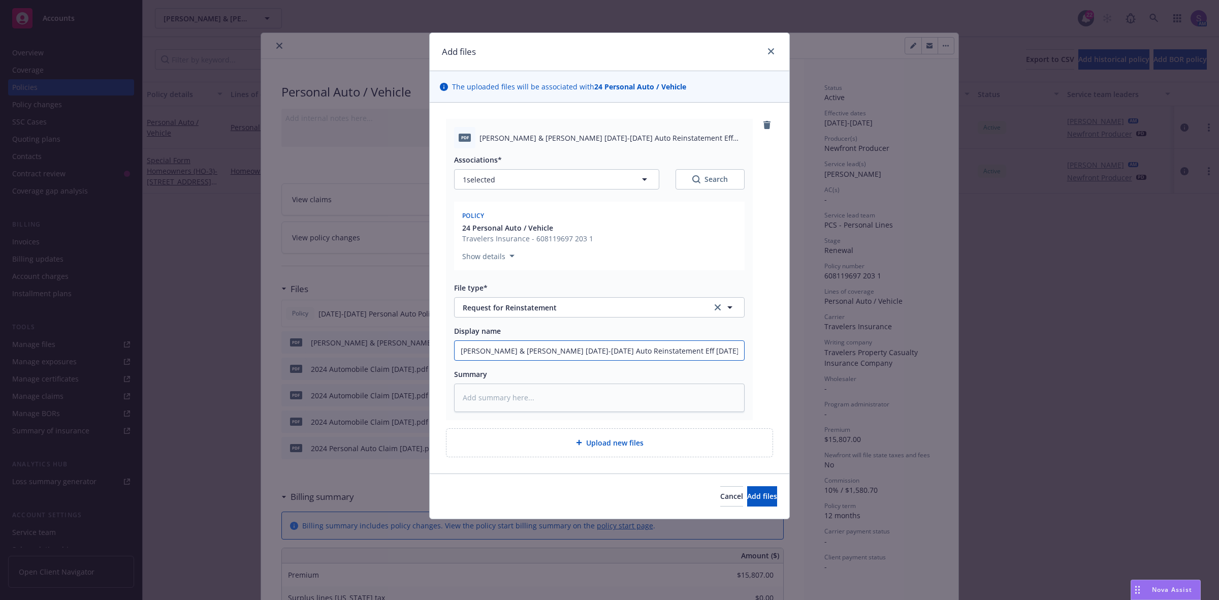
type input "[PERSON_NAME] & [PERSON_NAME] [DATE]-[DATE] Auto Reinstatement Eff [DATE].pd"
type textarea "x"
type input "[PERSON_NAME] & [PERSON_NAME] [DATE]-[DATE] Auto Reinstatement Eff [DATE].p"
type textarea "x"
type input "[PERSON_NAME] & [PERSON_NAME] [DATE]-[DATE] Auto Reinstatement Eff [DATE]."
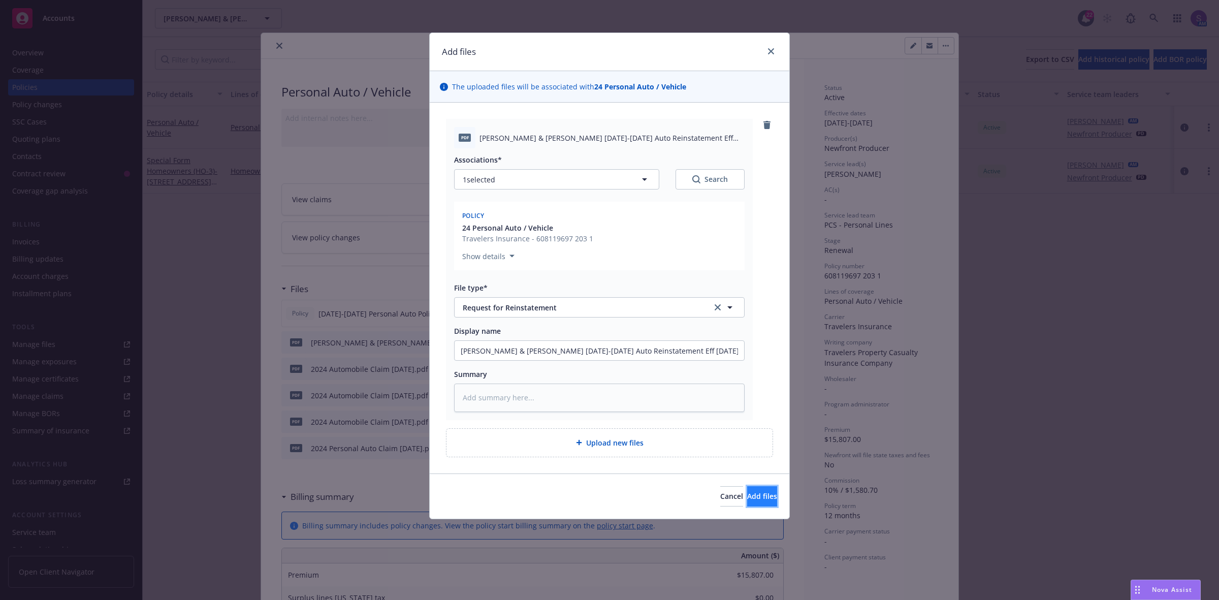
click at [765, 496] on button "Add files" at bounding box center [762, 496] width 30 height 20
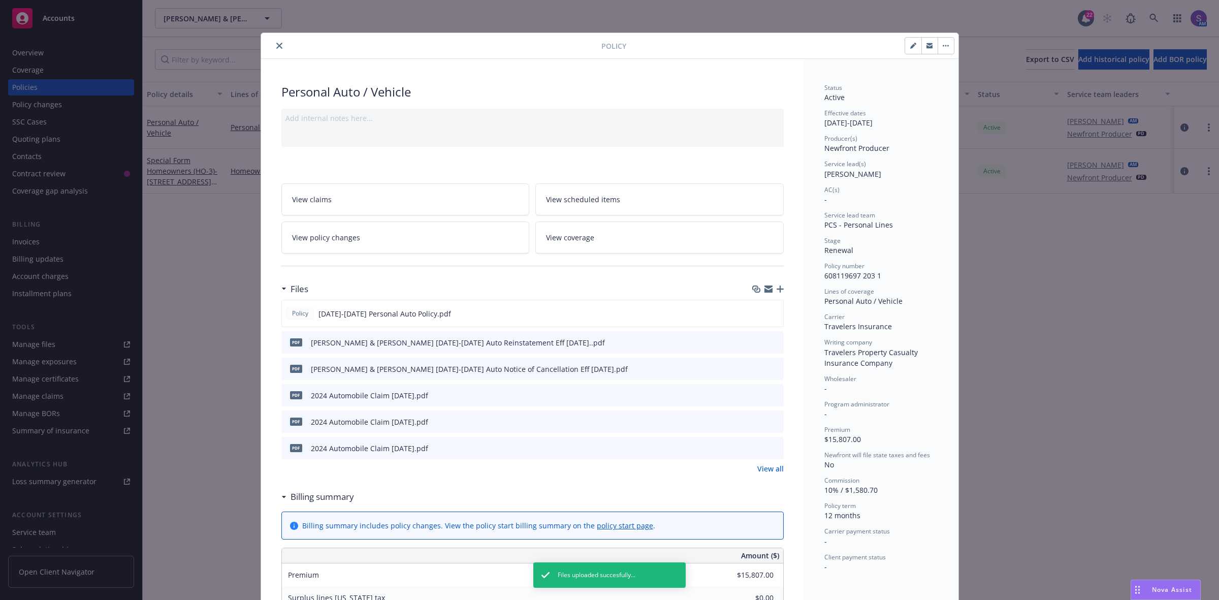
click at [276, 43] on icon "close" at bounding box center [279, 46] width 6 height 6
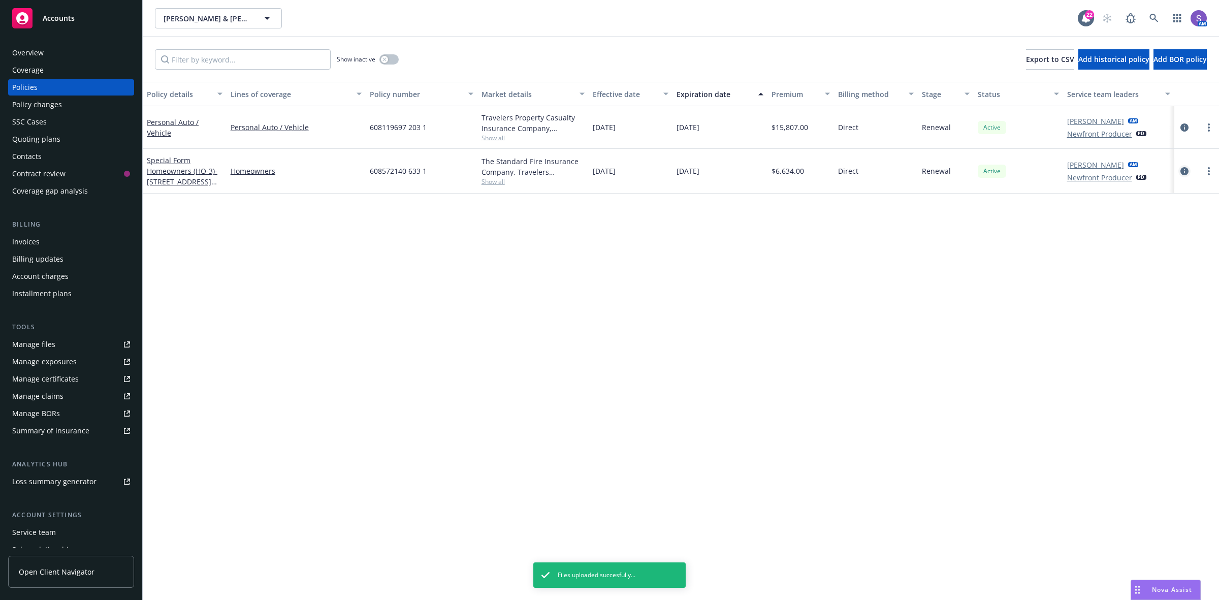
click at [1186, 171] on icon "circleInformation" at bounding box center [1184, 171] width 8 height 8
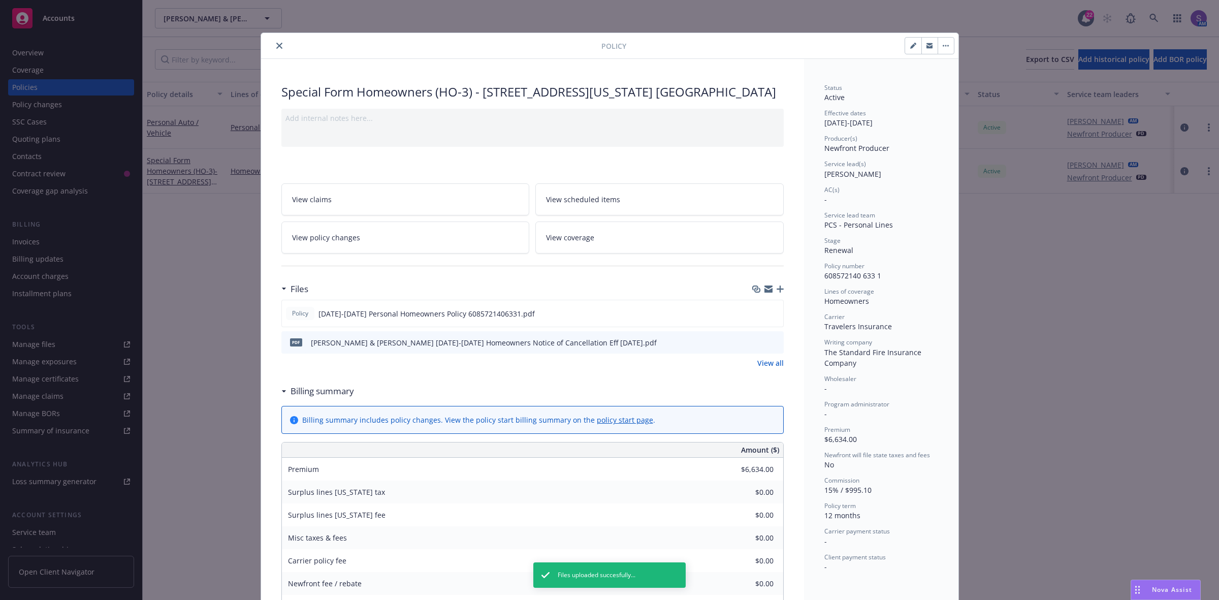
click at [776, 289] on icon "button" at bounding box center [779, 288] width 7 height 7
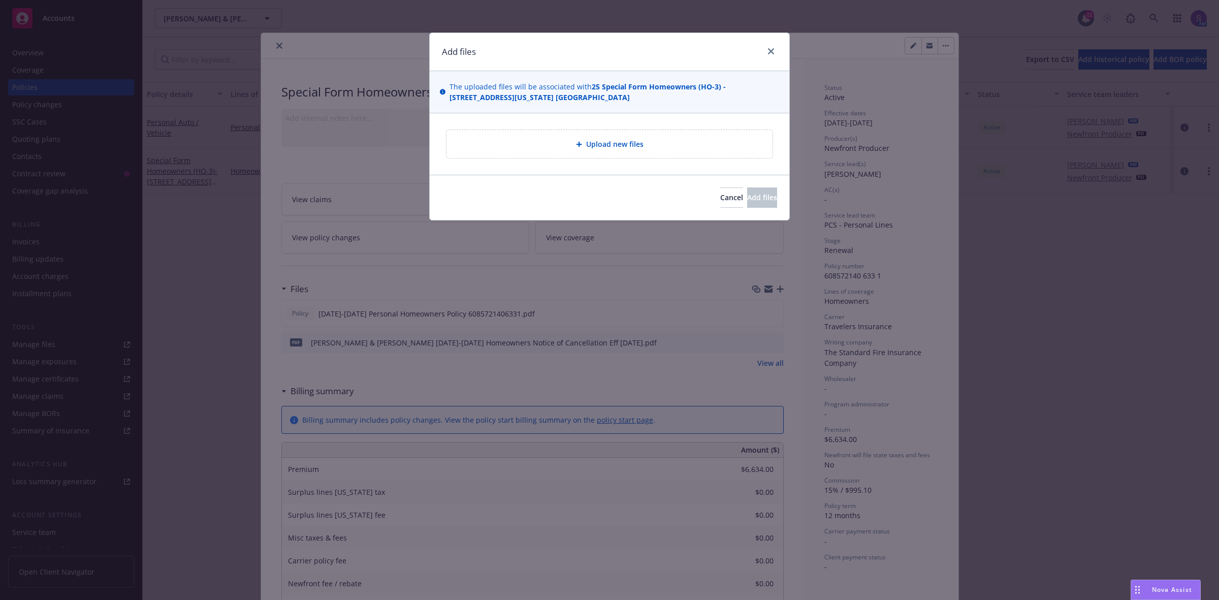
click at [608, 145] on span "Upload new files" at bounding box center [614, 144] width 57 height 11
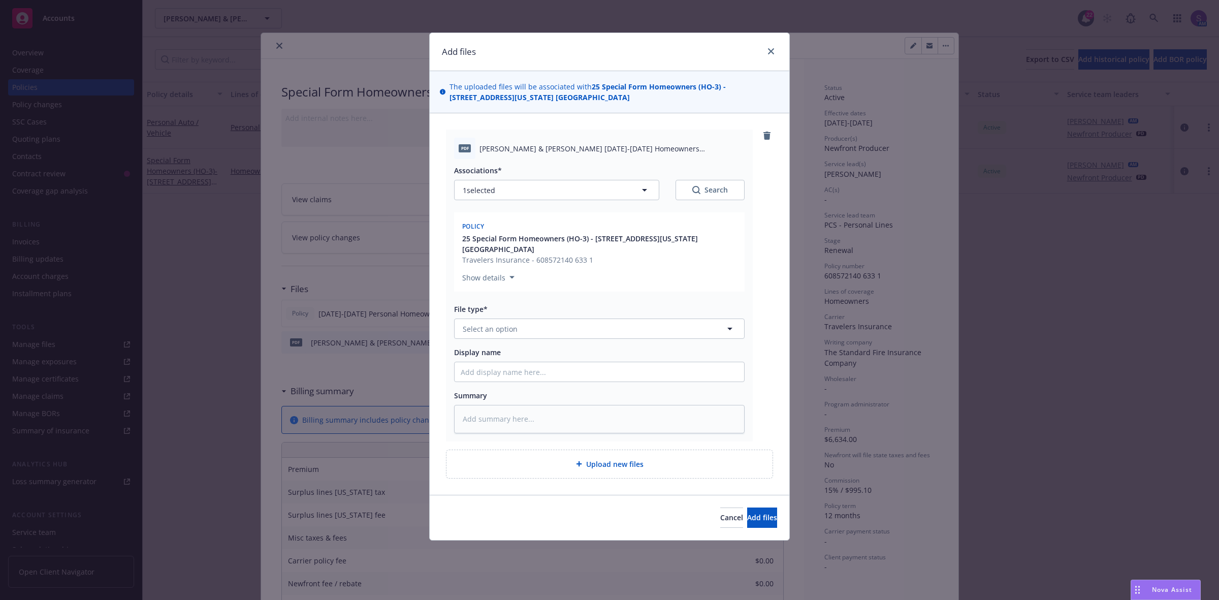
click at [532, 146] on span "[PERSON_NAME] & [PERSON_NAME] [DATE]-[DATE] Homeowners Reinstatement Eff [DATE]…" at bounding box center [611, 148] width 265 height 11
copy span "[PERSON_NAME] & [PERSON_NAME] [DATE]-[DATE] Homeowners Reinstatement Eff [DATE]…"
click at [473, 362] on input "Display name" at bounding box center [598, 371] width 289 height 19
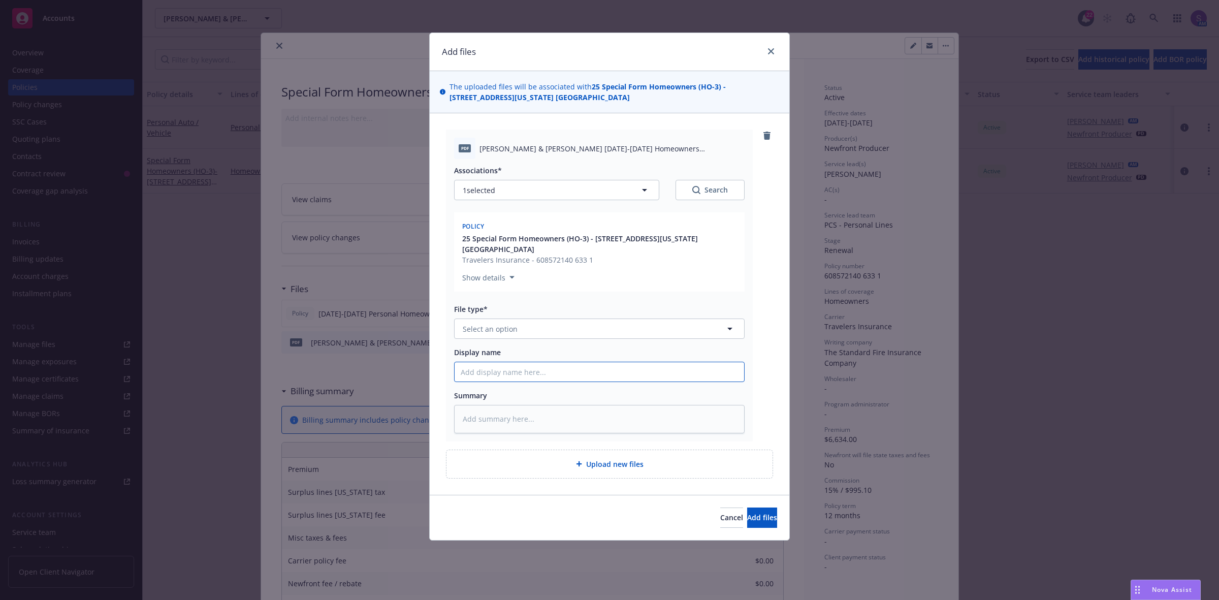
paste input "[PERSON_NAME] & [PERSON_NAME] [DATE]-[DATE] Homeowners Reinstatement Eff [DATE]…"
type textarea "x"
type input "[PERSON_NAME] & [PERSON_NAME] [DATE]-[DATE] Homeowners Reinstatement Eff [DATE]…"
type textarea "x"
type input "[PERSON_NAME] & [PERSON_NAME] [DATE]-[DATE] Homeowners Reinstatement Eff [DATE]…"
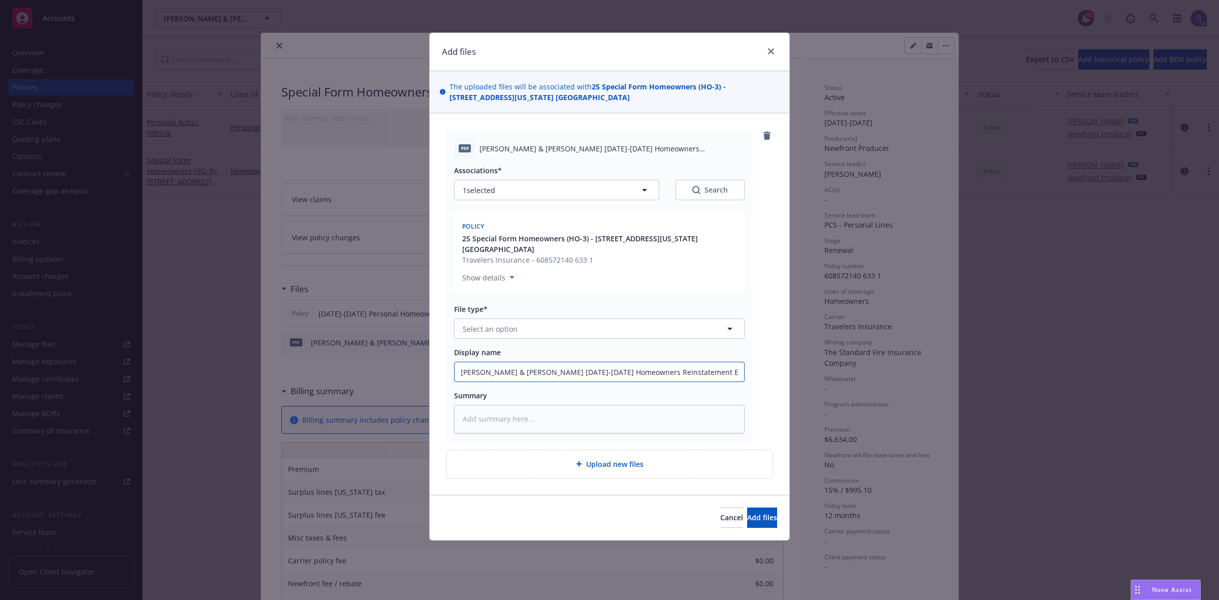
type textarea "x"
type input "[PERSON_NAME] & [PERSON_NAME] [DATE]-[DATE] Homeowners Reinstatement Eff [DATE]."
type textarea "x"
type input "[PERSON_NAME] & [PERSON_NAME] [DATE]-[DATE] Homeowners Reinstatement Eff [DATE]"
click at [476, 323] on span "Select an option" at bounding box center [490, 328] width 55 height 11
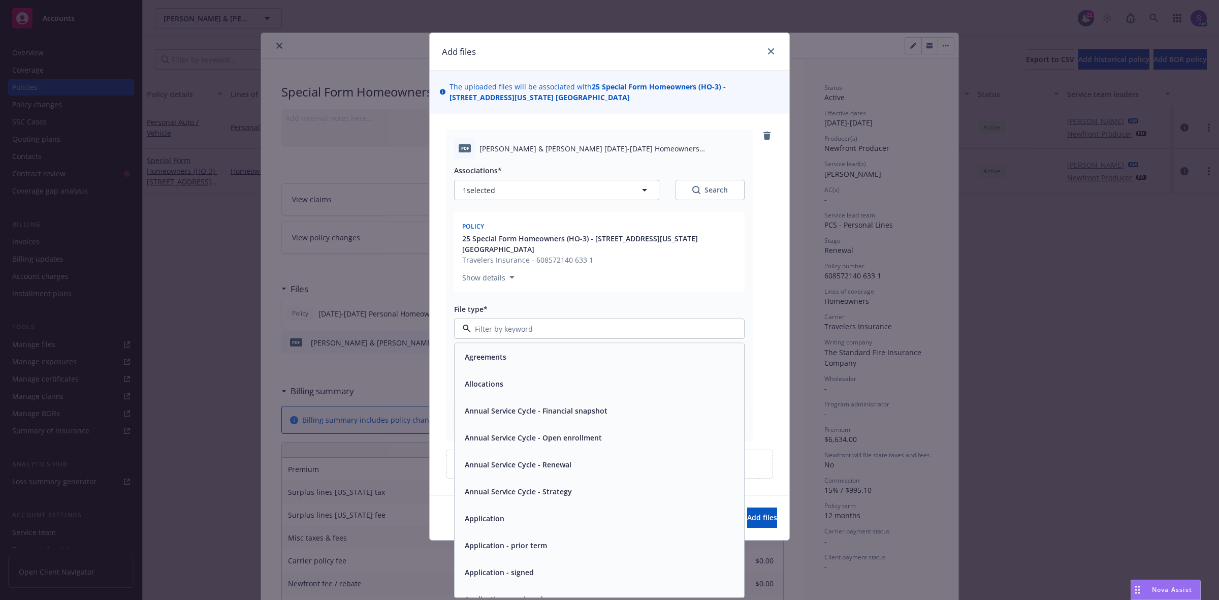
click at [508, 323] on input at bounding box center [597, 328] width 253 height 11
type input "rei"
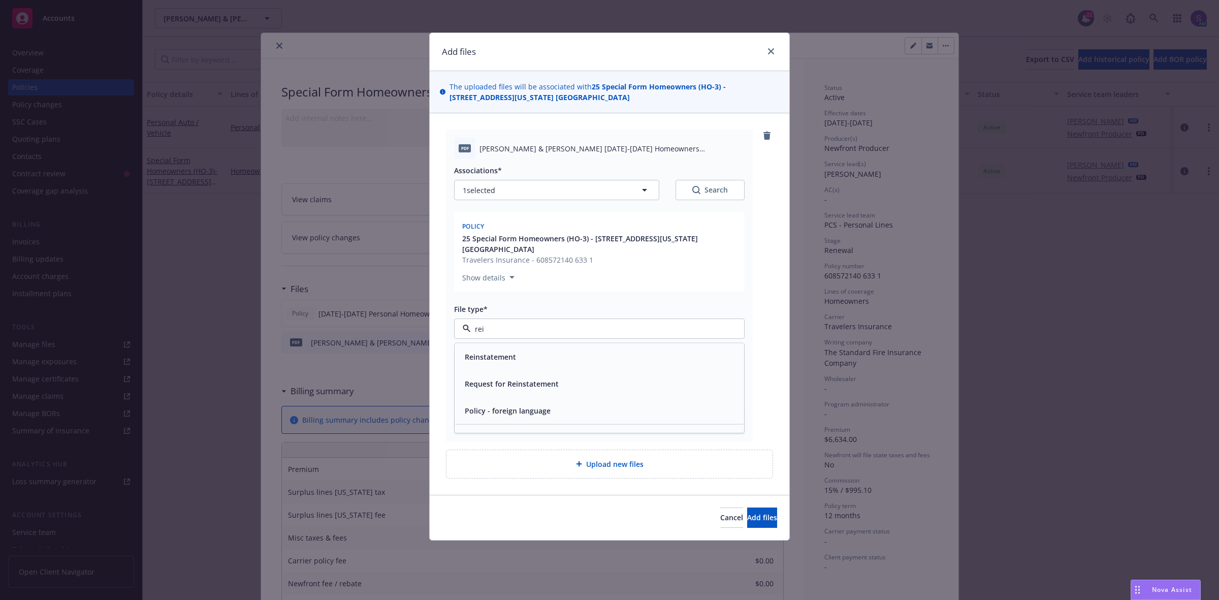
click at [495, 378] on span "Request for Reinstatement" at bounding box center [512, 383] width 94 height 11
click at [758, 512] on span "Add files" at bounding box center [762, 517] width 30 height 10
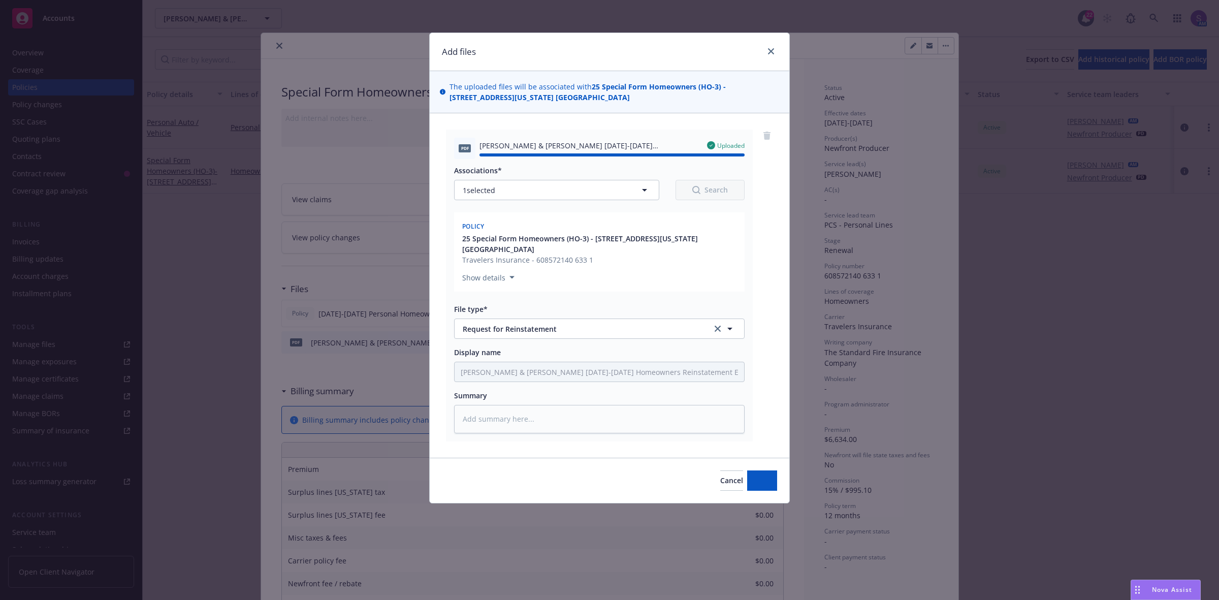
type textarea "x"
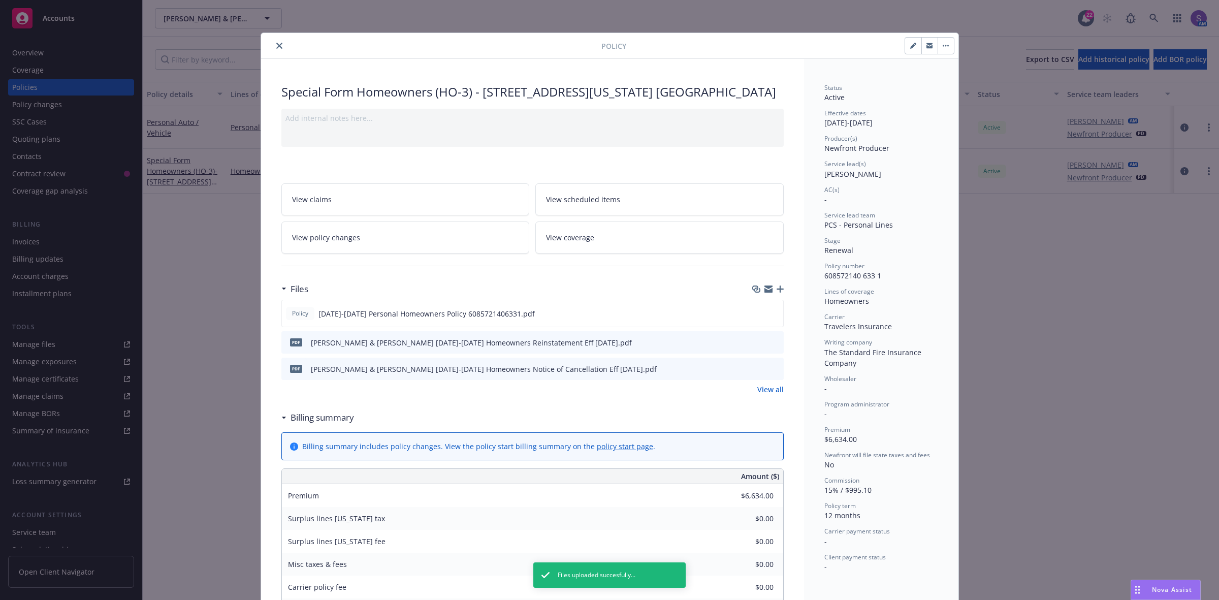
click at [276, 46] on icon "close" at bounding box center [279, 46] width 6 height 6
